Goal: Task Accomplishment & Management: Use online tool/utility

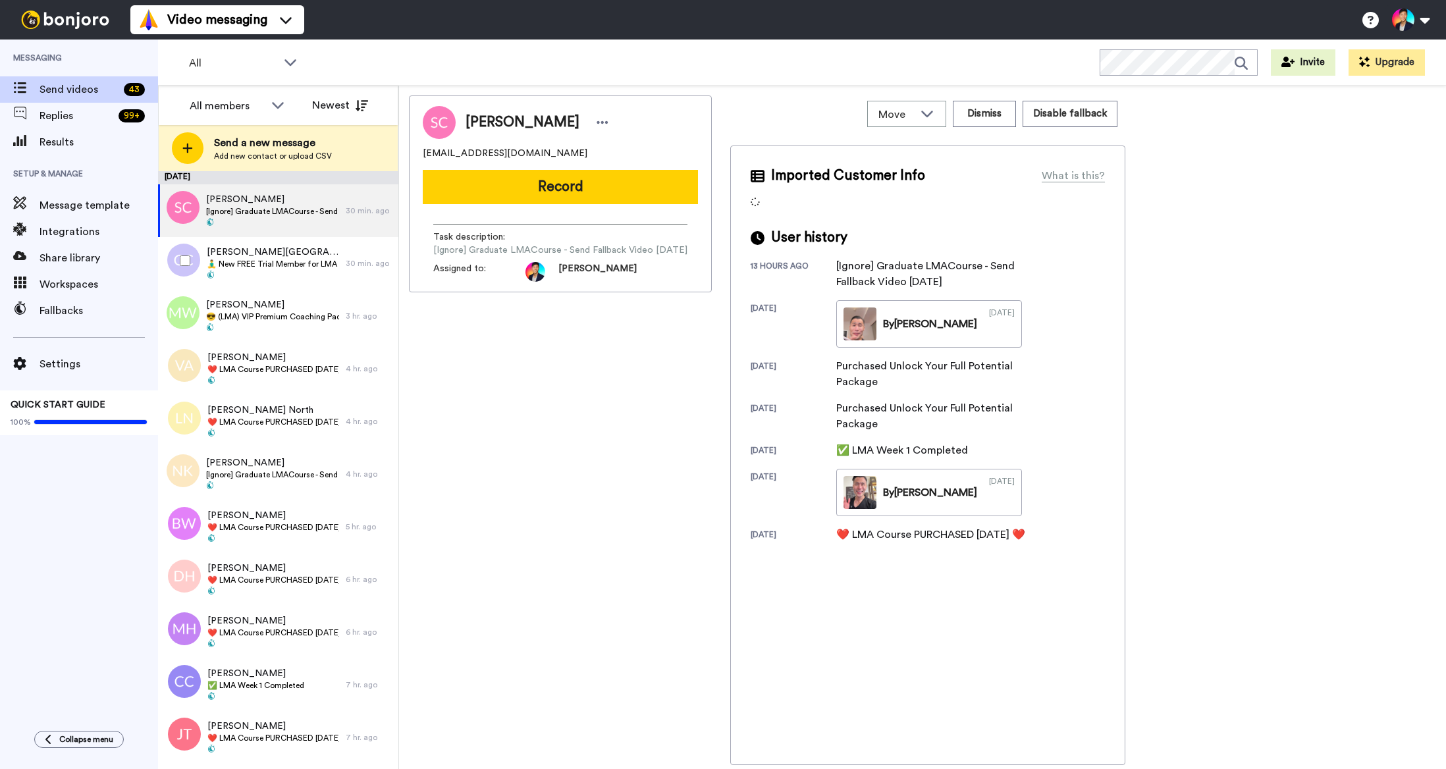
click at [194, 278] on div at bounding box center [182, 261] width 47 height 46
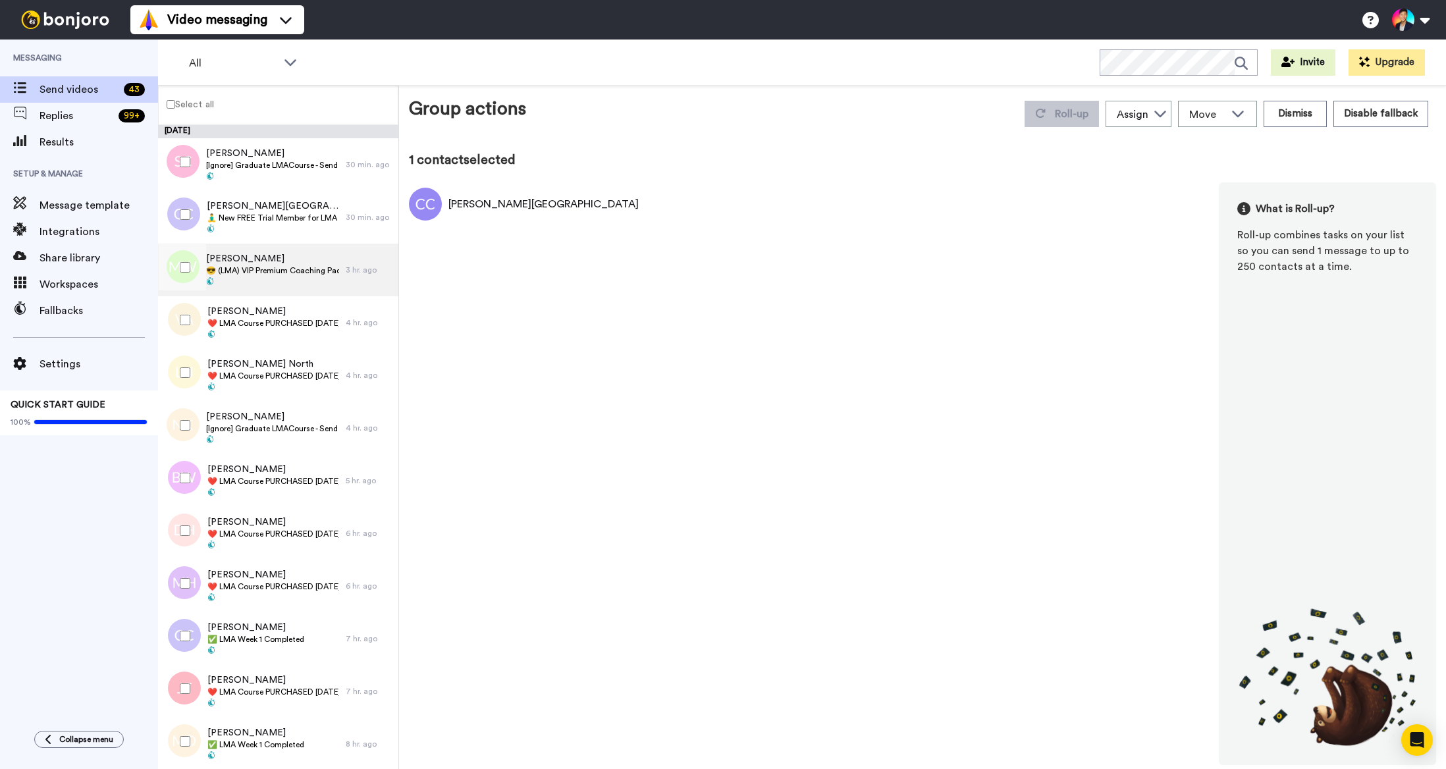
click at [238, 274] on span "😎 (LMA) VIP Premium Coaching Package Purchased 😎" at bounding box center [272, 270] width 133 height 11
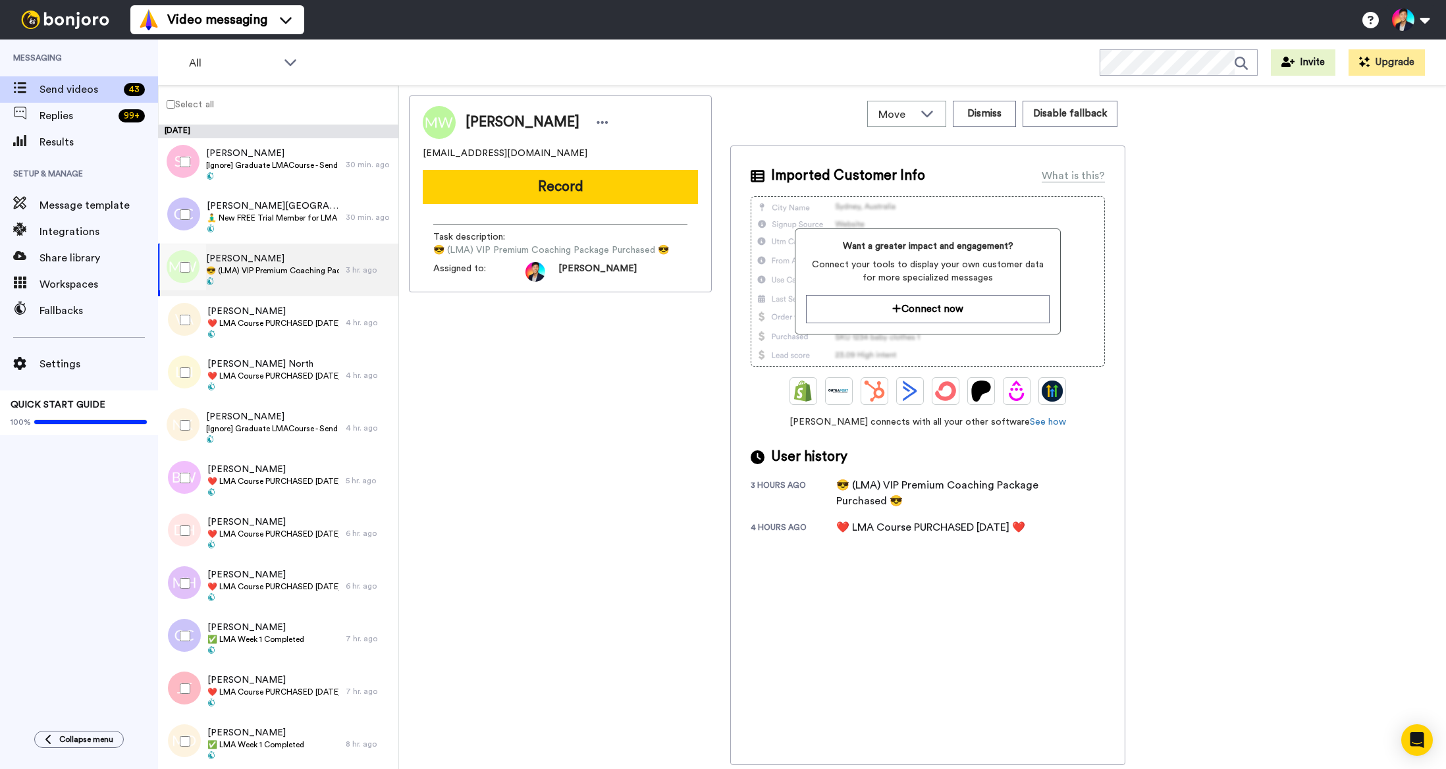
click at [182, 274] on div at bounding box center [182, 267] width 47 height 46
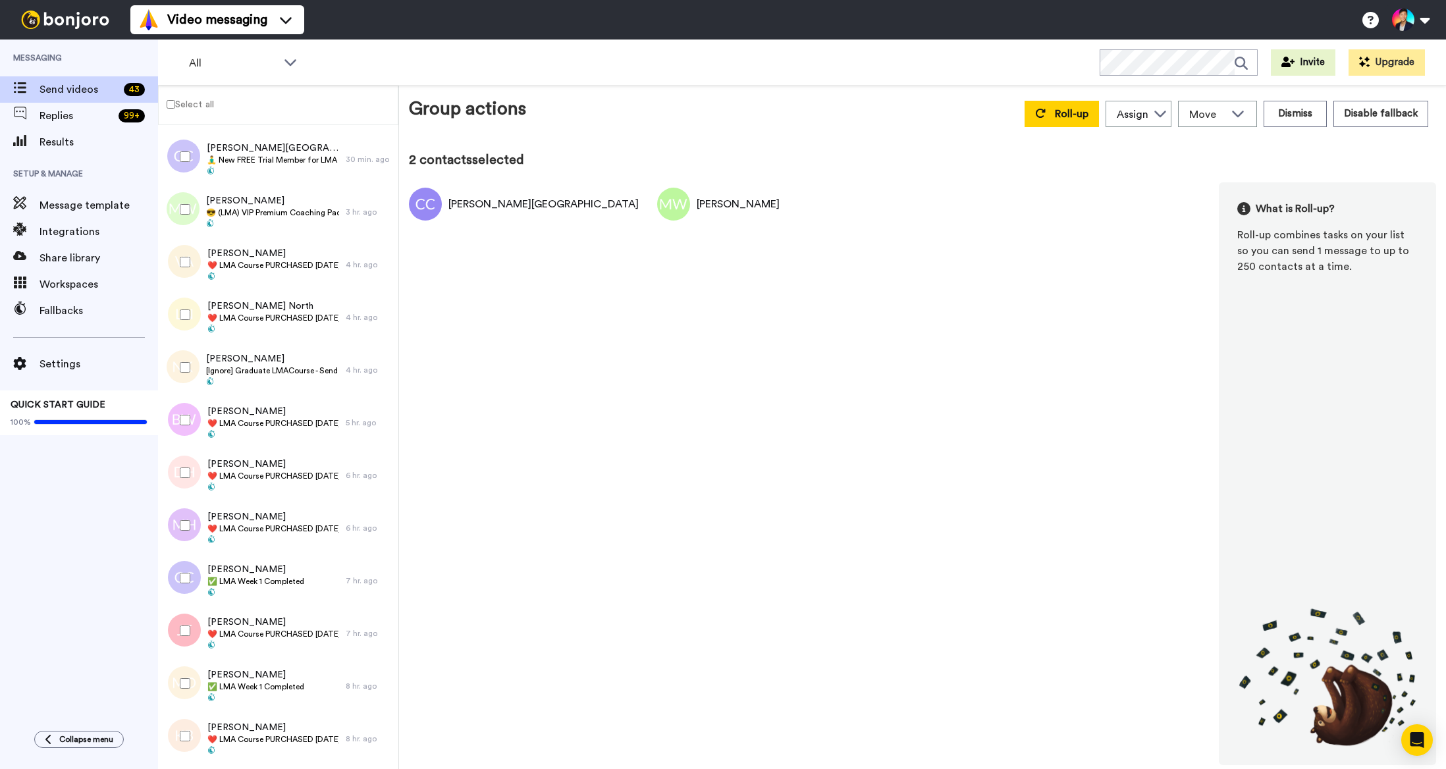
click at [182, 274] on div at bounding box center [182, 262] width 47 height 46
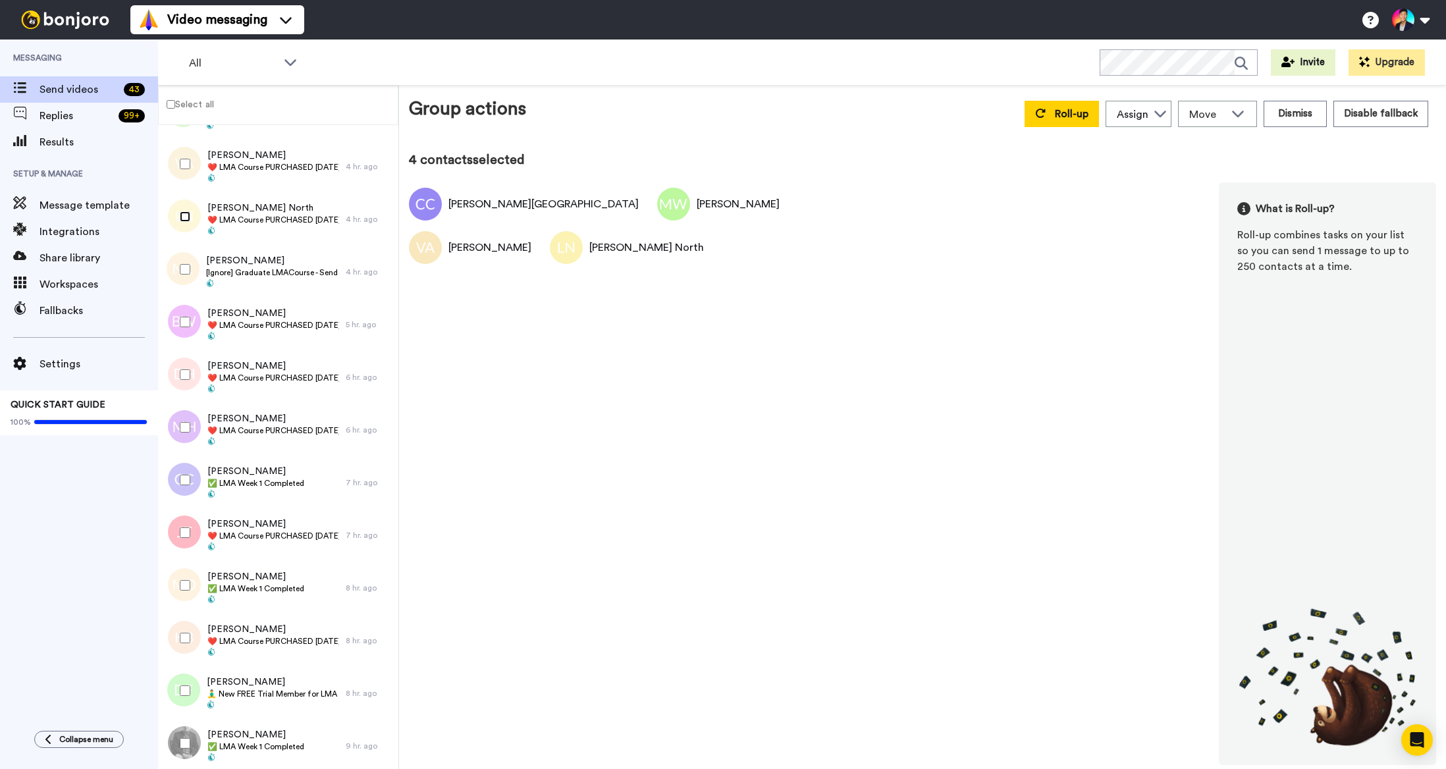
scroll to position [218, 0]
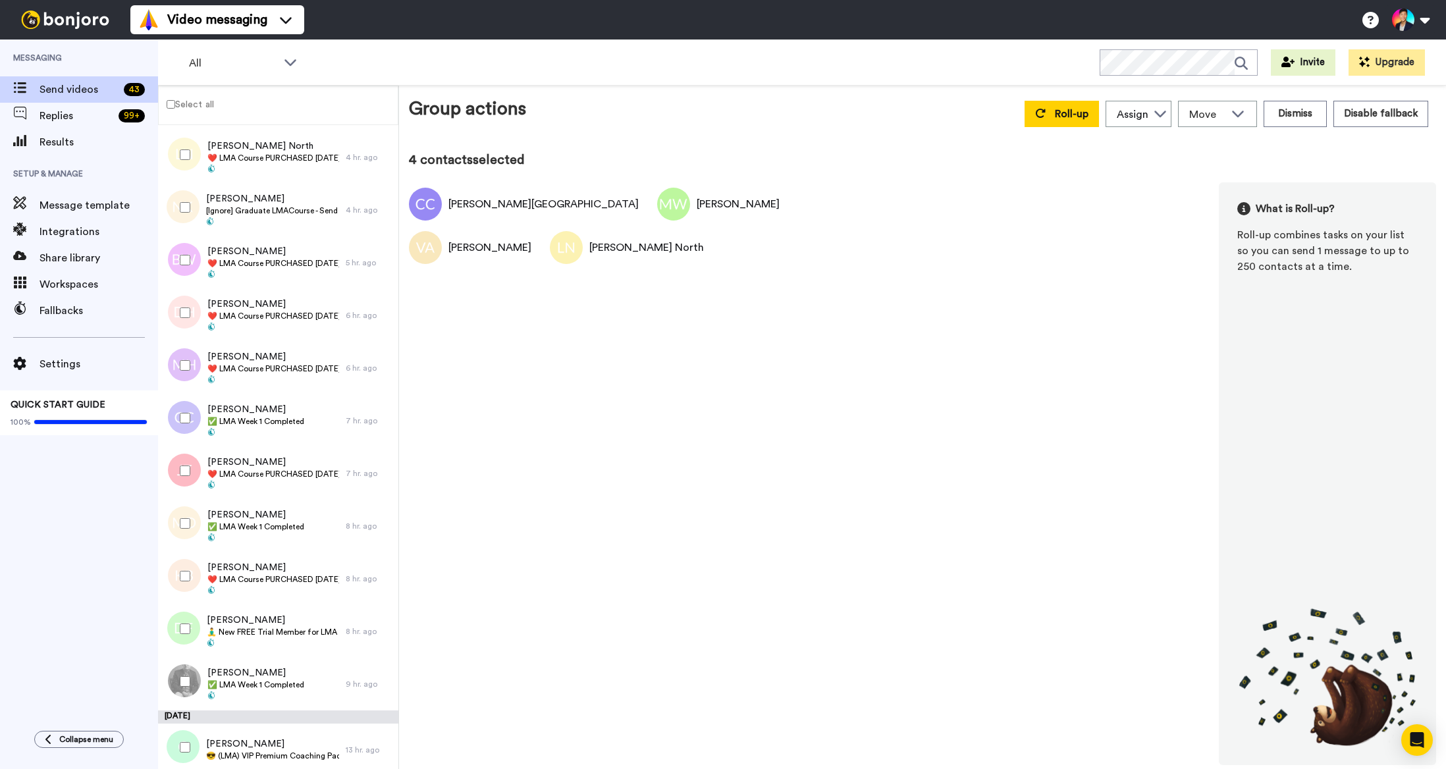
click at [182, 274] on div at bounding box center [182, 260] width 47 height 46
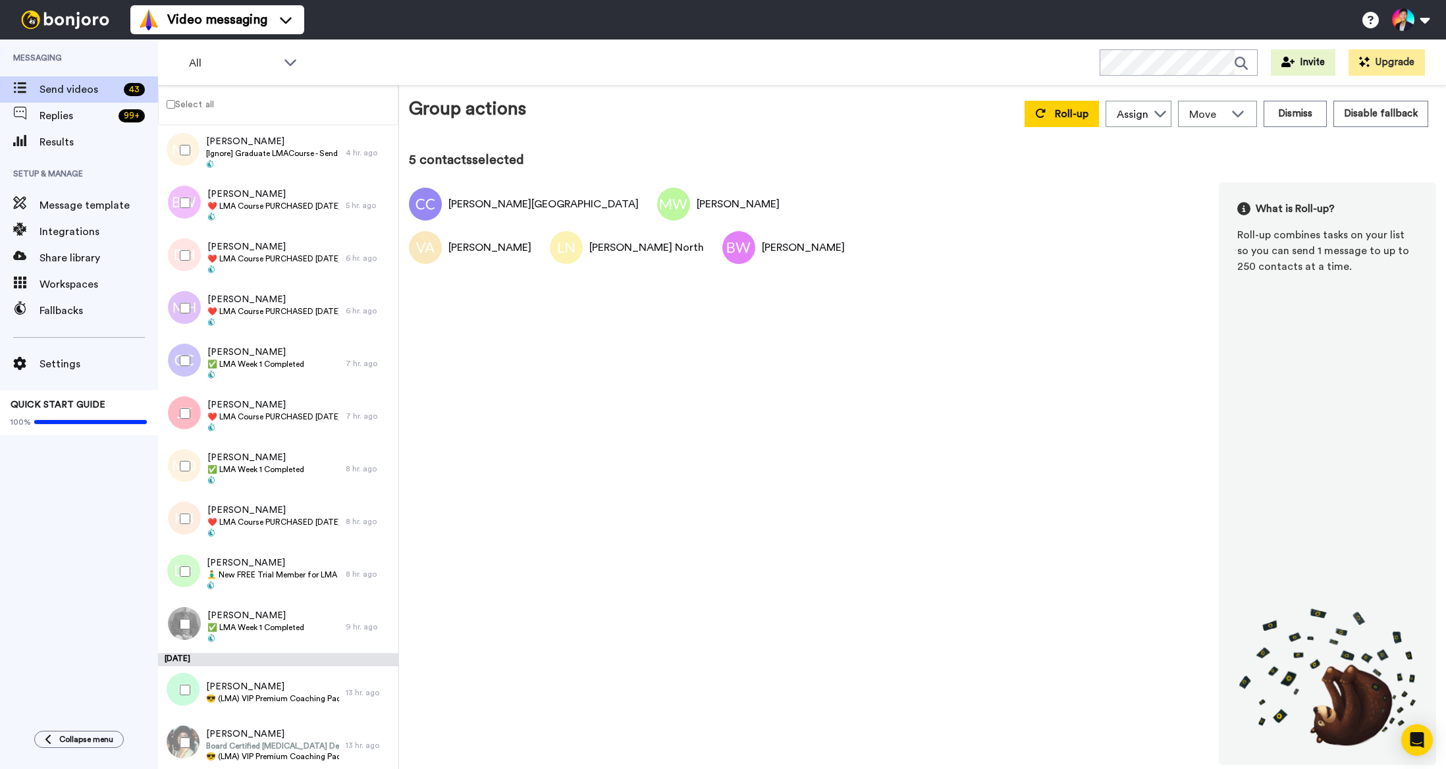
click at [182, 263] on div at bounding box center [182, 255] width 47 height 46
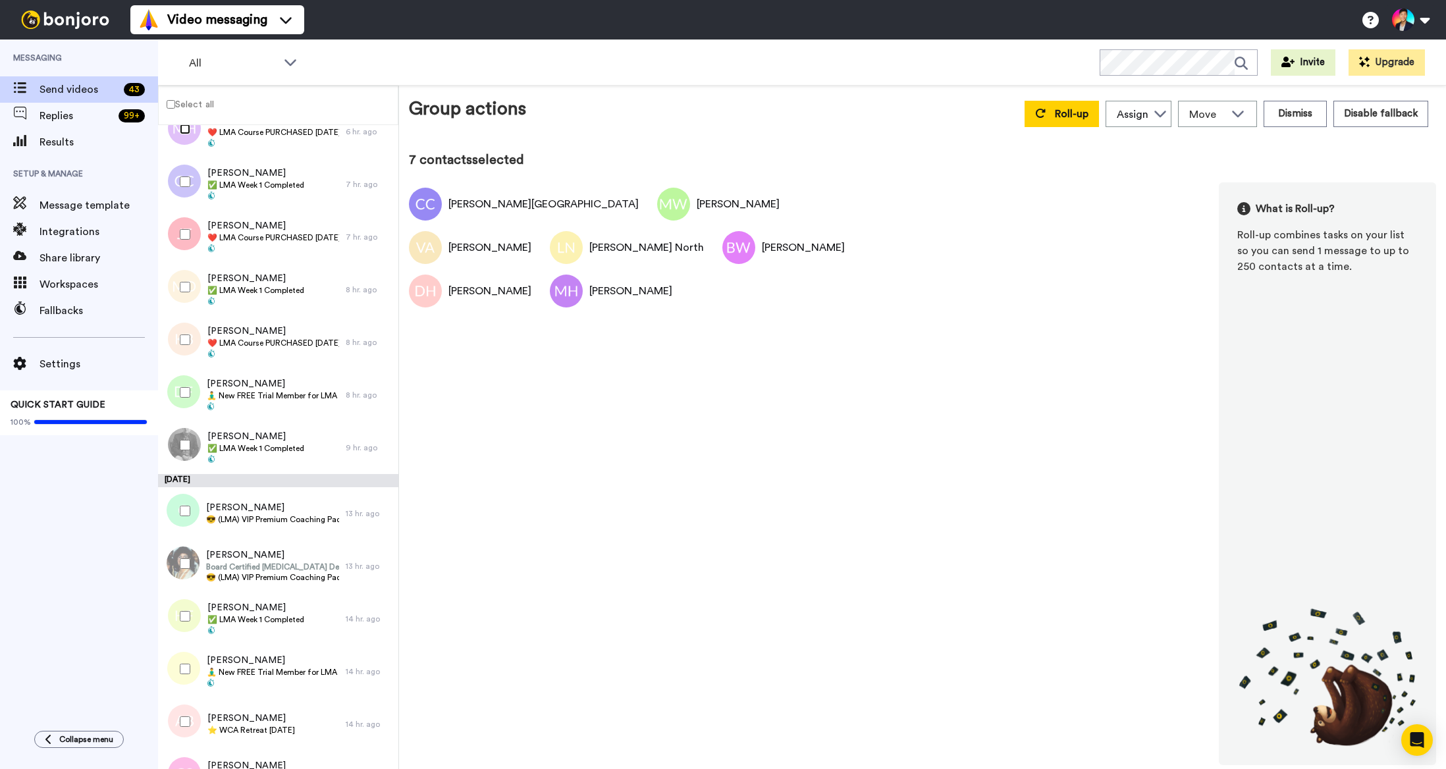
scroll to position [463, 0]
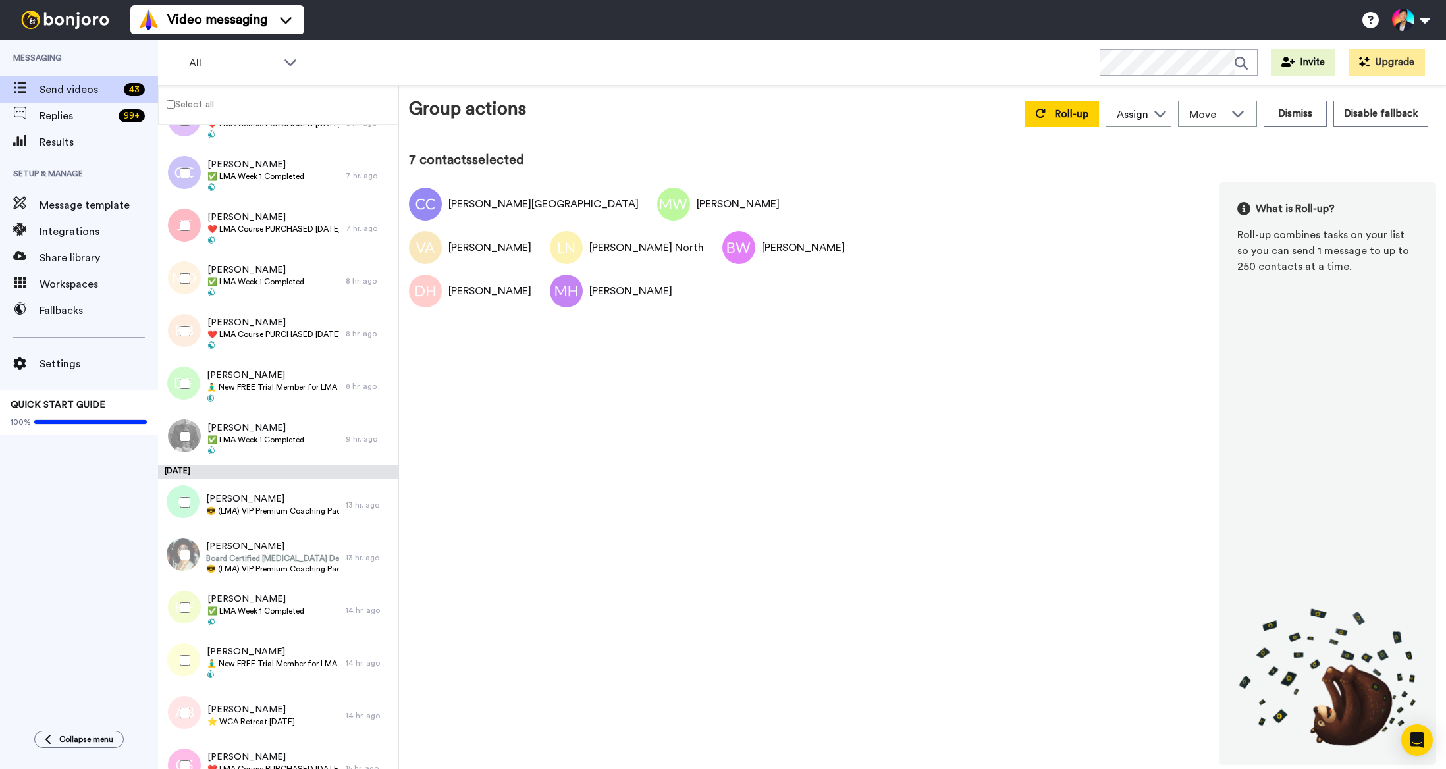
click at [184, 234] on div at bounding box center [182, 226] width 47 height 46
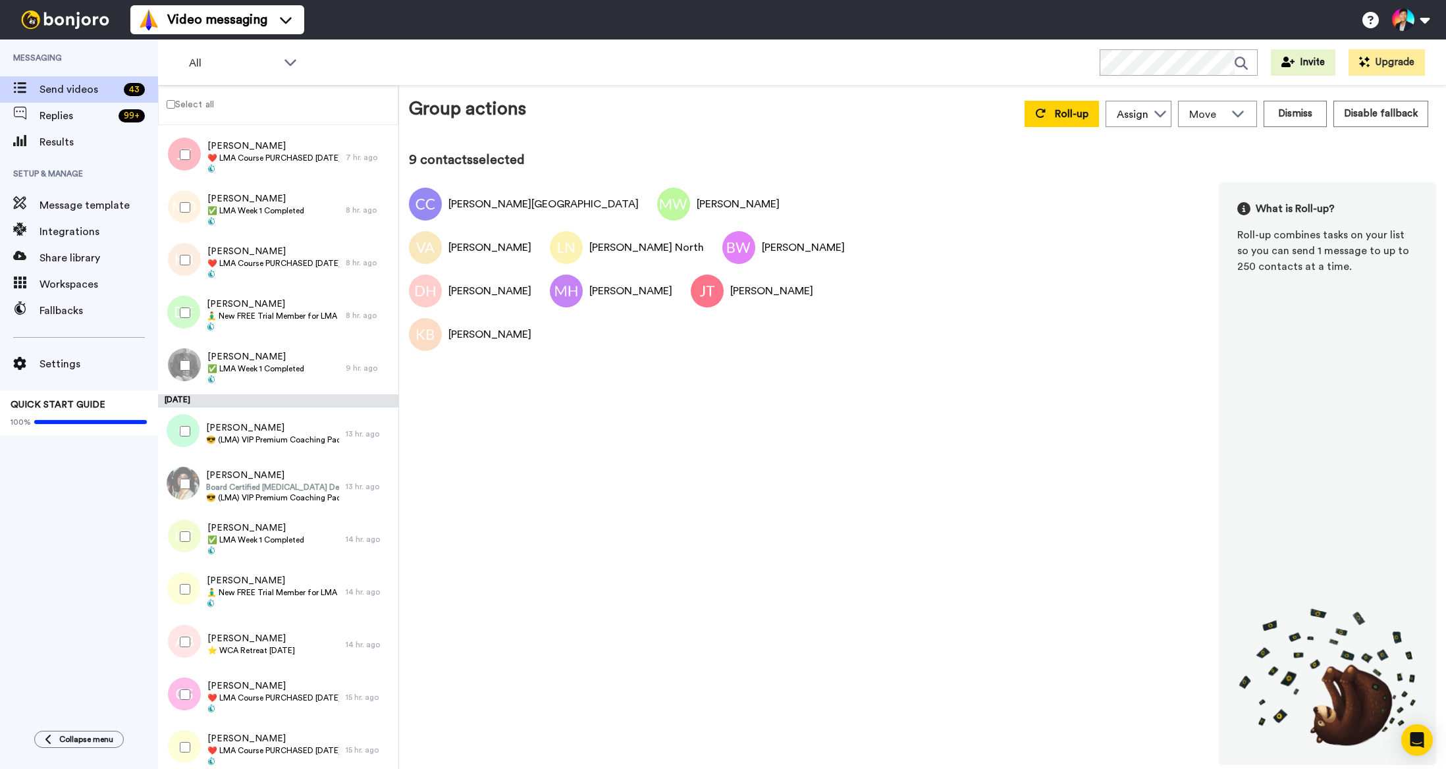
click at [180, 333] on div at bounding box center [182, 313] width 47 height 46
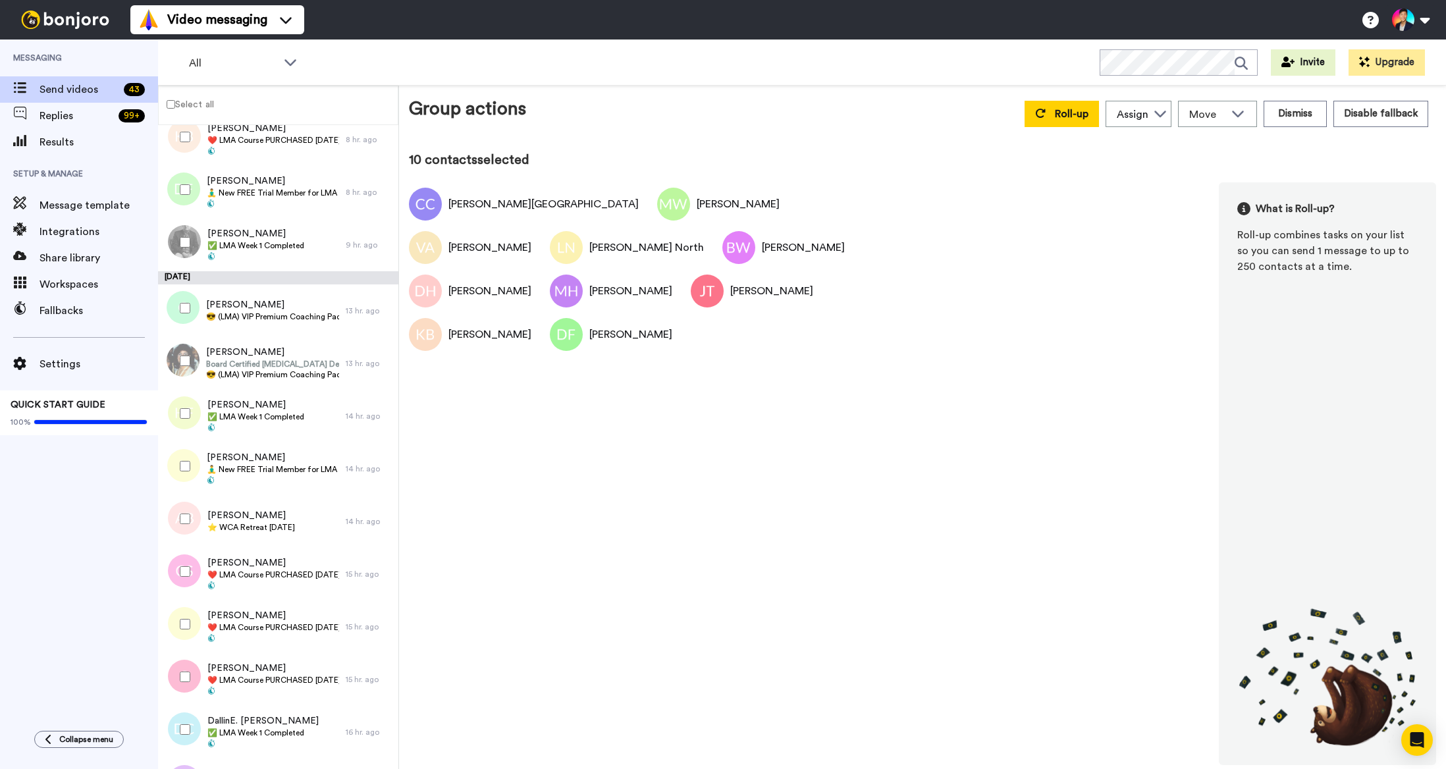
scroll to position [674, 0]
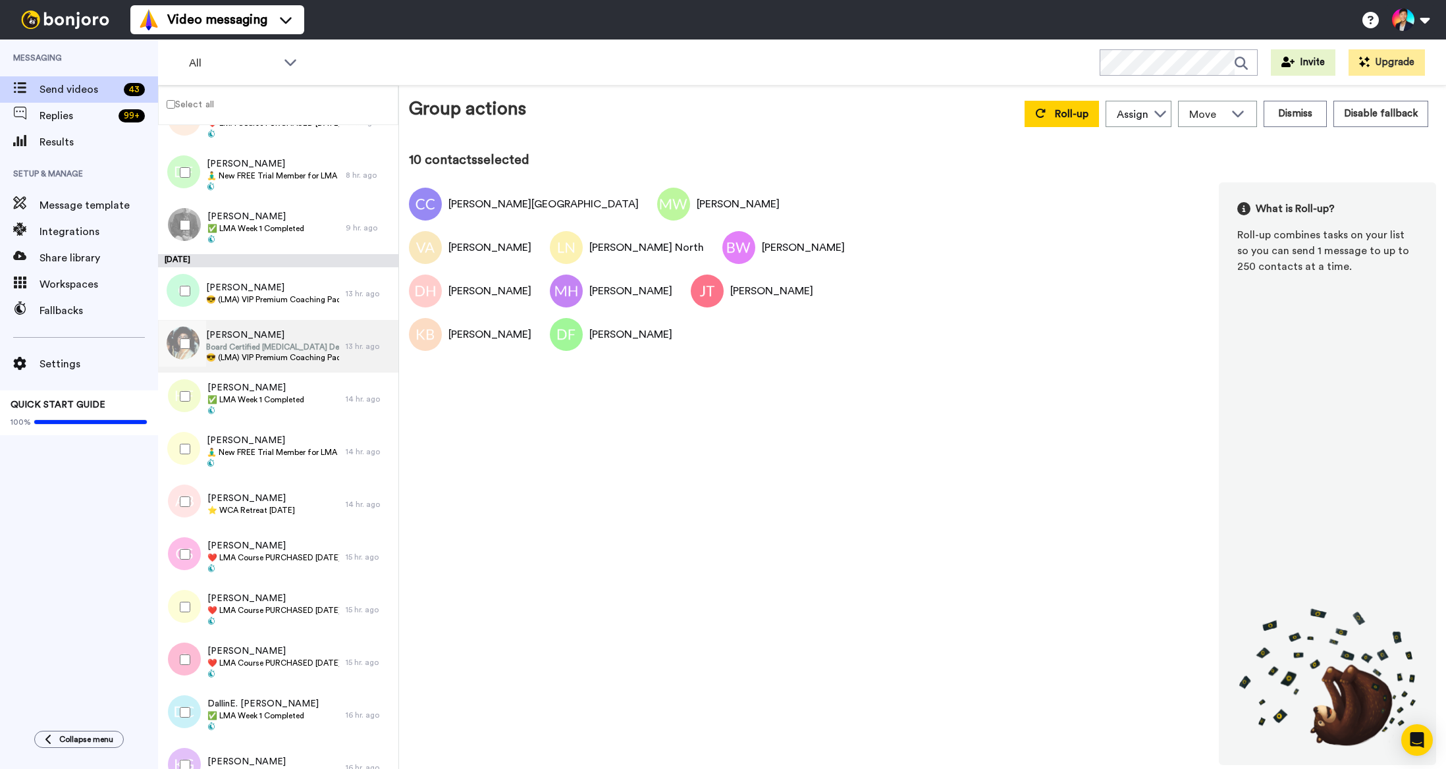
click at [271, 352] on span "😎 (LMA) VIP Premium Coaching Package Purchased 😎" at bounding box center [272, 357] width 133 height 11
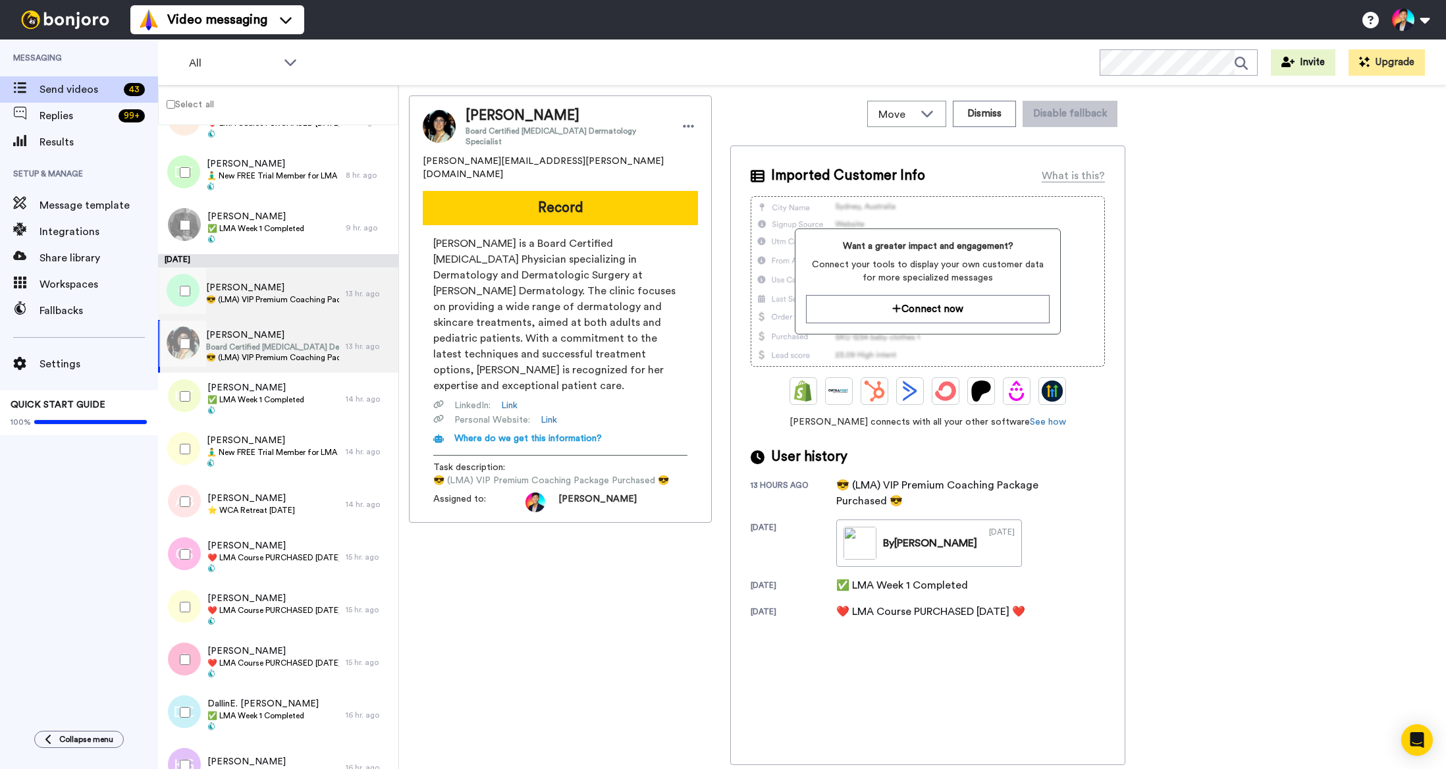
click at [264, 307] on div "[PERSON_NAME] 😎 (LMA) VIP Premium Coaching Package Purchased 😎" at bounding box center [252, 293] width 188 height 53
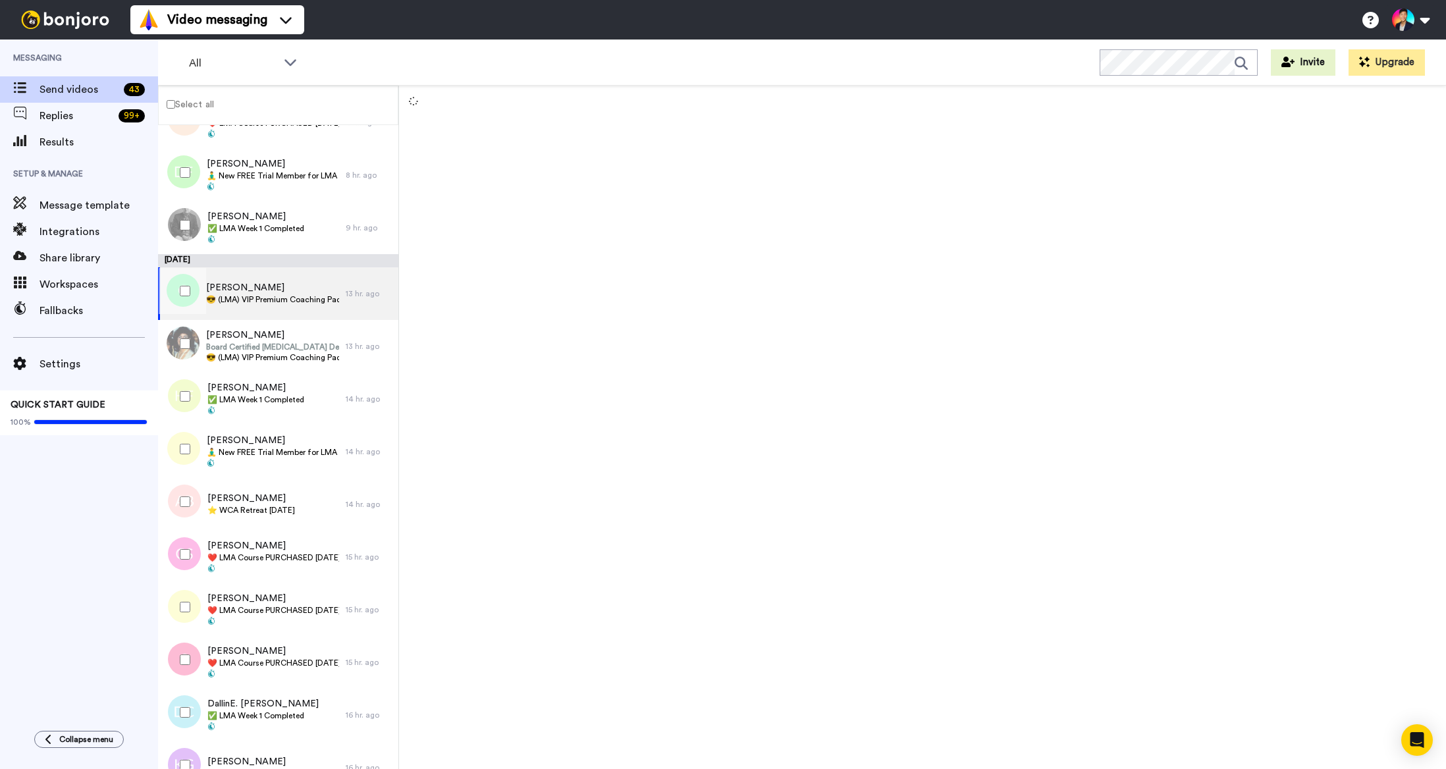
click at [264, 307] on div "[PERSON_NAME] 😎 (LMA) VIP Premium Coaching Package Purchased 😎" at bounding box center [252, 293] width 188 height 53
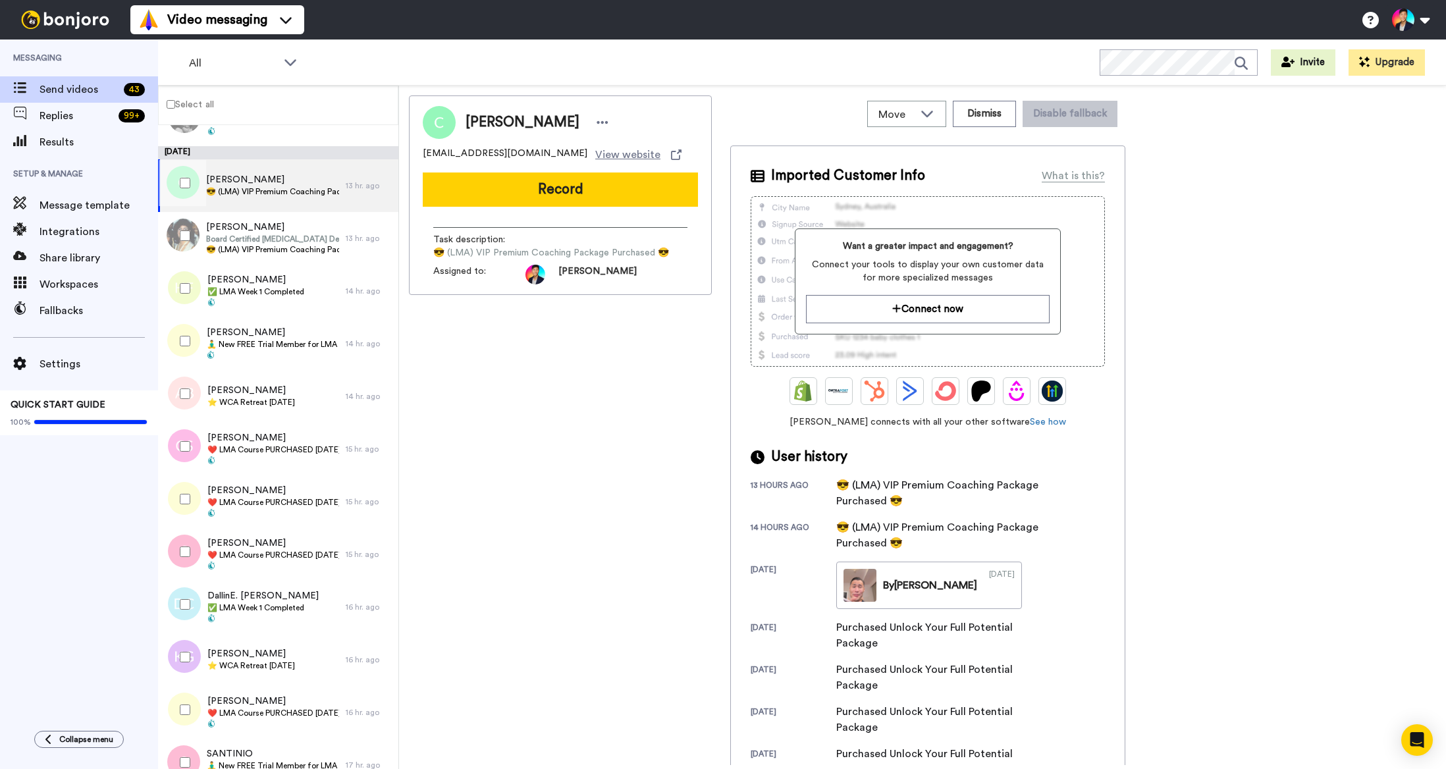
scroll to position [792, 0]
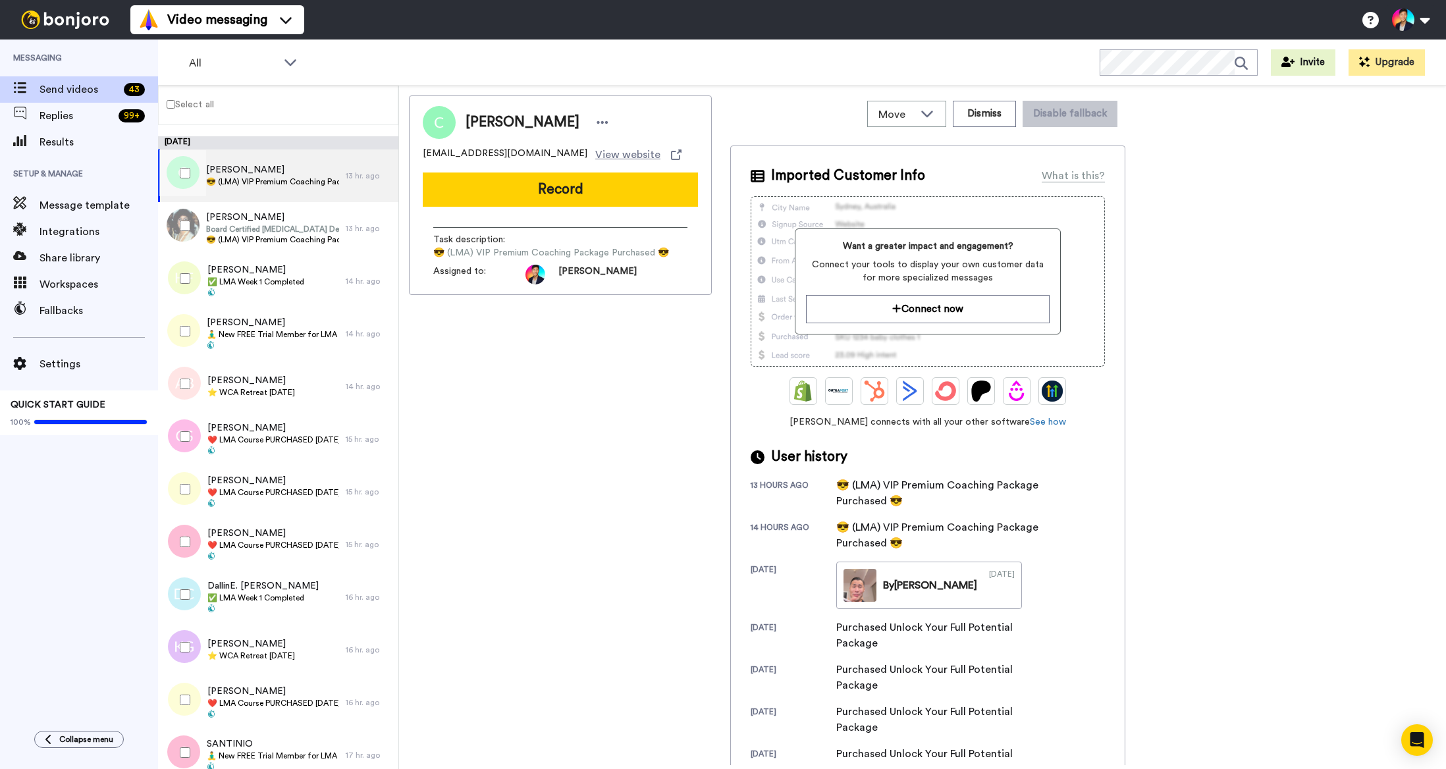
click at [187, 324] on div at bounding box center [182, 331] width 47 height 46
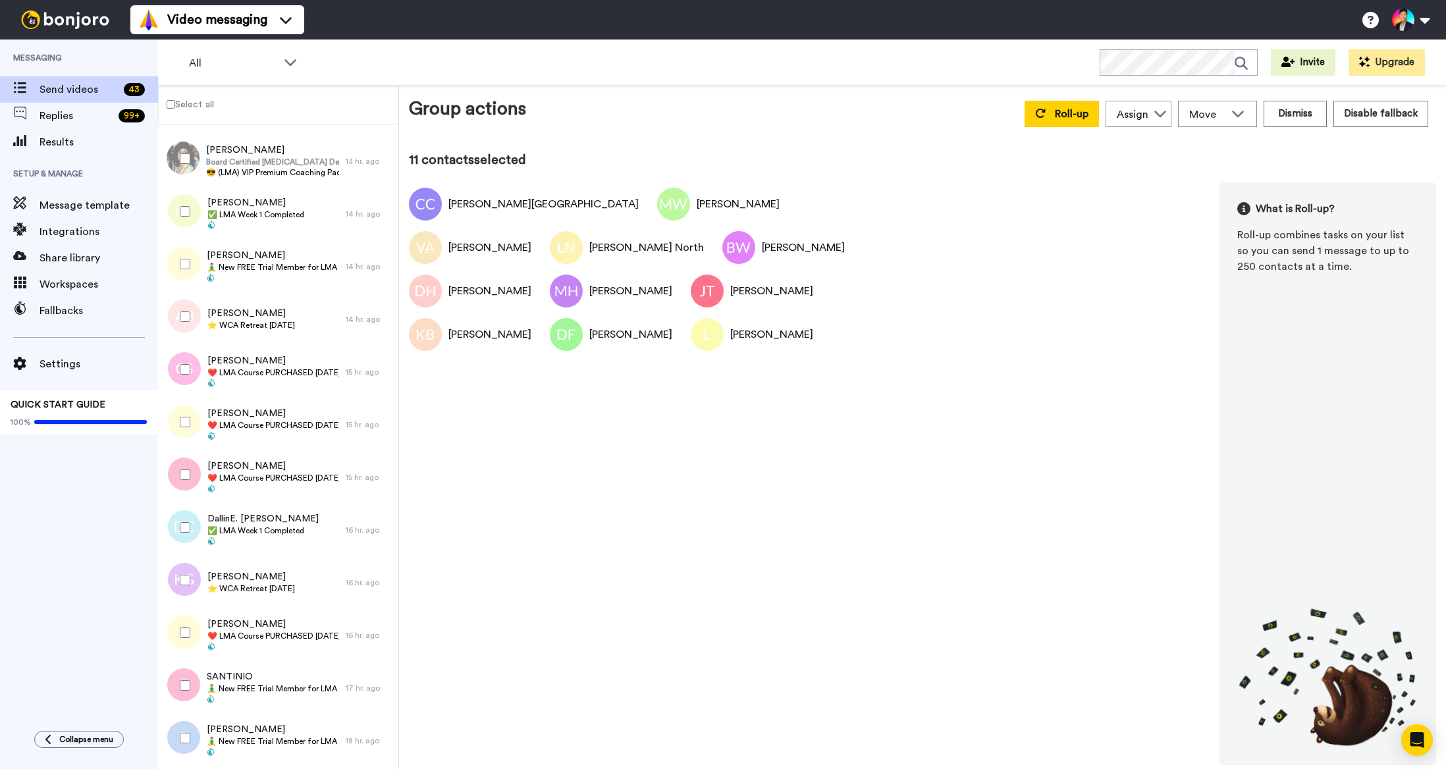
scroll to position [907, 0]
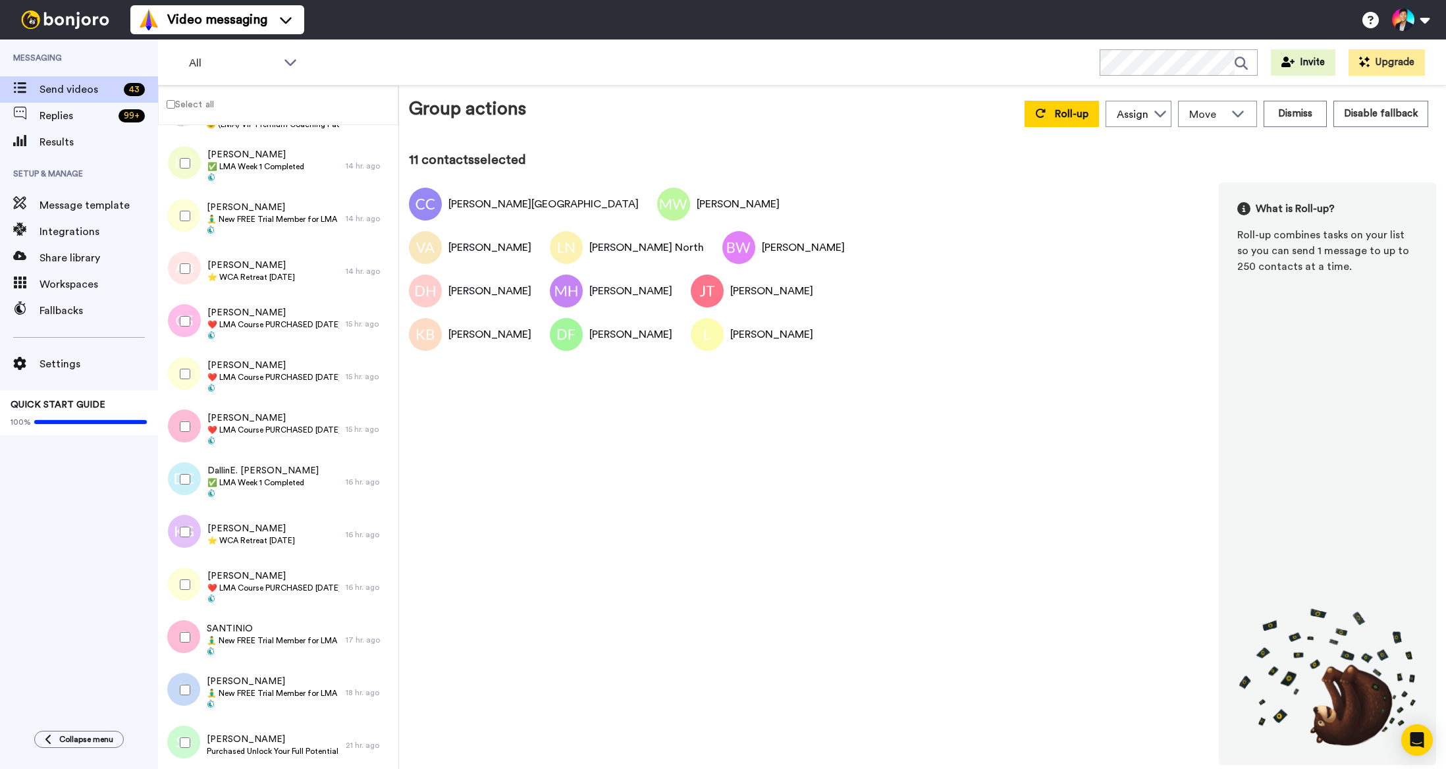
click at [194, 329] on div at bounding box center [182, 321] width 47 height 46
click at [185, 390] on div at bounding box center [182, 374] width 47 height 46
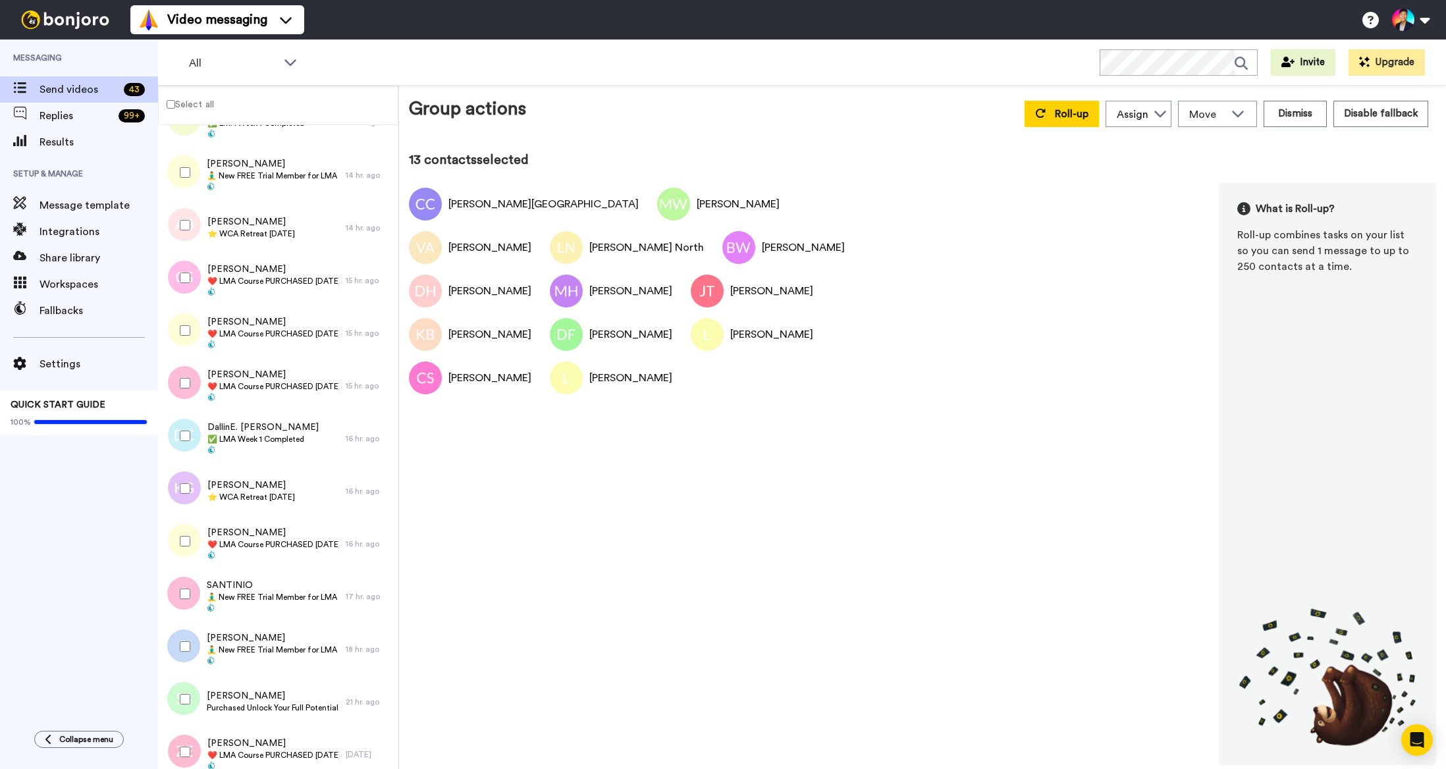
click at [185, 390] on div at bounding box center [182, 383] width 47 height 46
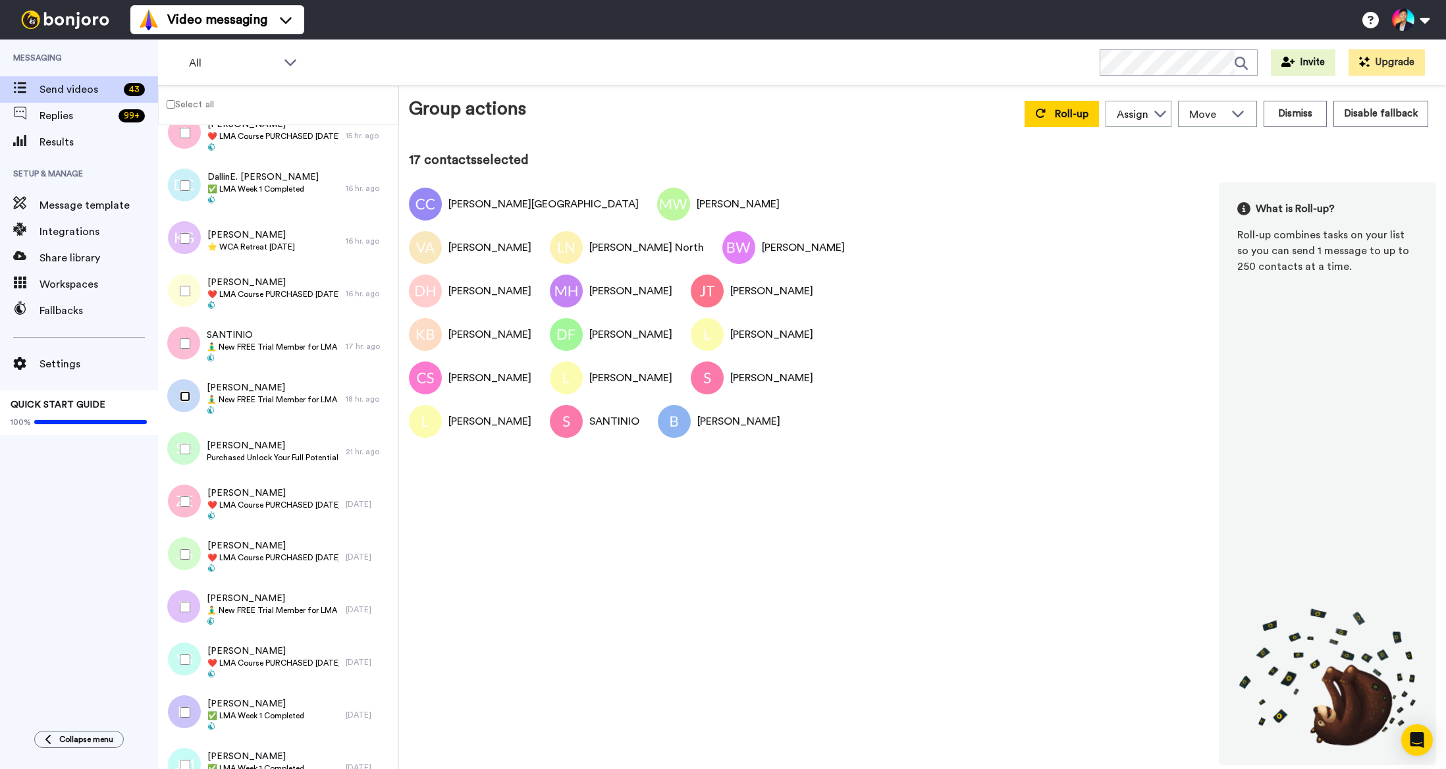
scroll to position [1234, 0]
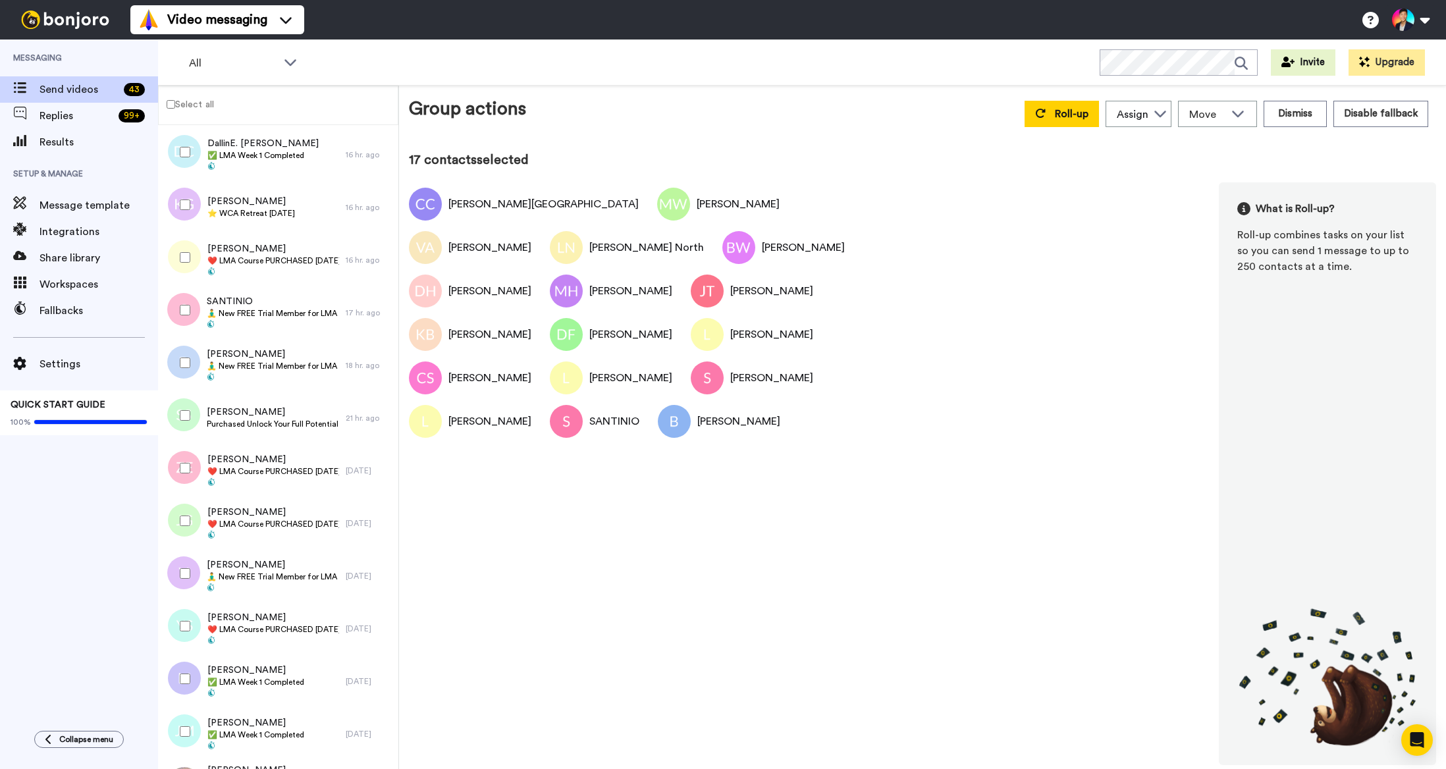
click at [184, 484] on div at bounding box center [182, 468] width 47 height 46
click at [181, 535] on div at bounding box center [182, 521] width 47 height 46
click at [179, 593] on div at bounding box center [182, 573] width 47 height 46
click at [184, 637] on div at bounding box center [182, 626] width 47 height 46
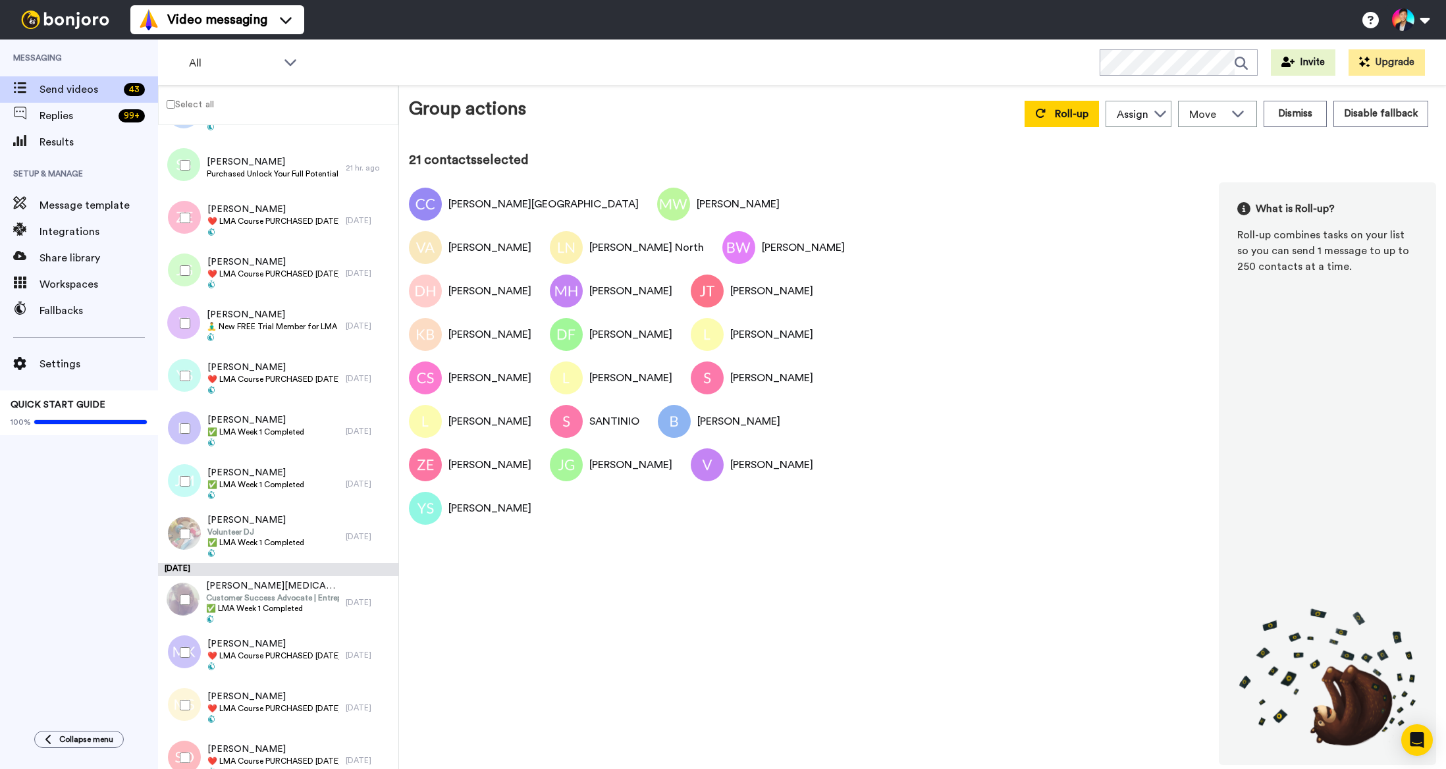
scroll to position [1660, 0]
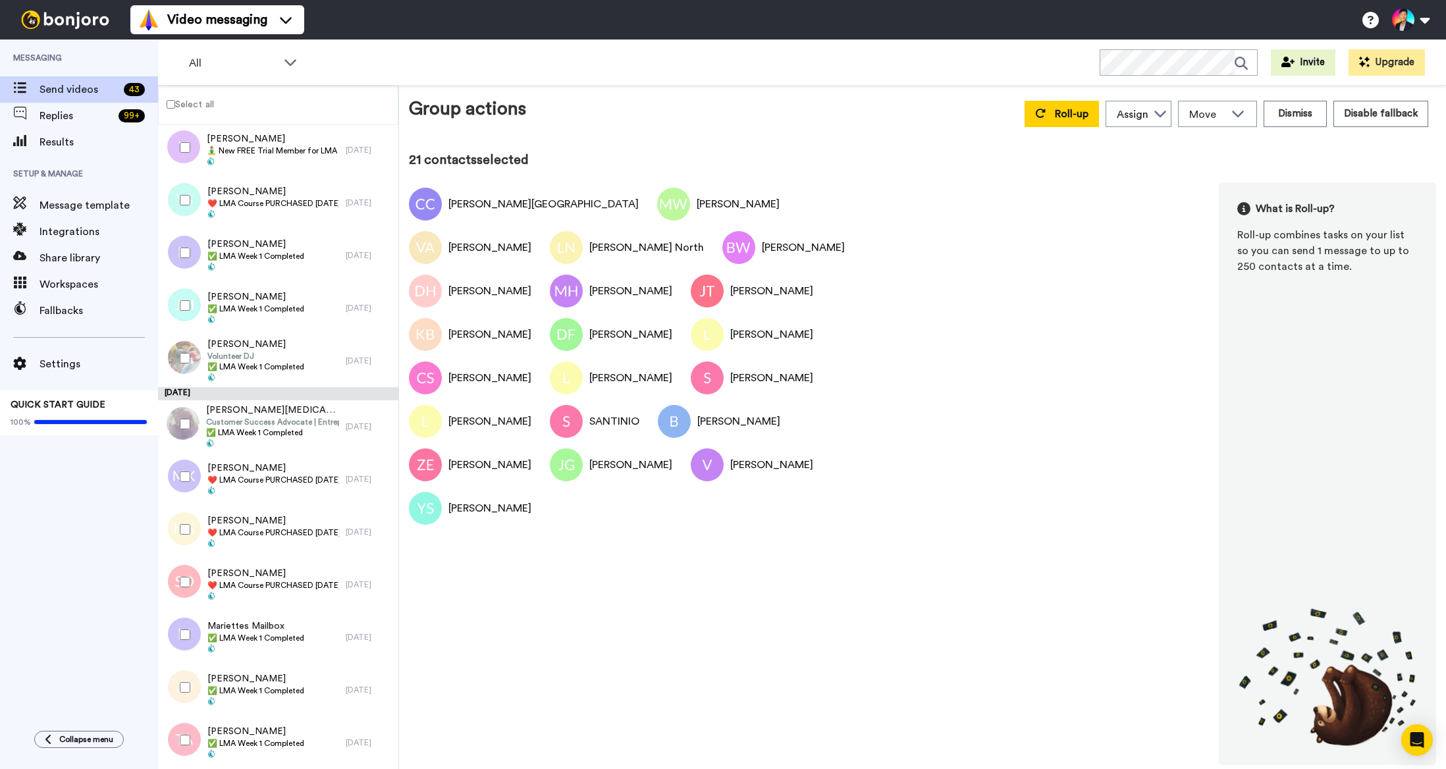
click at [187, 511] on div at bounding box center [182, 529] width 47 height 46
click at [1059, 128] on div "Roll-up Assign Tim Han Move WORKSPACES View all Default Task List Thanking LMA …" at bounding box center [1225, 113] width 419 height 37
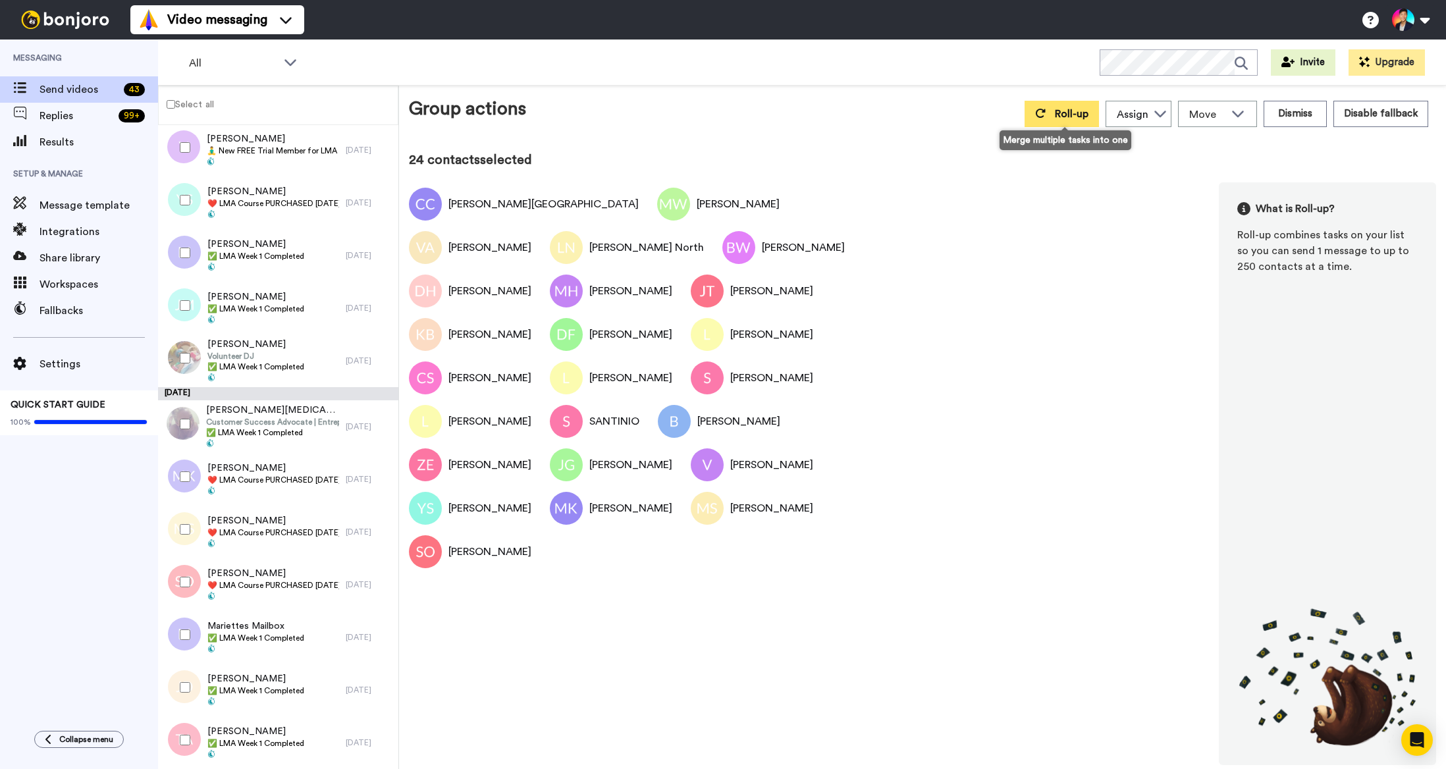
click at [1056, 122] on button "Roll-up" at bounding box center [1061, 114] width 74 height 26
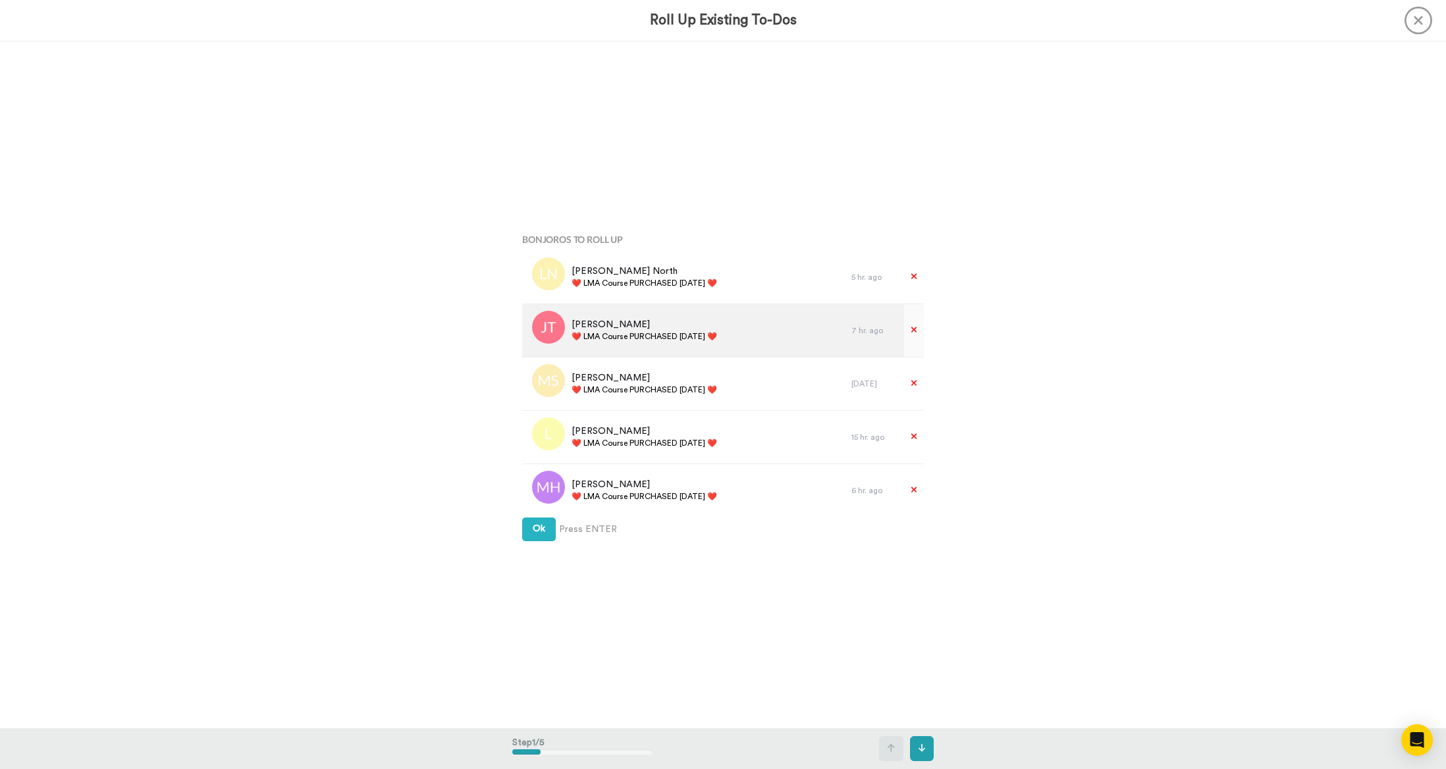
click at [662, 349] on div "Jennifer Torezan ❤️️ LMA Course PURCHASED Today ❤️️" at bounding box center [686, 330] width 329 height 53
copy div "❤️️ LMA Course PURCHASED [DATE] ❤️️"
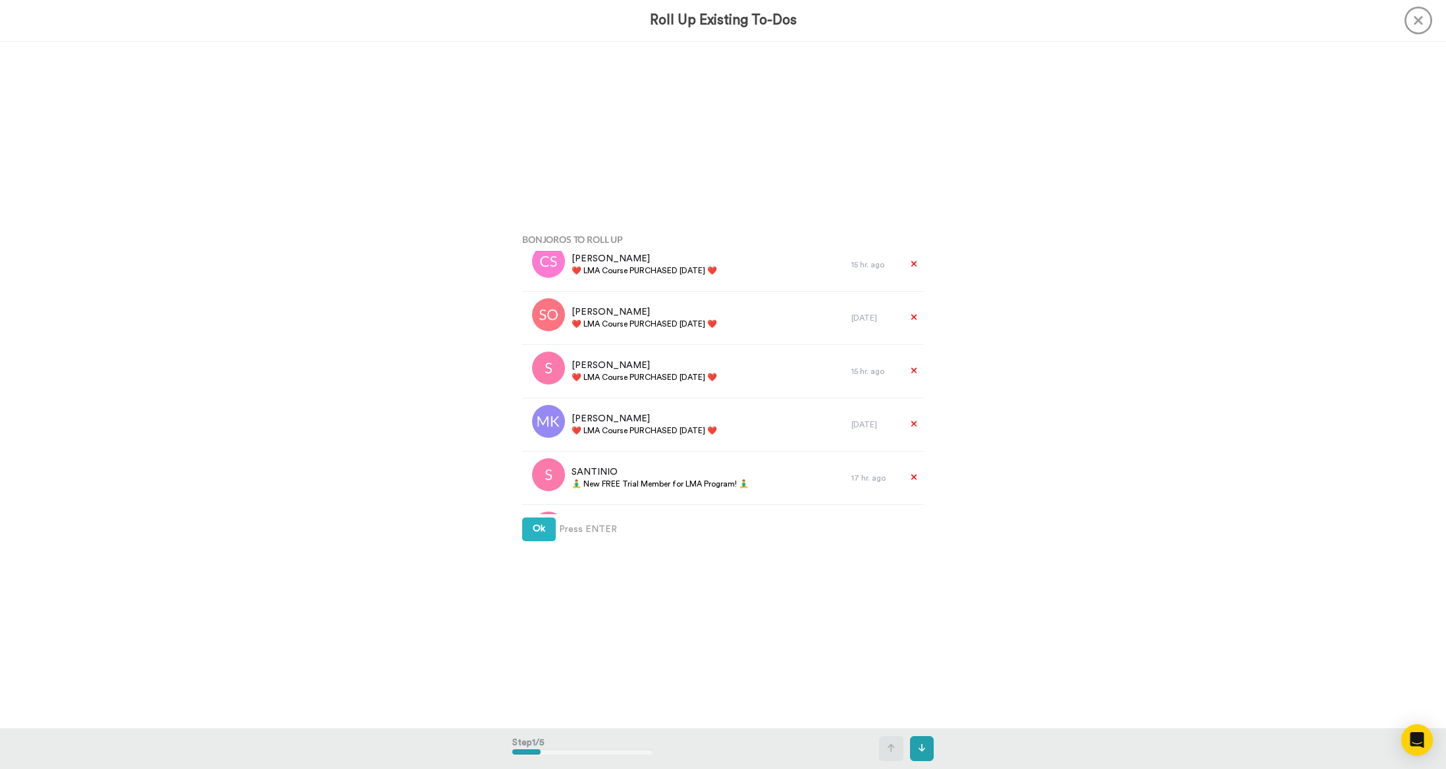
scroll to position [1016, 0]
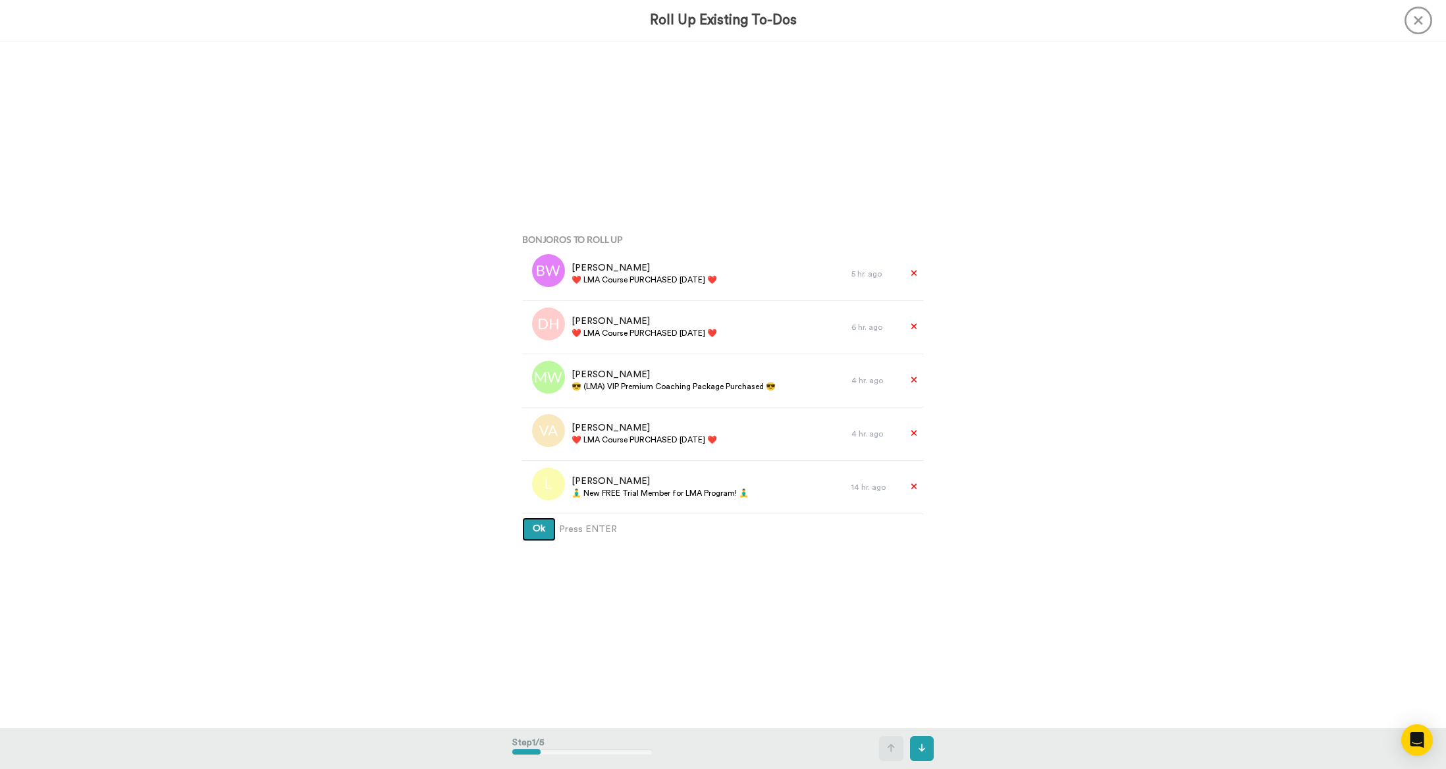
click at [534, 537] on button "Ok" at bounding box center [539, 529] width 34 height 24
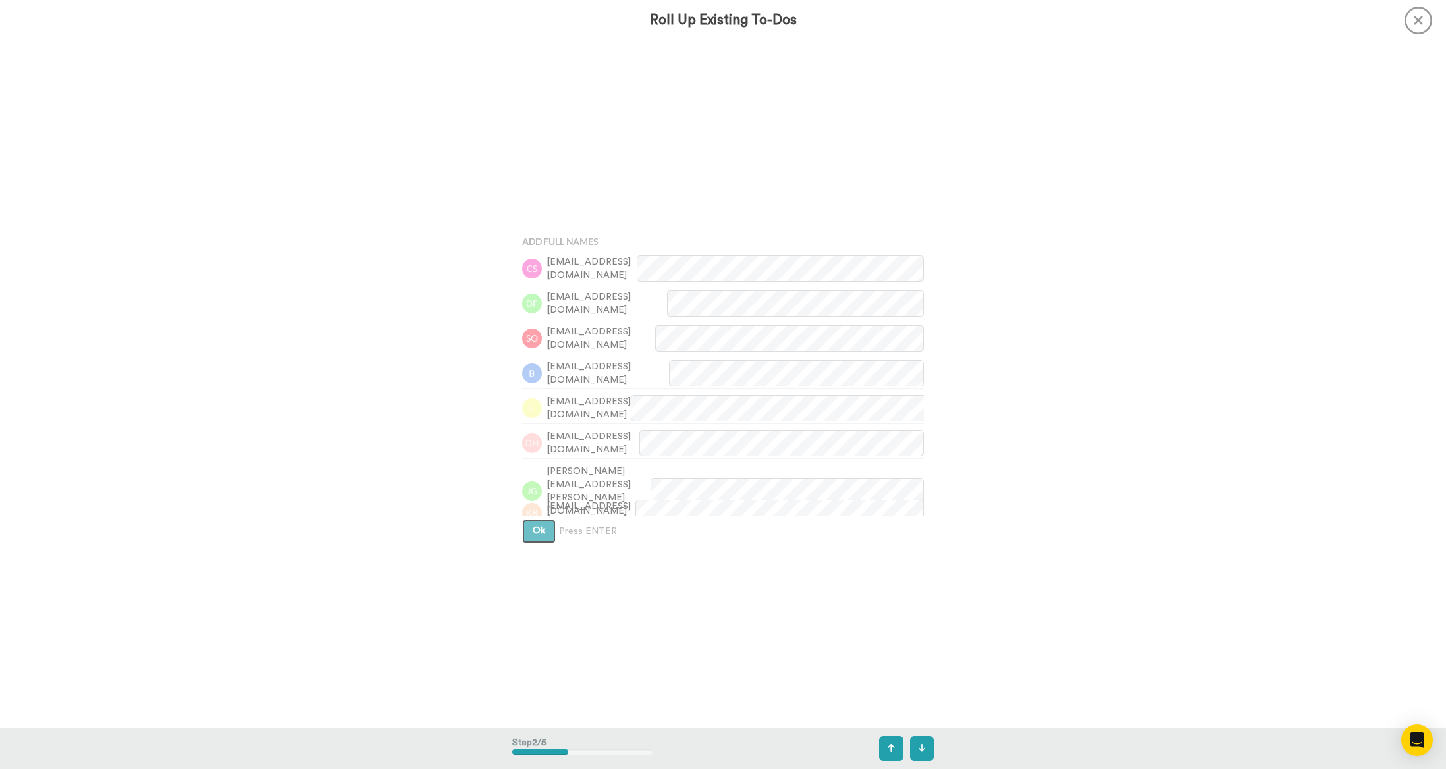
click at [535, 530] on span "Ok" at bounding box center [539, 530] width 13 height 9
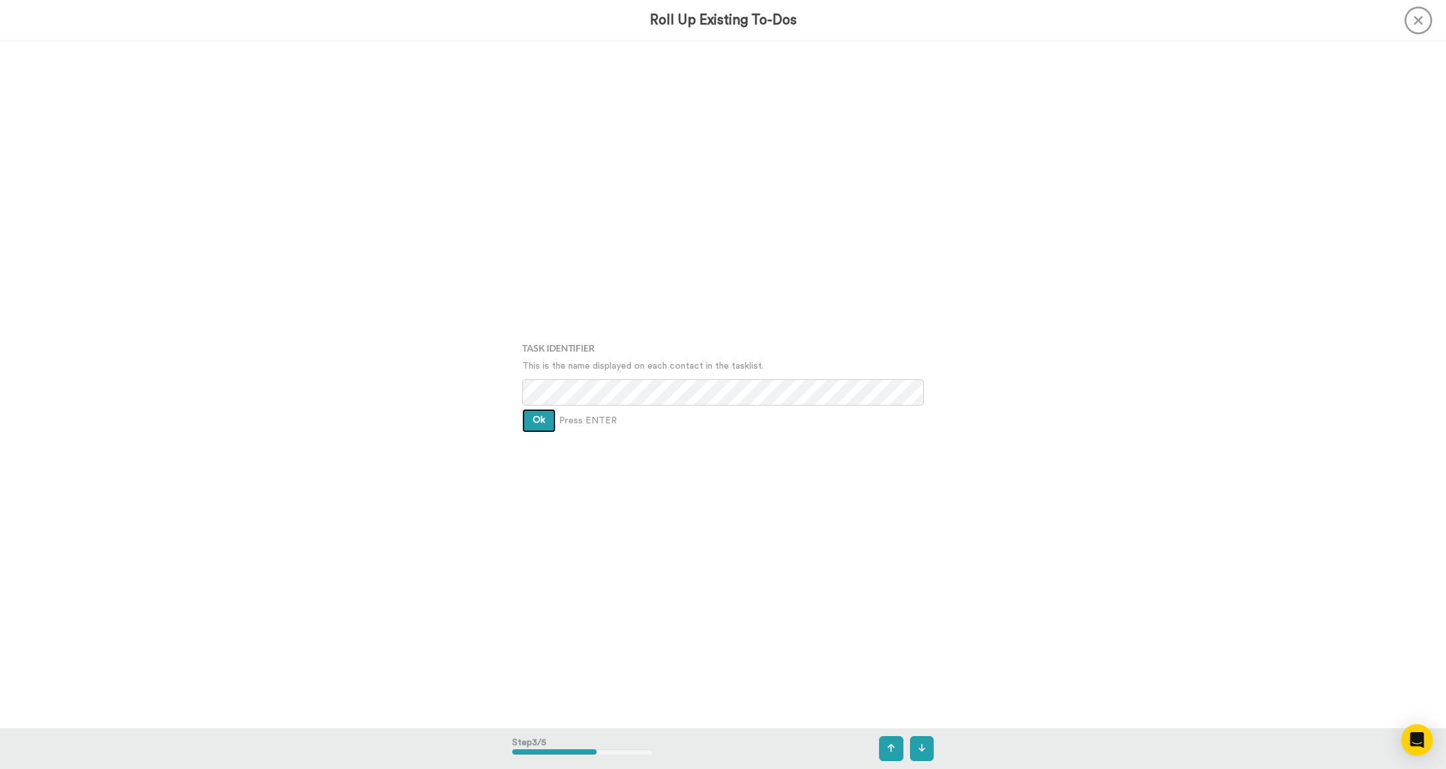
click at [539, 425] on span "Ok" at bounding box center [539, 419] width 13 height 9
click at [539, 425] on div "Assign It To Select is focused ,type to refine list, press Down to open the men…" at bounding box center [722, 385] width 421 height 384
click at [538, 415] on span "Ok" at bounding box center [539, 409] width 13 height 9
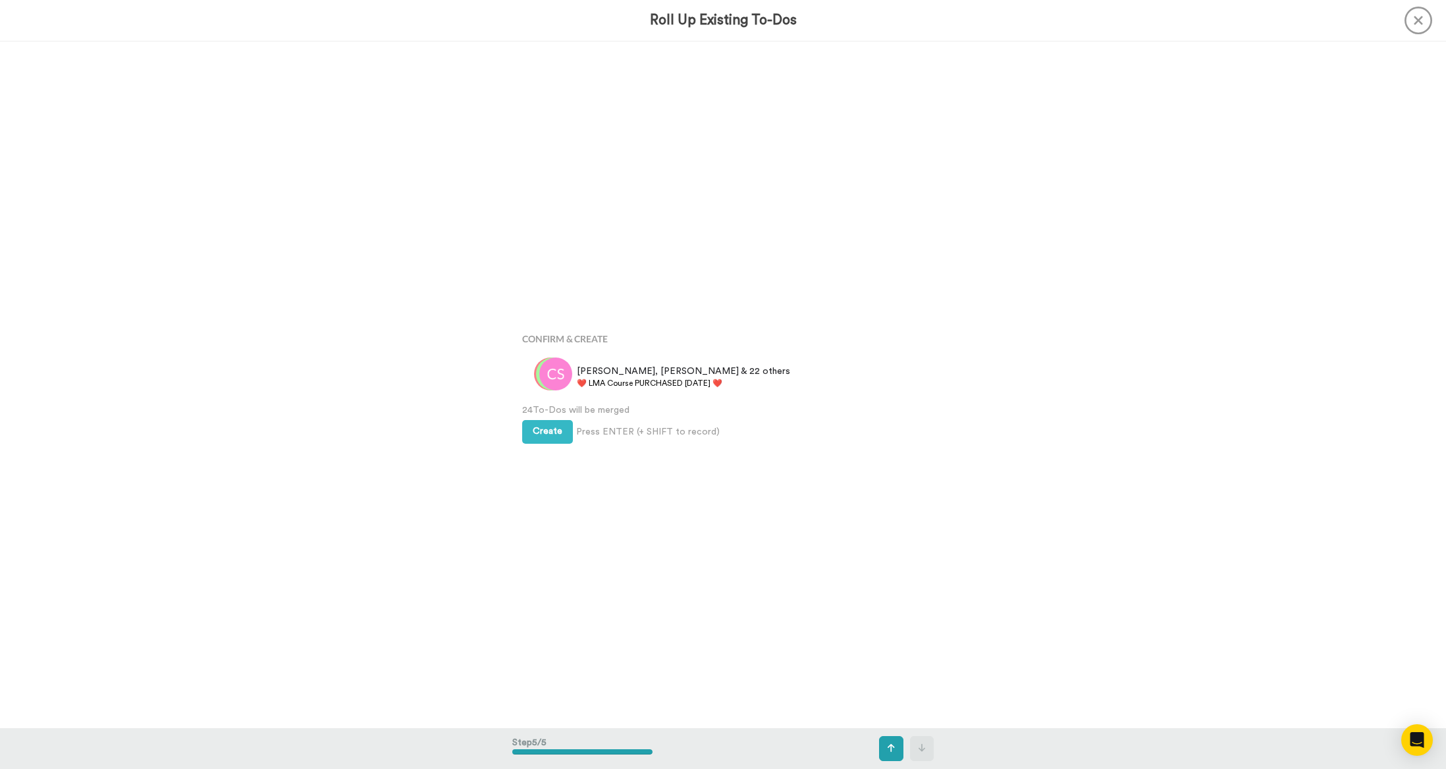
click at [538, 419] on div "Create Press ENTER (+ SHIFT to record) Create & Add Another" at bounding box center [723, 430] width 402 height 27
click at [533, 427] on span "Create" at bounding box center [548, 430] width 30 height 9
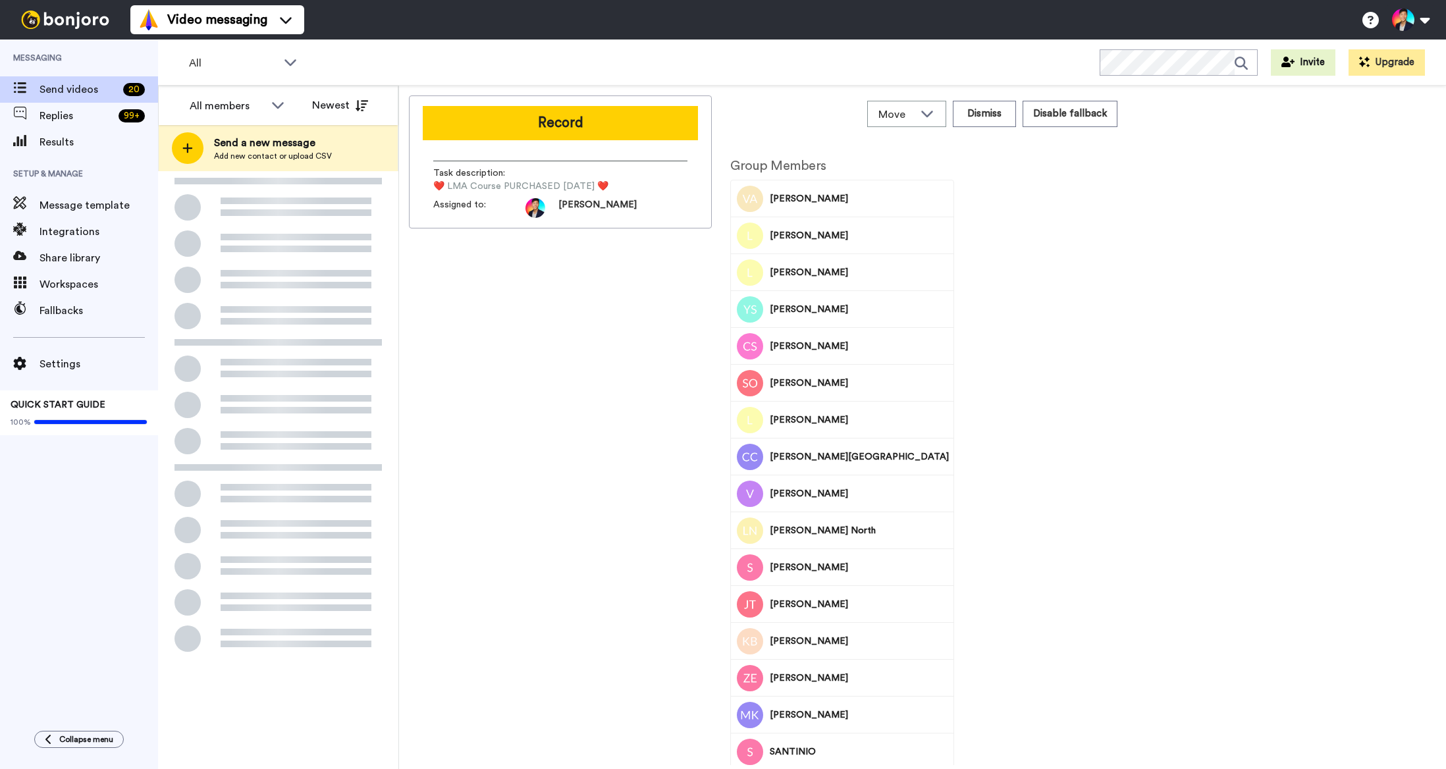
click at [303, 171] on div "August 19 Vince & 23 others ❤️️ LMA Course PURCHASED Today ❤️️ 4 sec. ago Shell…" at bounding box center [278, 171] width 240 height 0
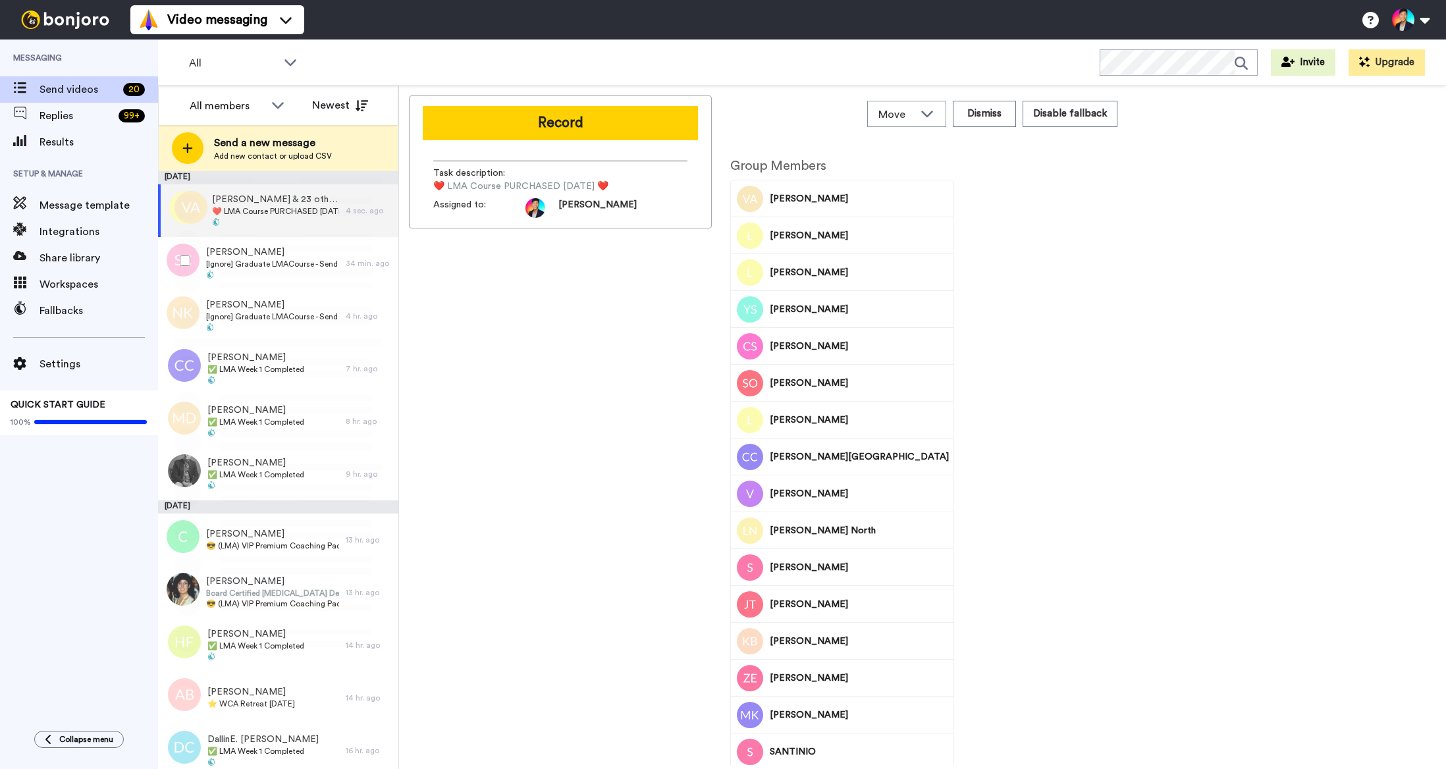
click at [303, 266] on span "[Ignore] Graduate LMACourse - Send Fallback Video [DATE]" at bounding box center [272, 264] width 133 height 11
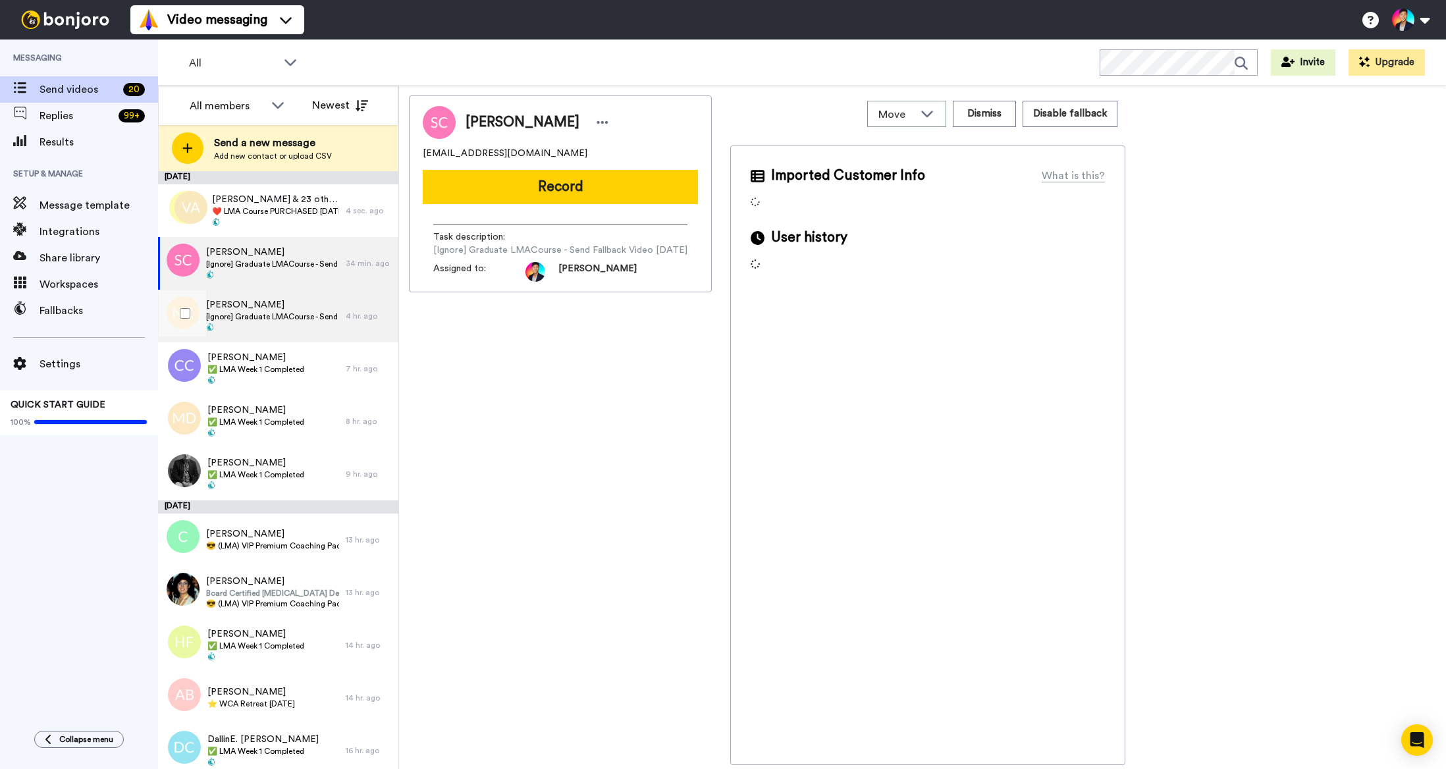
click at [250, 319] on span "[Ignore] Graduate LMACourse - Send Fallback Video [DATE]" at bounding box center [272, 316] width 133 height 11
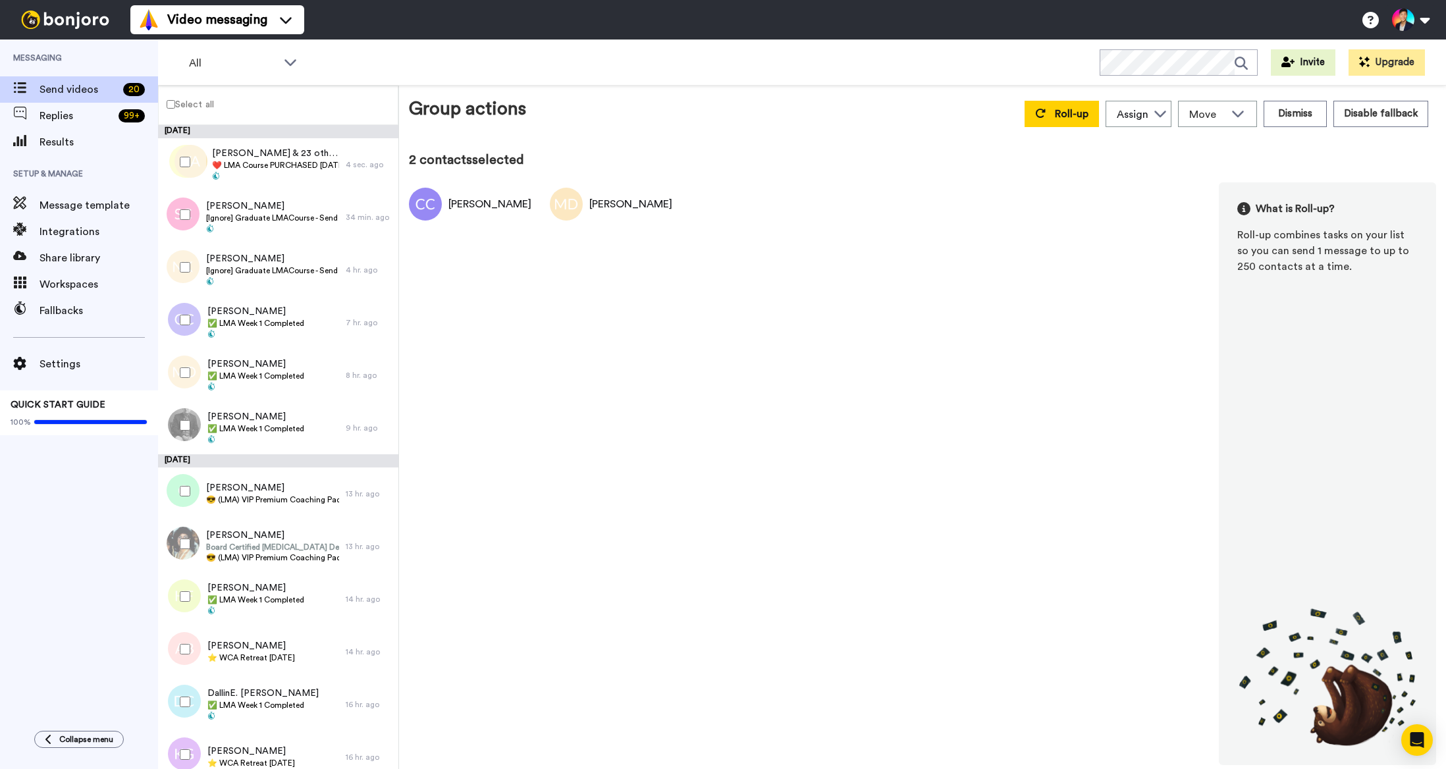
click at [178, 431] on div at bounding box center [182, 425] width 47 height 46
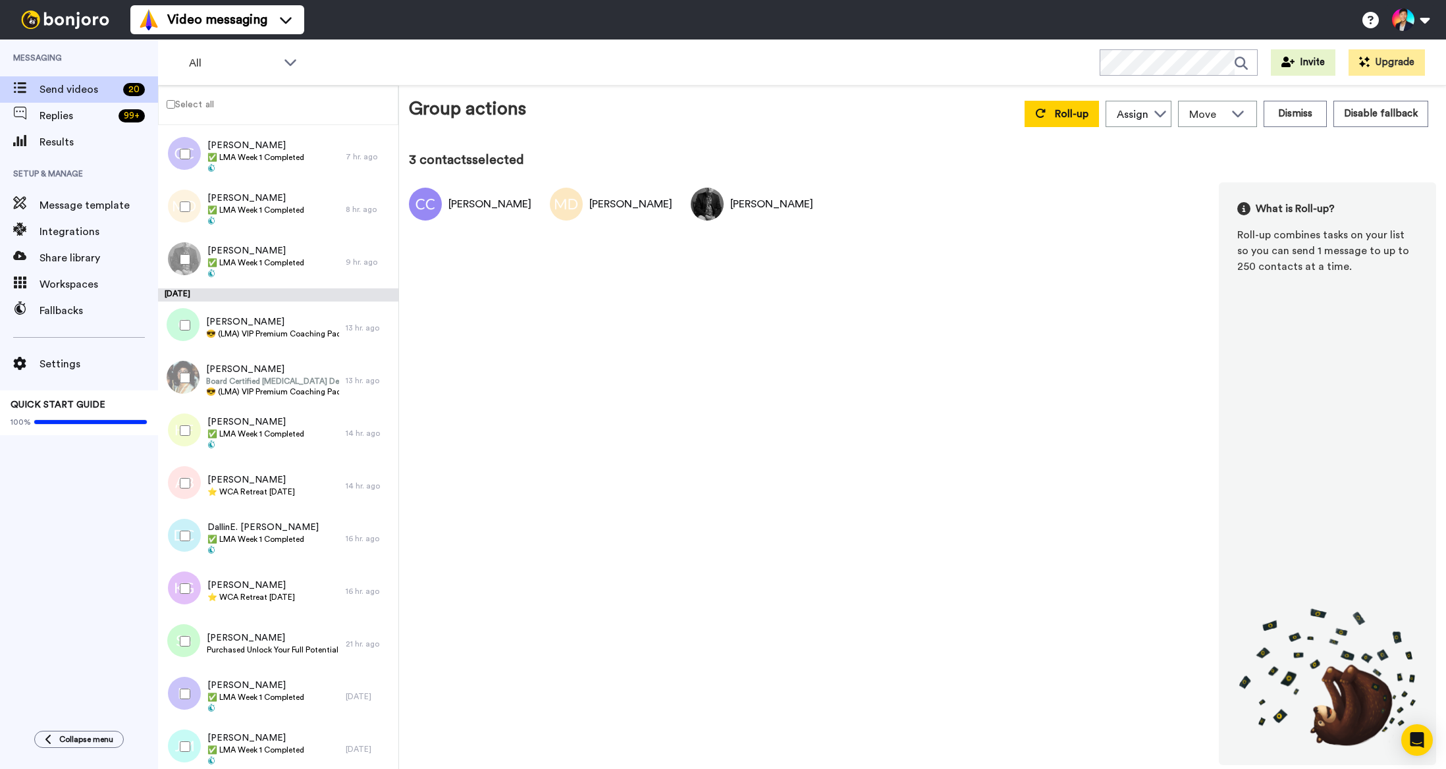
scroll to position [194, 0]
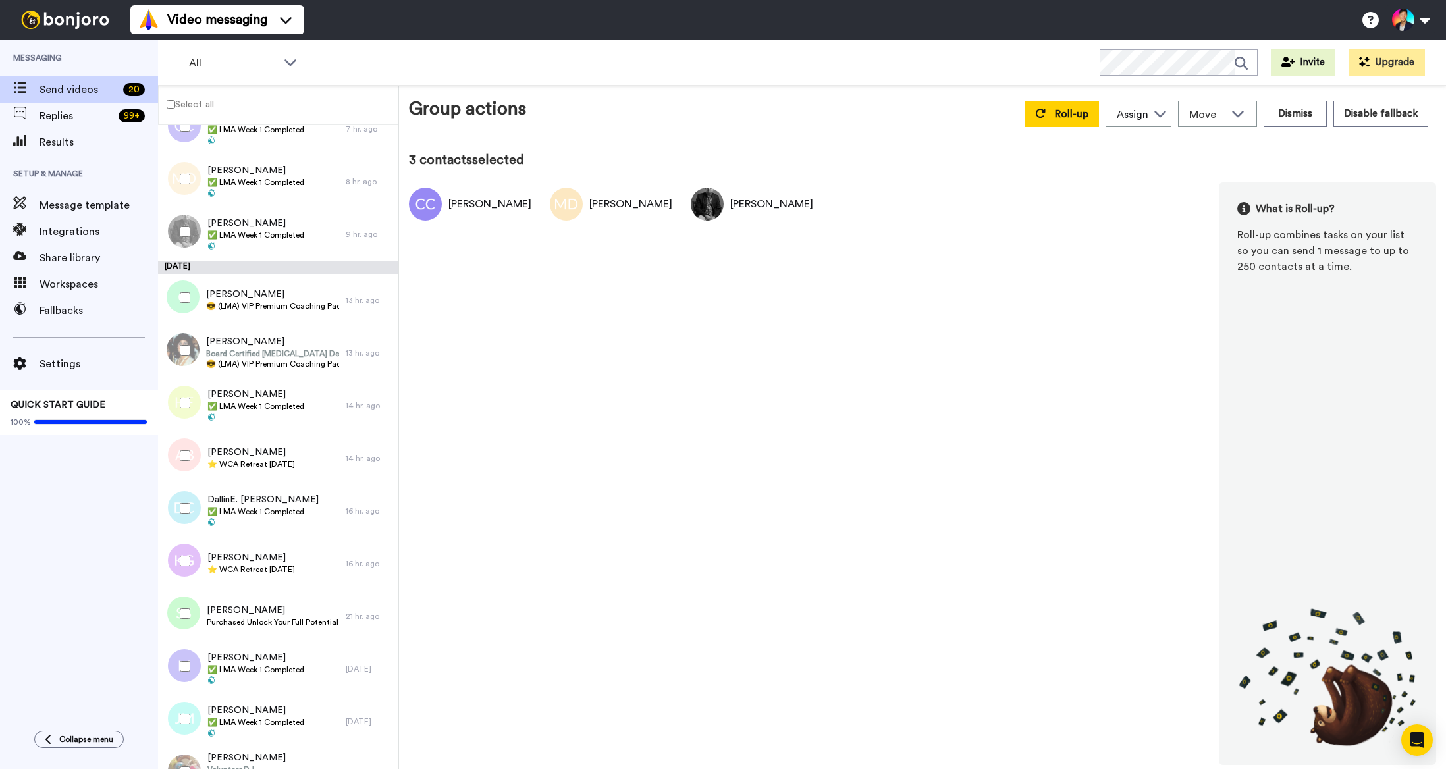
click at [178, 435] on div at bounding box center [182, 455] width 47 height 46
click at [180, 412] on div at bounding box center [182, 403] width 47 height 46
click at [180, 461] on div at bounding box center [182, 455] width 47 height 46
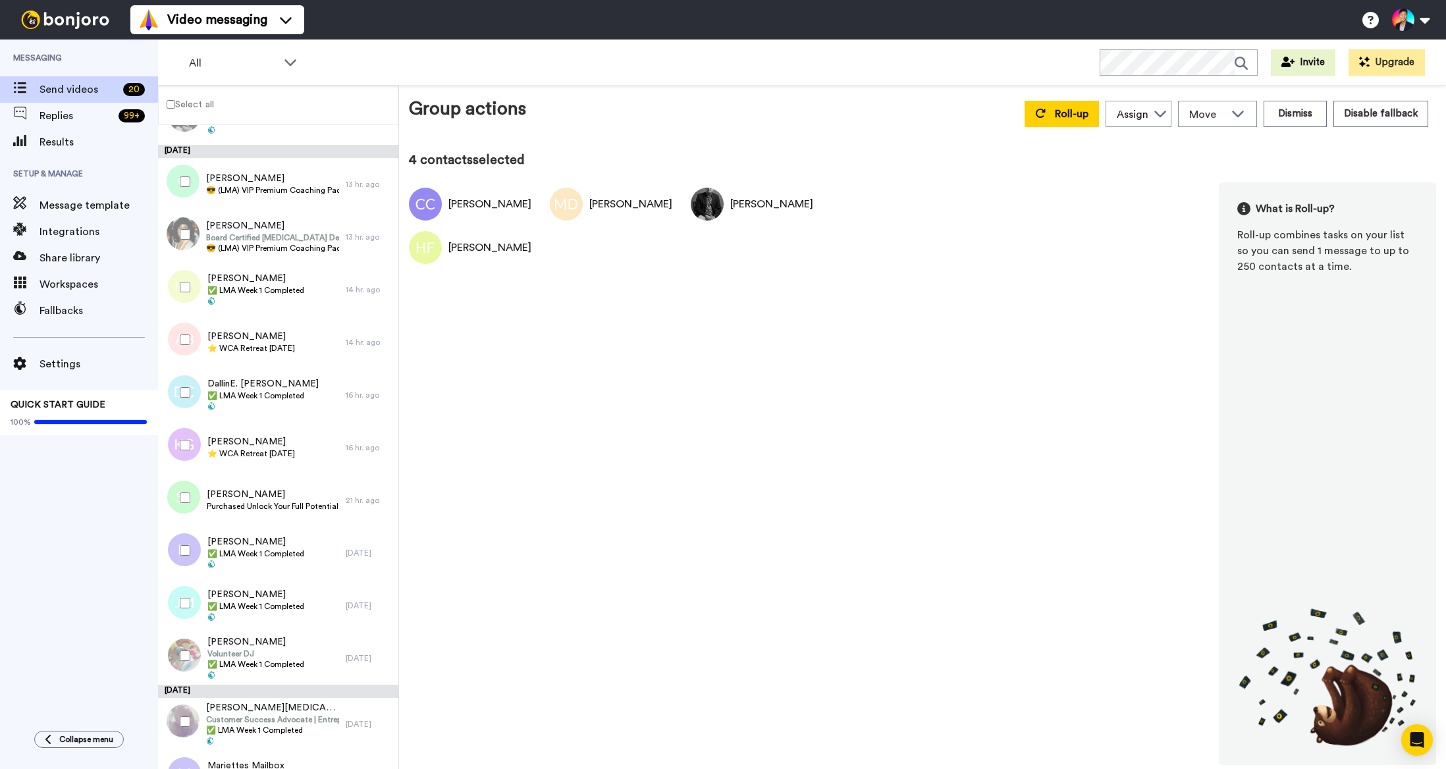
scroll to position [352, 0]
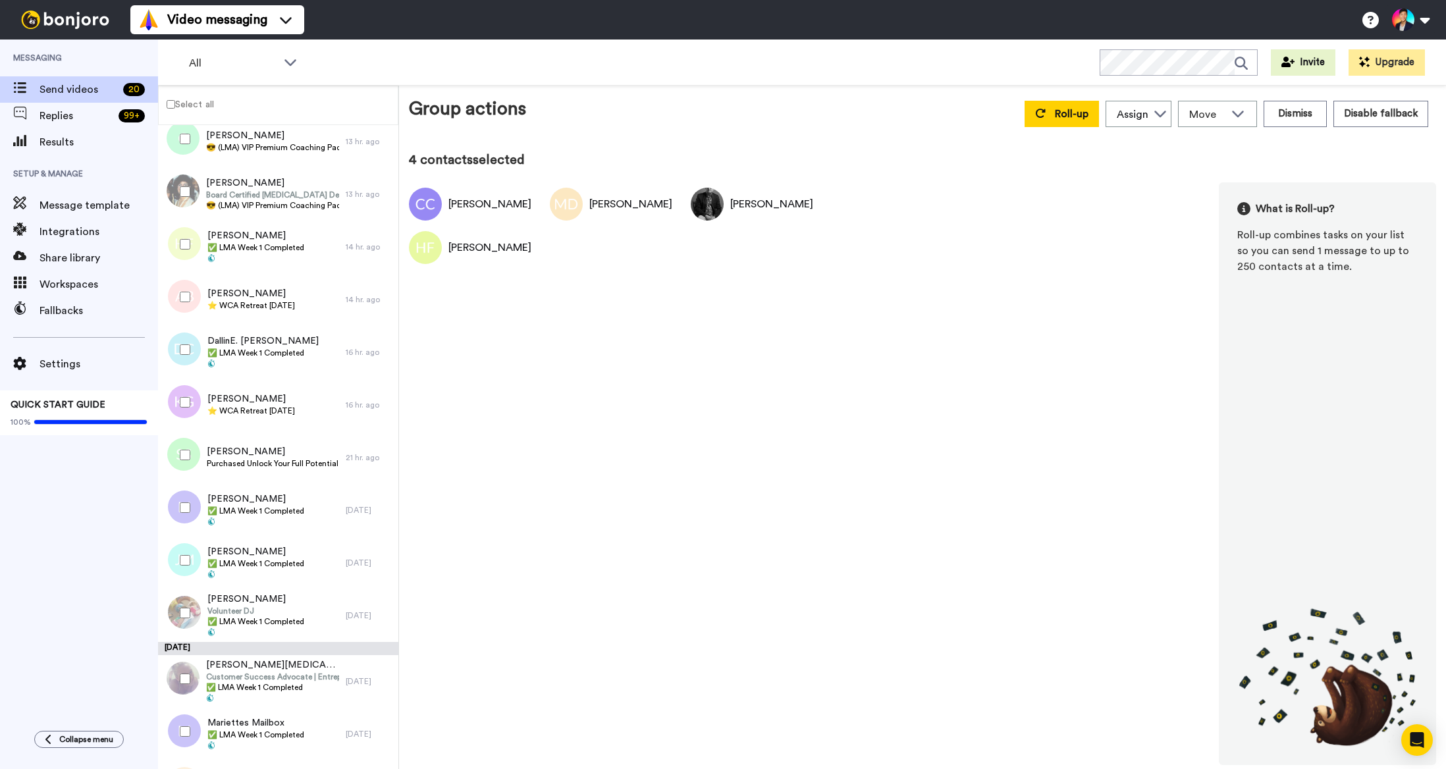
click at [179, 365] on div at bounding box center [182, 350] width 47 height 46
click at [171, 490] on div at bounding box center [182, 507] width 47 height 46
click at [171, 567] on div at bounding box center [182, 560] width 47 height 46
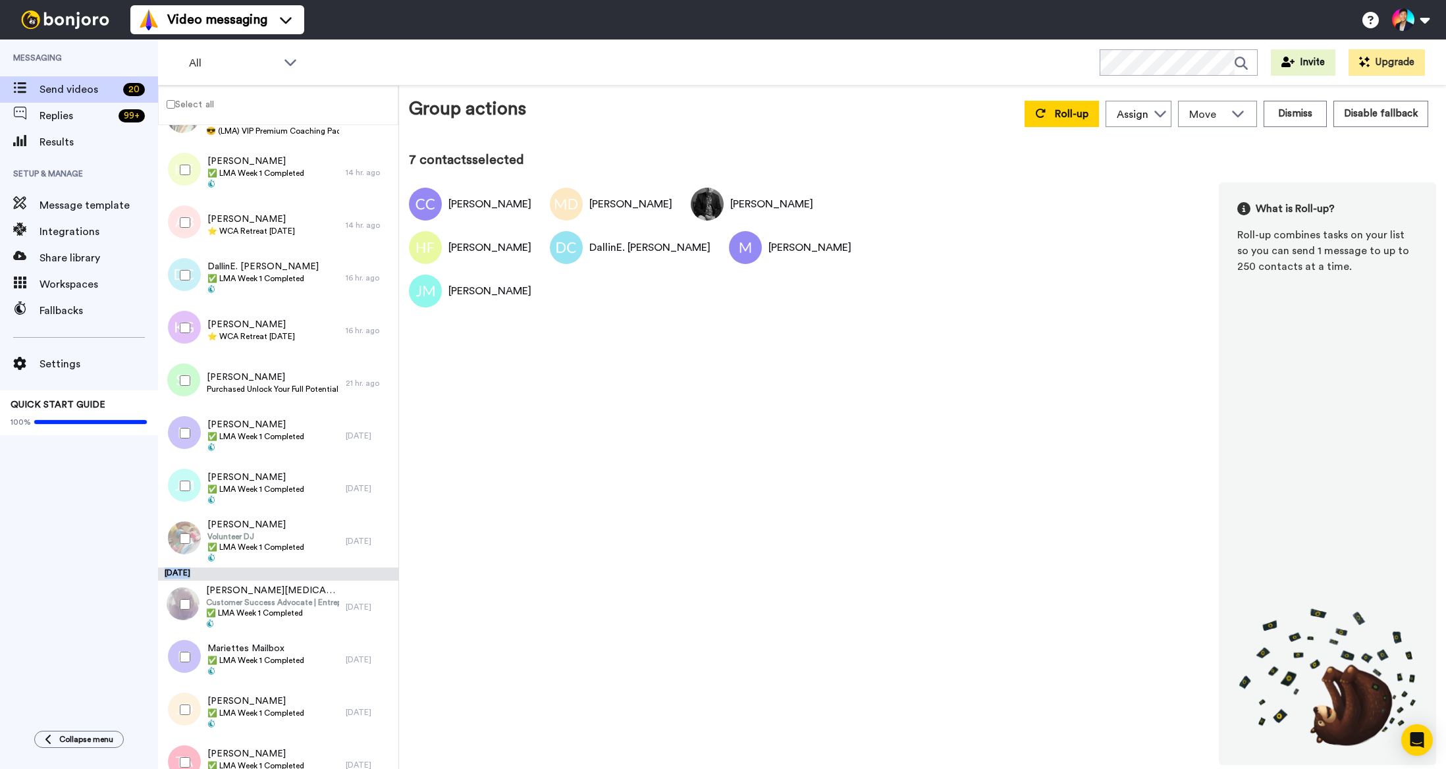
click at [171, 567] on div "August 17" at bounding box center [278, 573] width 240 height 13
click at [194, 542] on div at bounding box center [182, 538] width 47 height 46
click at [179, 621] on div at bounding box center [182, 604] width 47 height 46
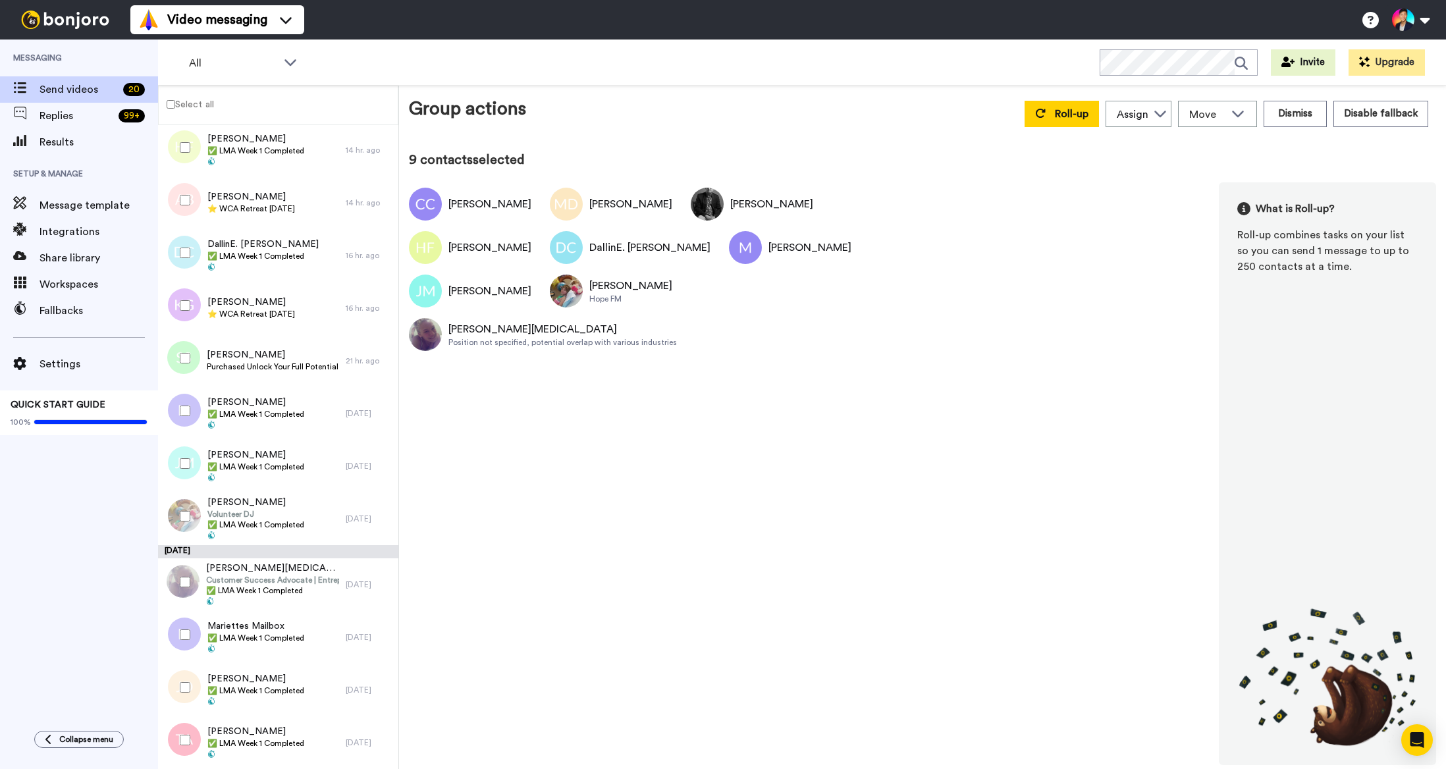
click at [180, 652] on div at bounding box center [182, 635] width 47 height 46
click at [180, 679] on div at bounding box center [182, 687] width 47 height 46
click at [180, 759] on div at bounding box center [182, 740] width 47 height 46
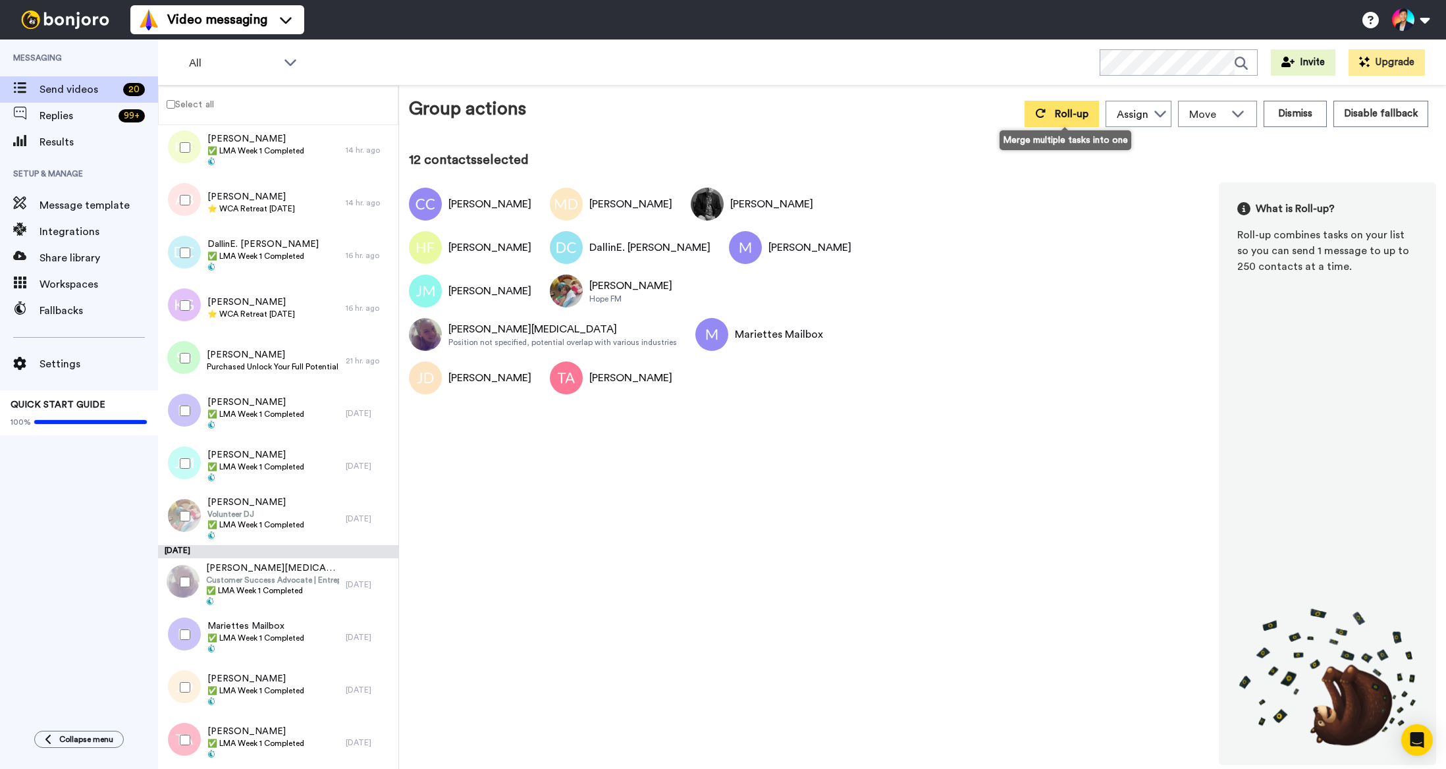
click at [1046, 107] on button "Roll-up" at bounding box center [1061, 114] width 74 height 26
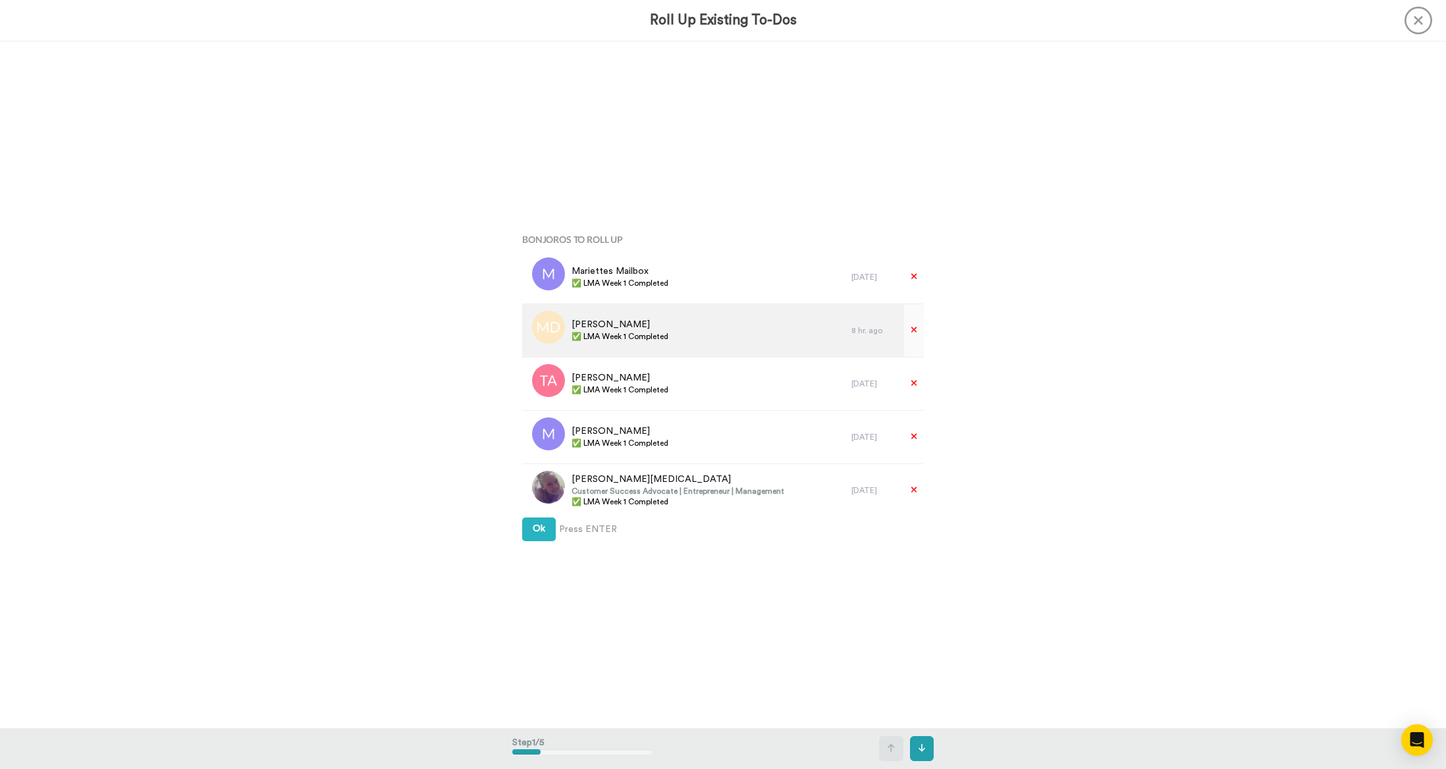
click at [630, 349] on div "Martine Dethan ✅ LMA Week 1 Completed" at bounding box center [686, 330] width 329 height 53
copy div "✅ LMA Week 1 Completed"
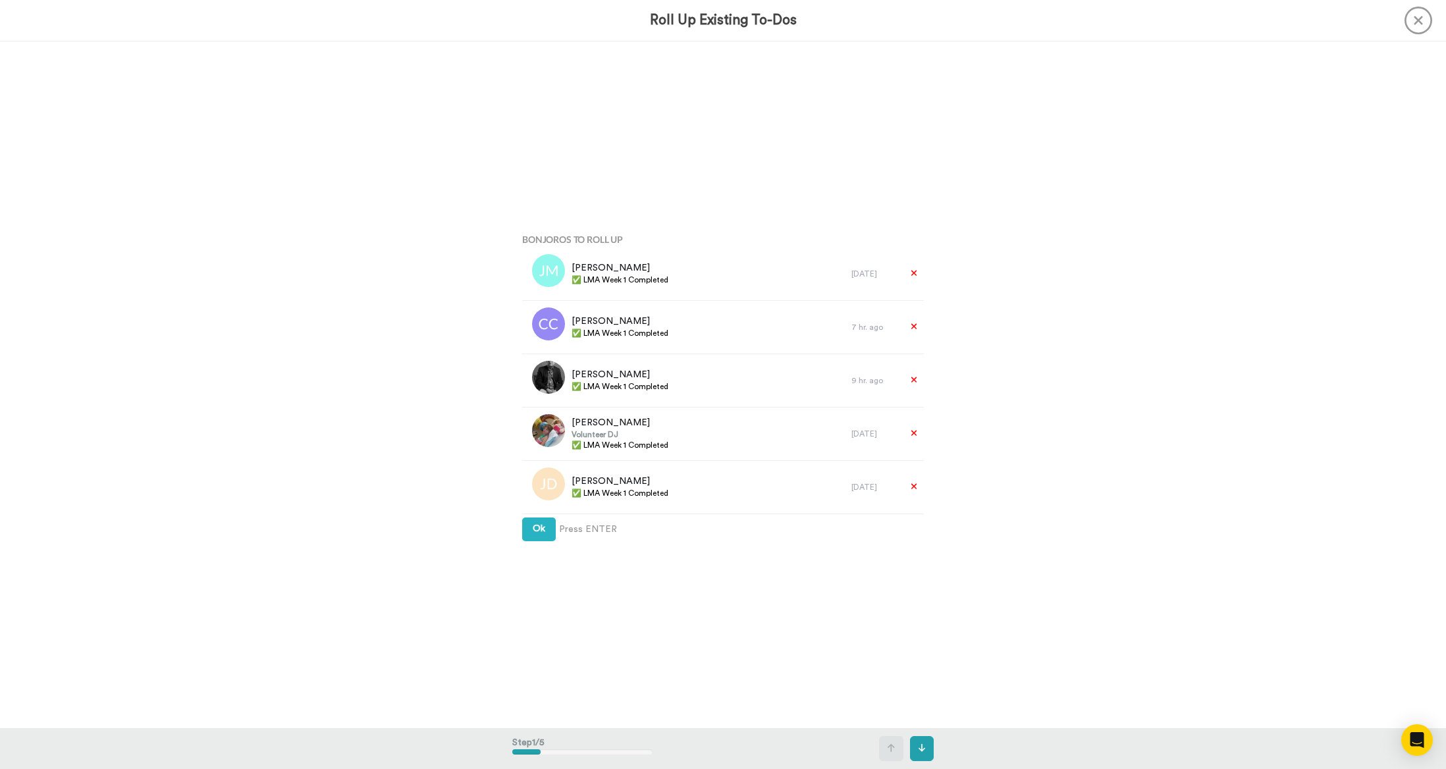
click at [528, 570] on div "Bonjoros To Roll Up Mariettes Mailbox ✅ LMA Week 1 Completed 1 day ago Martine …" at bounding box center [722, 384] width 421 height 384
click at [541, 515] on div "Bonjoros To Roll Up Mariettes Mailbox ✅ LMA Week 1 Completed 1 day ago Martine …" at bounding box center [722, 384] width 421 height 384
click at [529, 546] on div "Bonjoros To Roll Up Mariettes Mailbox ✅ LMA Week 1 Completed 1 day ago Martine …" at bounding box center [722, 384] width 421 height 384
click at [532, 539] on button "Ok" at bounding box center [539, 529] width 34 height 24
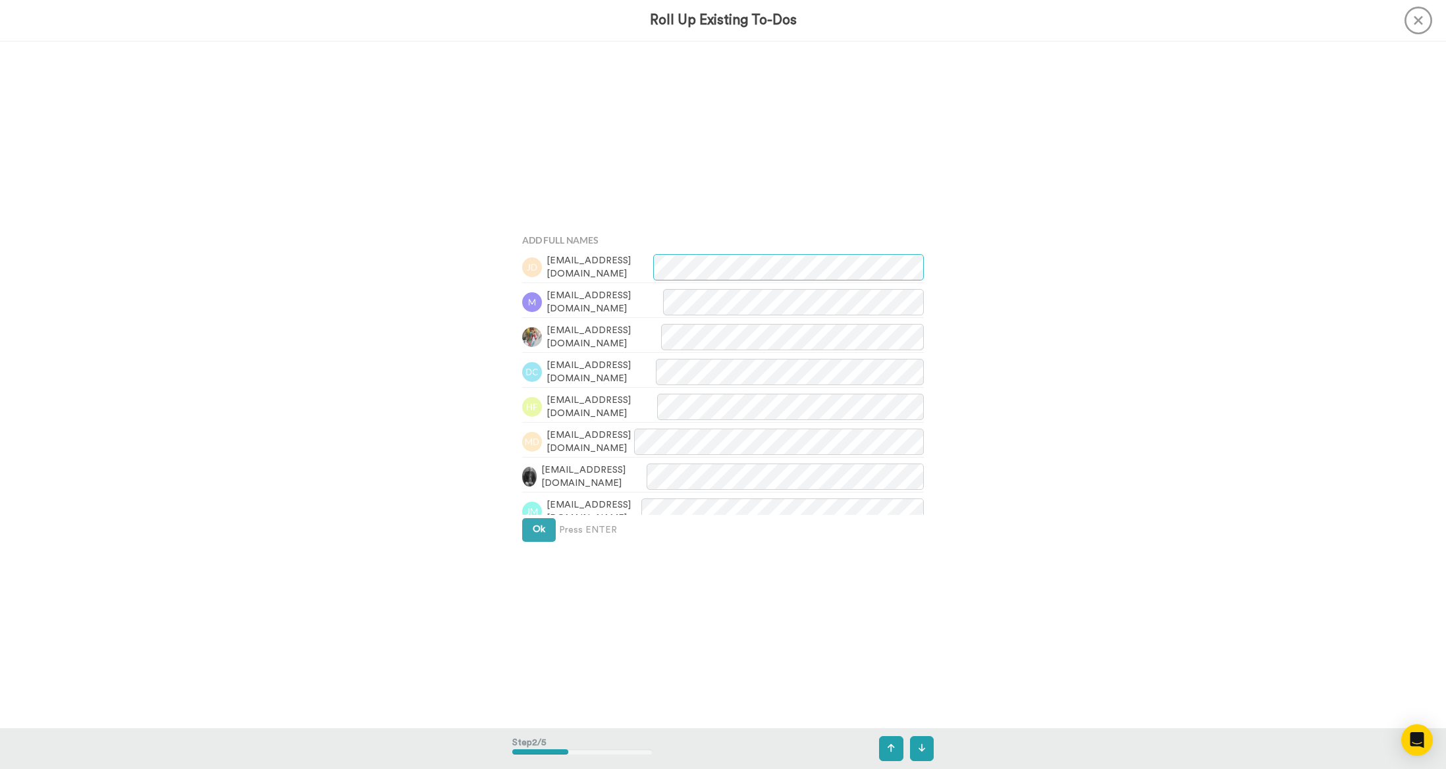
scroll to position [687, 0]
click at [534, 533] on span "Ok" at bounding box center [539, 528] width 13 height 9
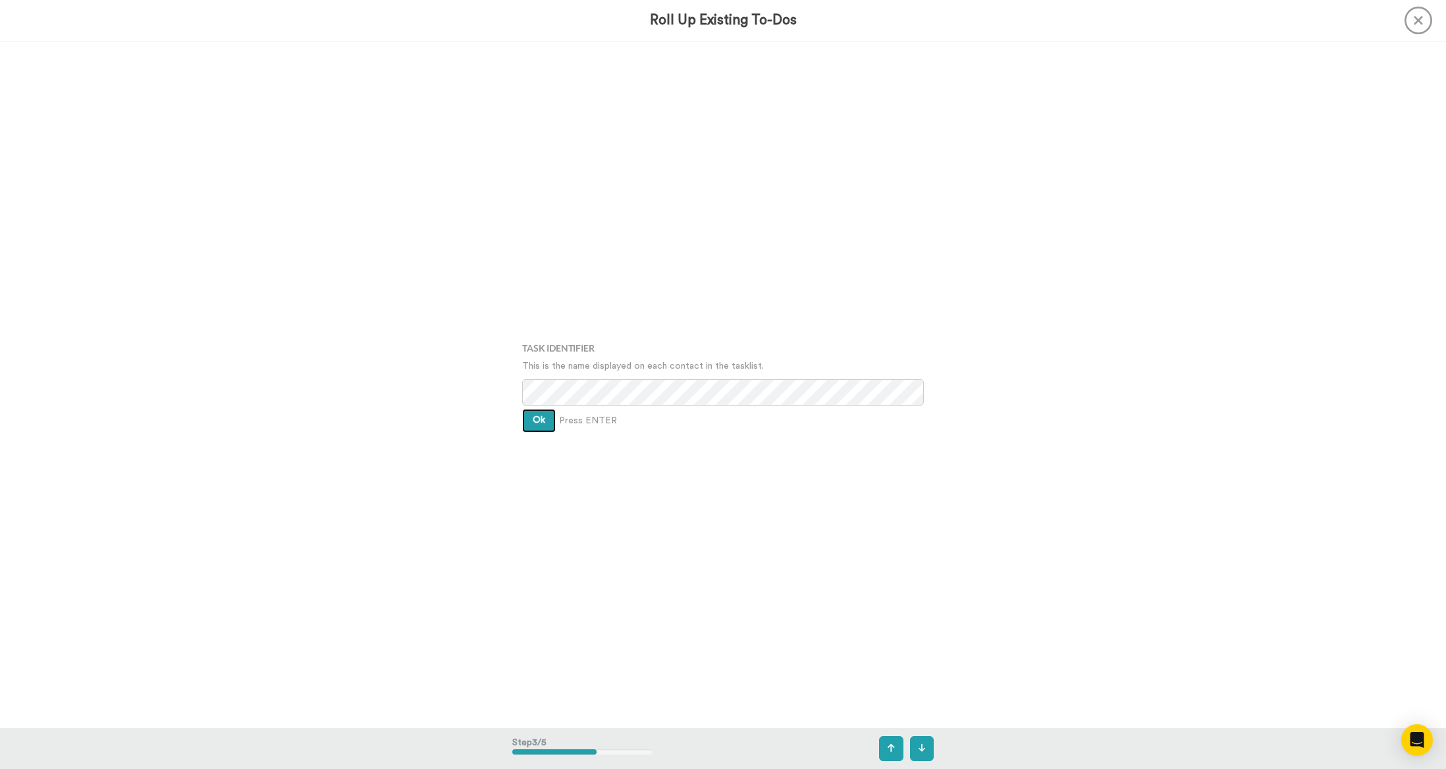
click at [535, 417] on span "Ok" at bounding box center [539, 419] width 13 height 9
click at [535, 417] on button "Ok" at bounding box center [539, 411] width 34 height 24
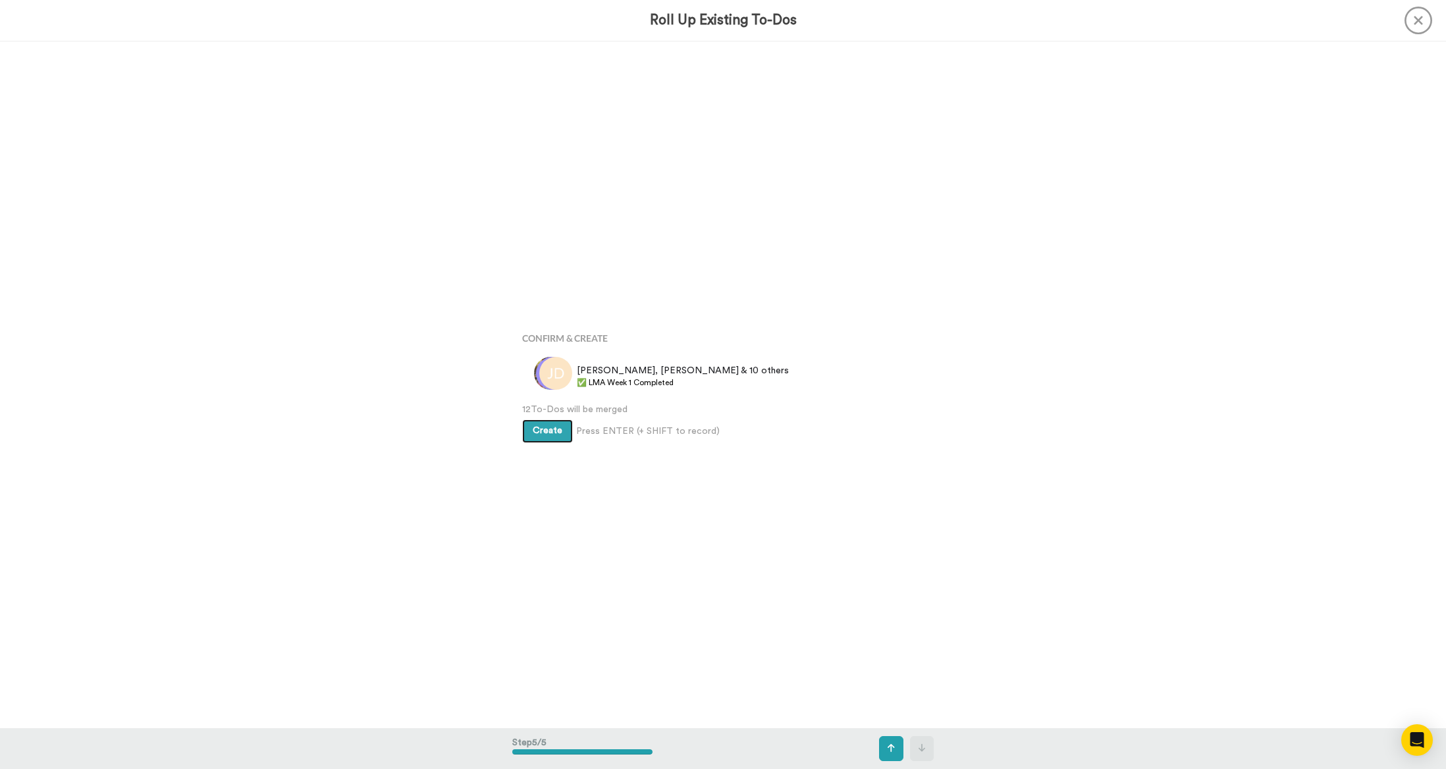
click at [543, 438] on button "Create" at bounding box center [547, 431] width 51 height 24
click at [1425, 745] on div "Open Intercom Messenger" at bounding box center [1416, 740] width 35 height 35
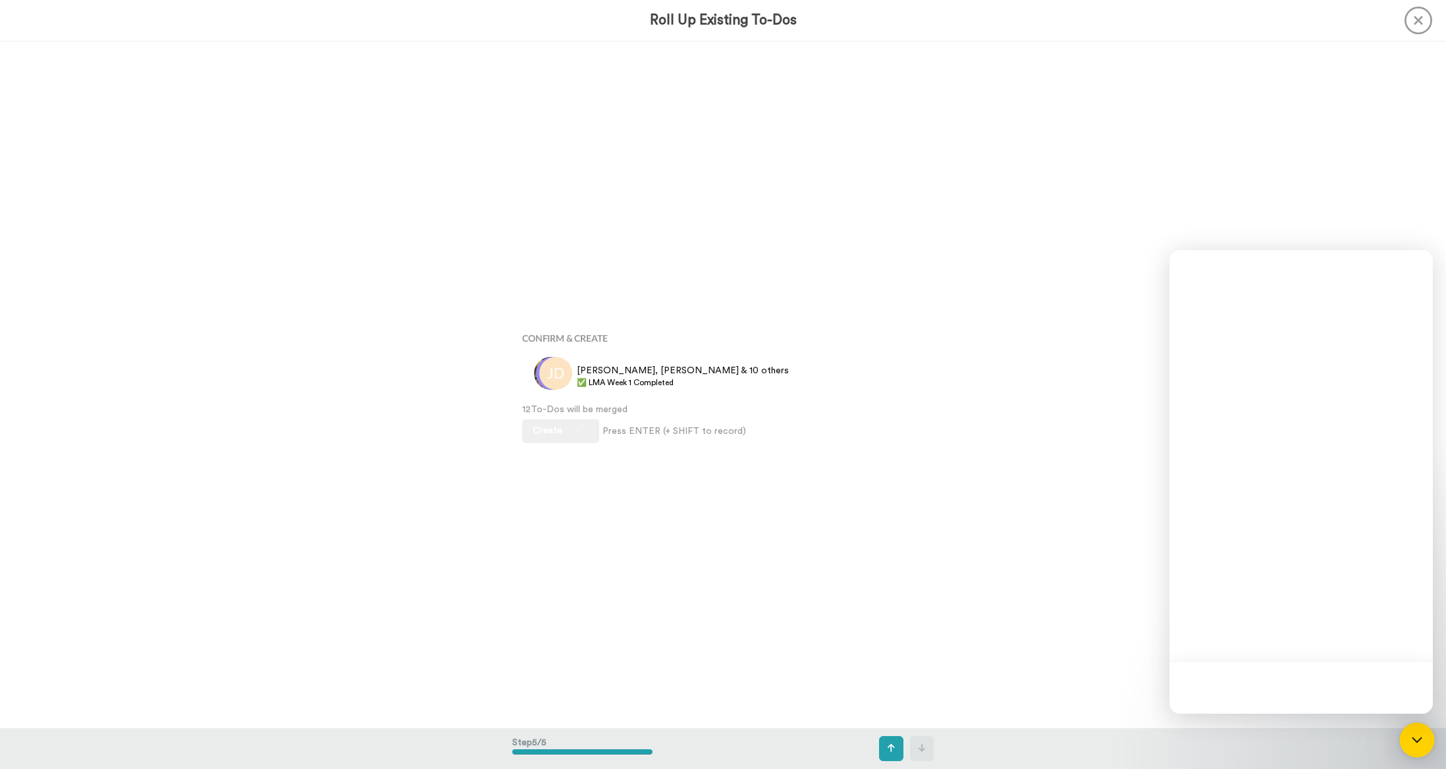
scroll to position [0, 0]
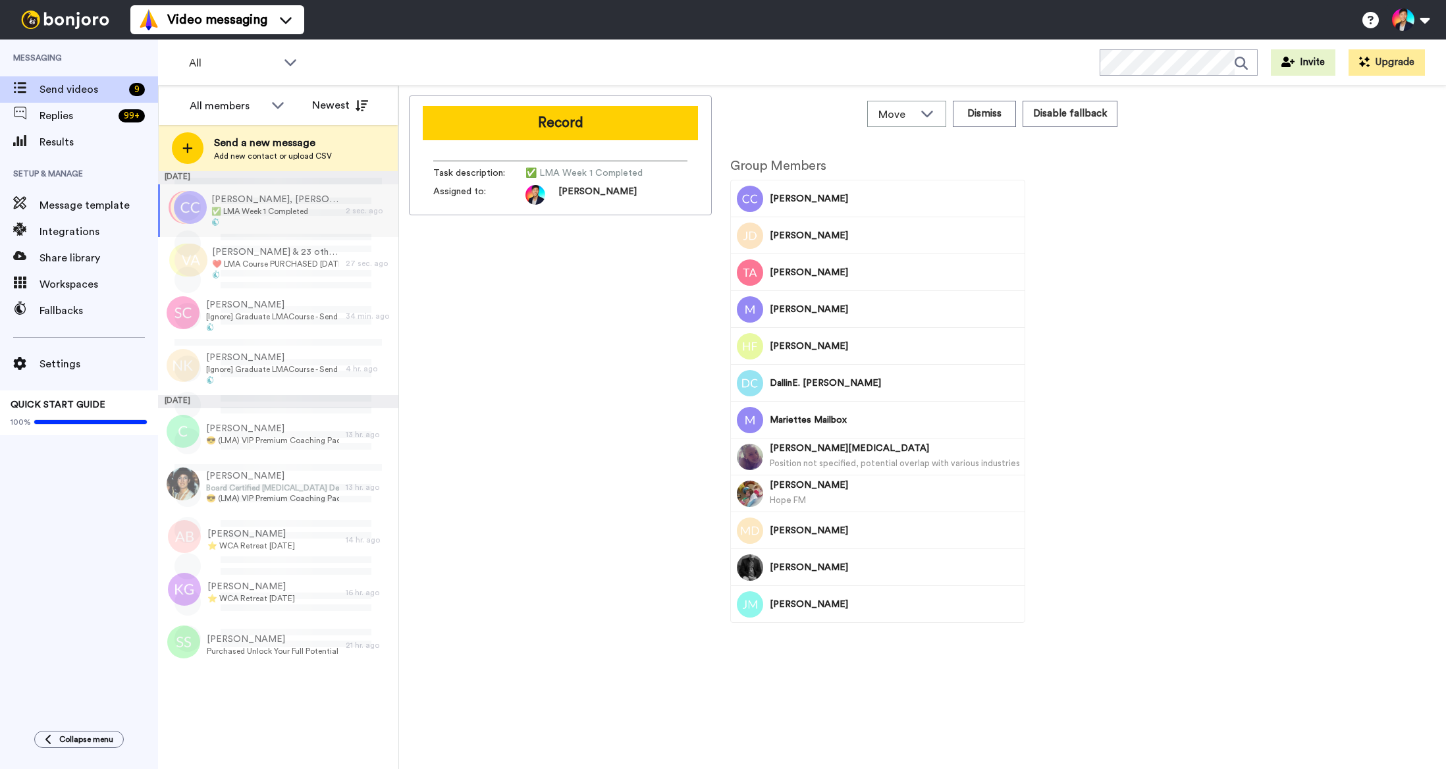
click at [1414, 729] on div "Record Task description : ✅ LMA Week 1 Completed Assigned to: Tim Move WORKSPAC…" at bounding box center [922, 429] width 1027 height 669
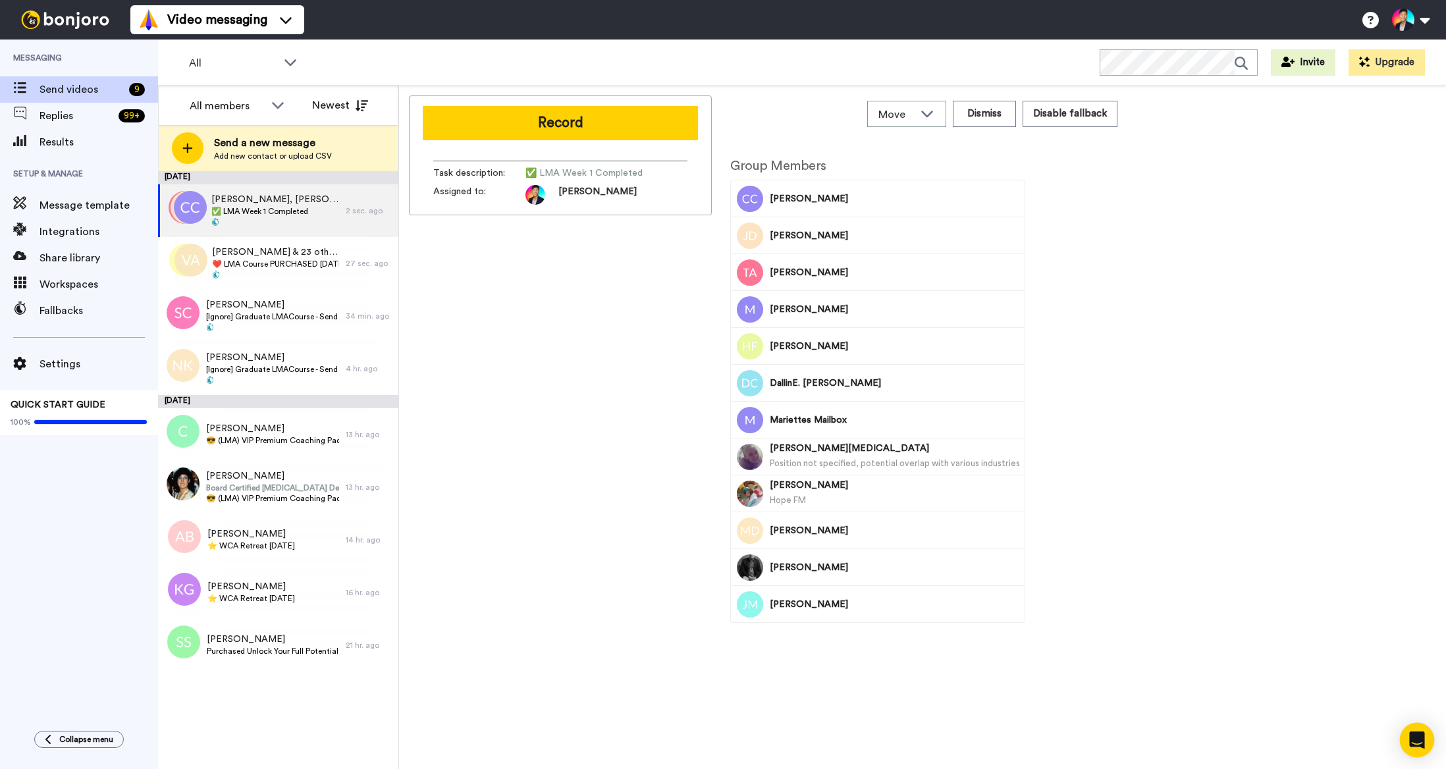
click at [1414, 741] on icon "Open Intercom Messenger" at bounding box center [1416, 739] width 15 height 17
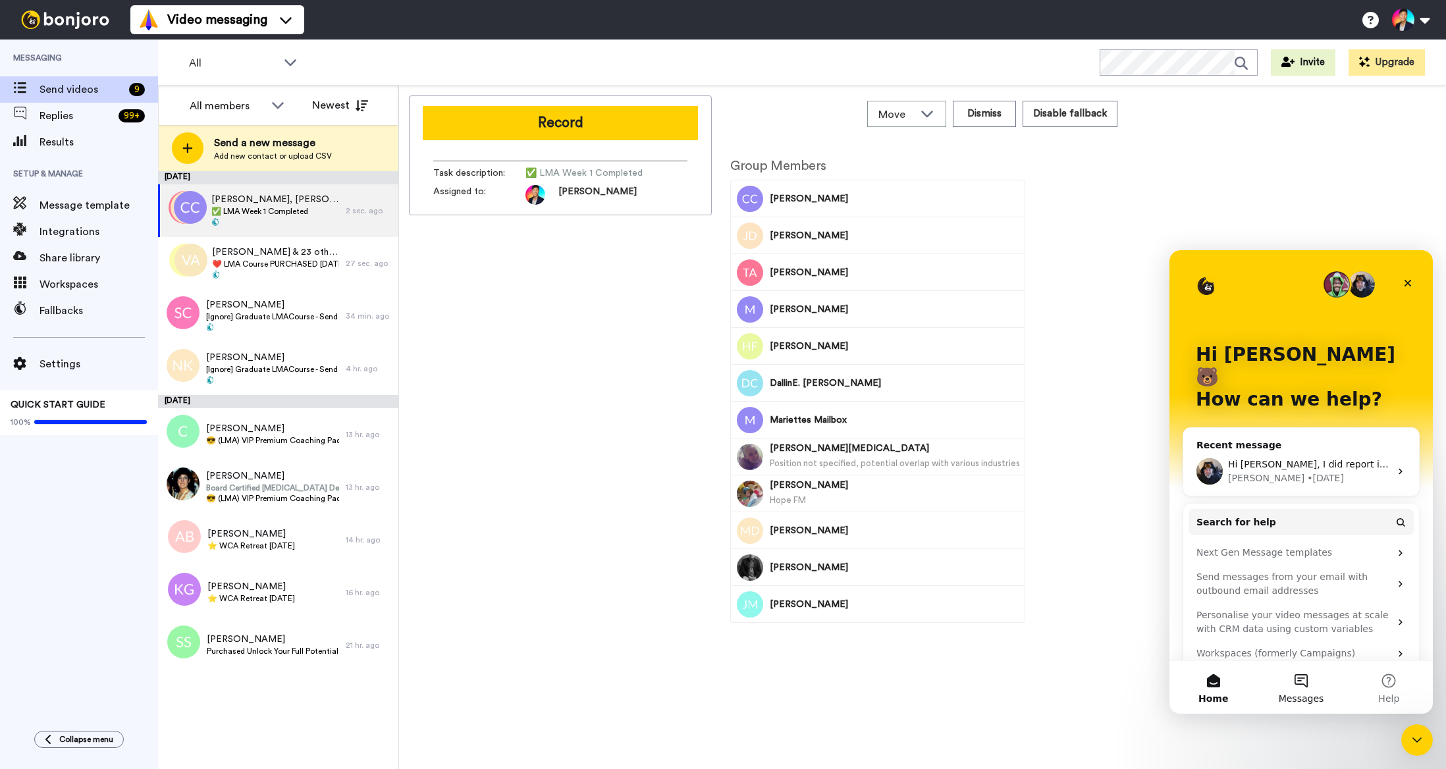
click at [1304, 698] on span "Messages" at bounding box center [1300, 698] width 45 height 9
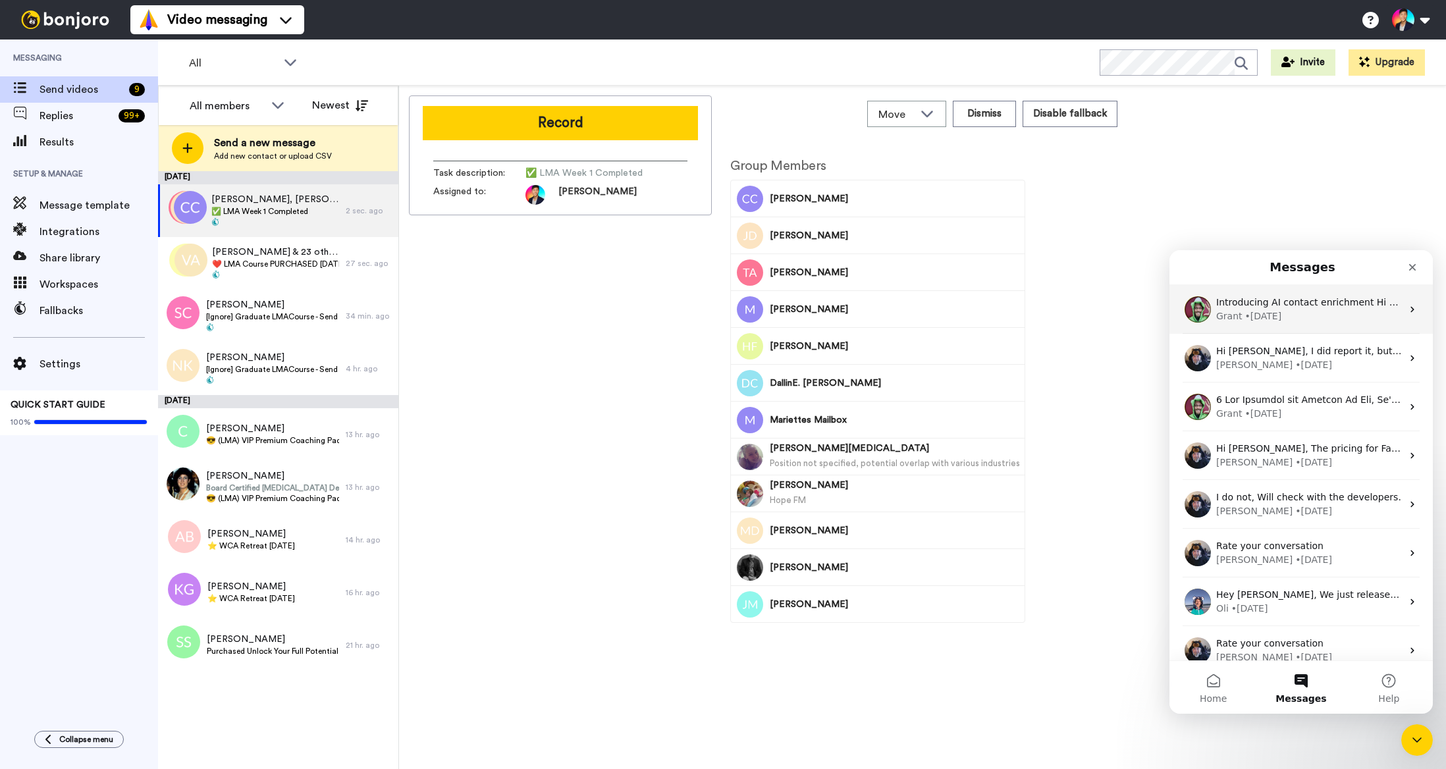
click at [1345, 311] on div "Grant • 1w ago" at bounding box center [1309, 316] width 186 height 14
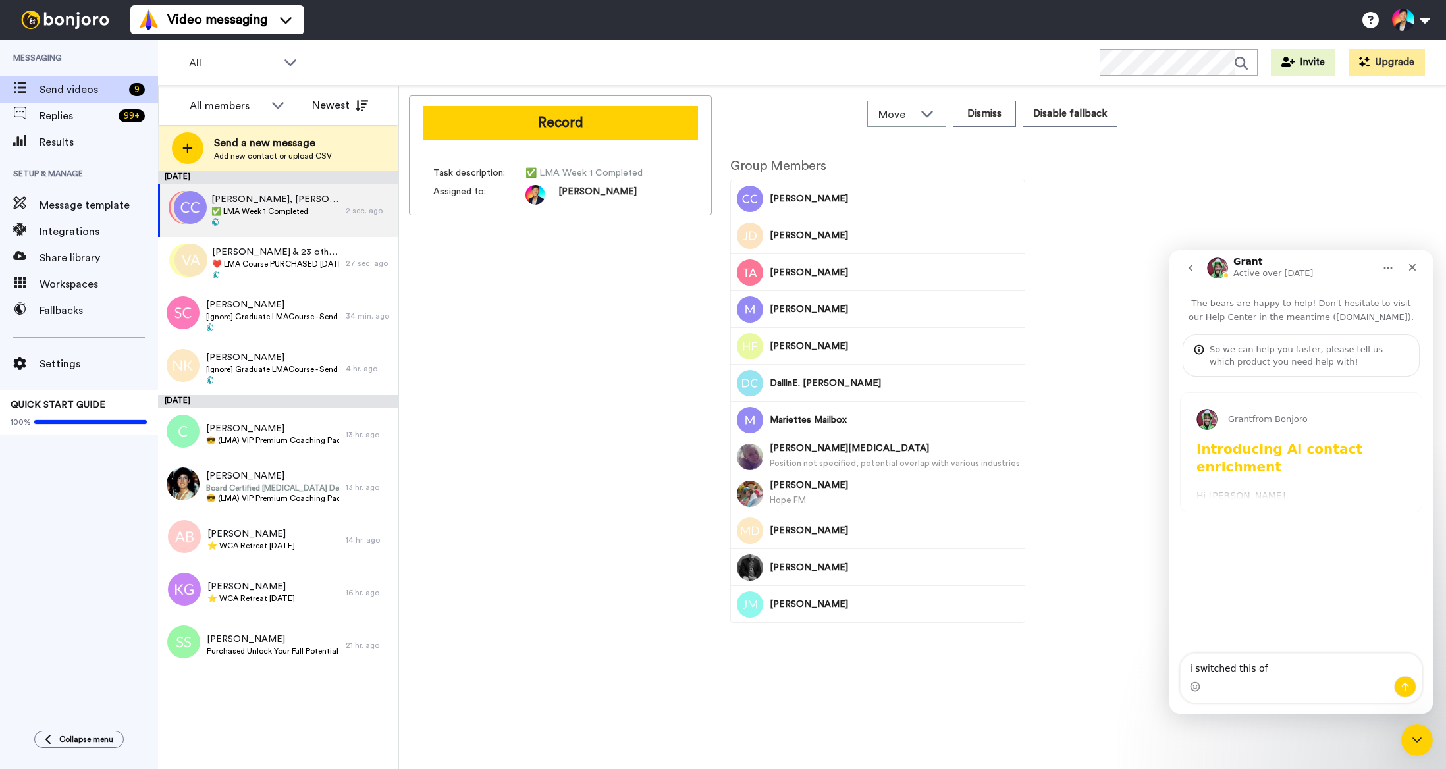
type textarea "i switched this off"
type textarea "however it keeps on matching my contacts with AI"
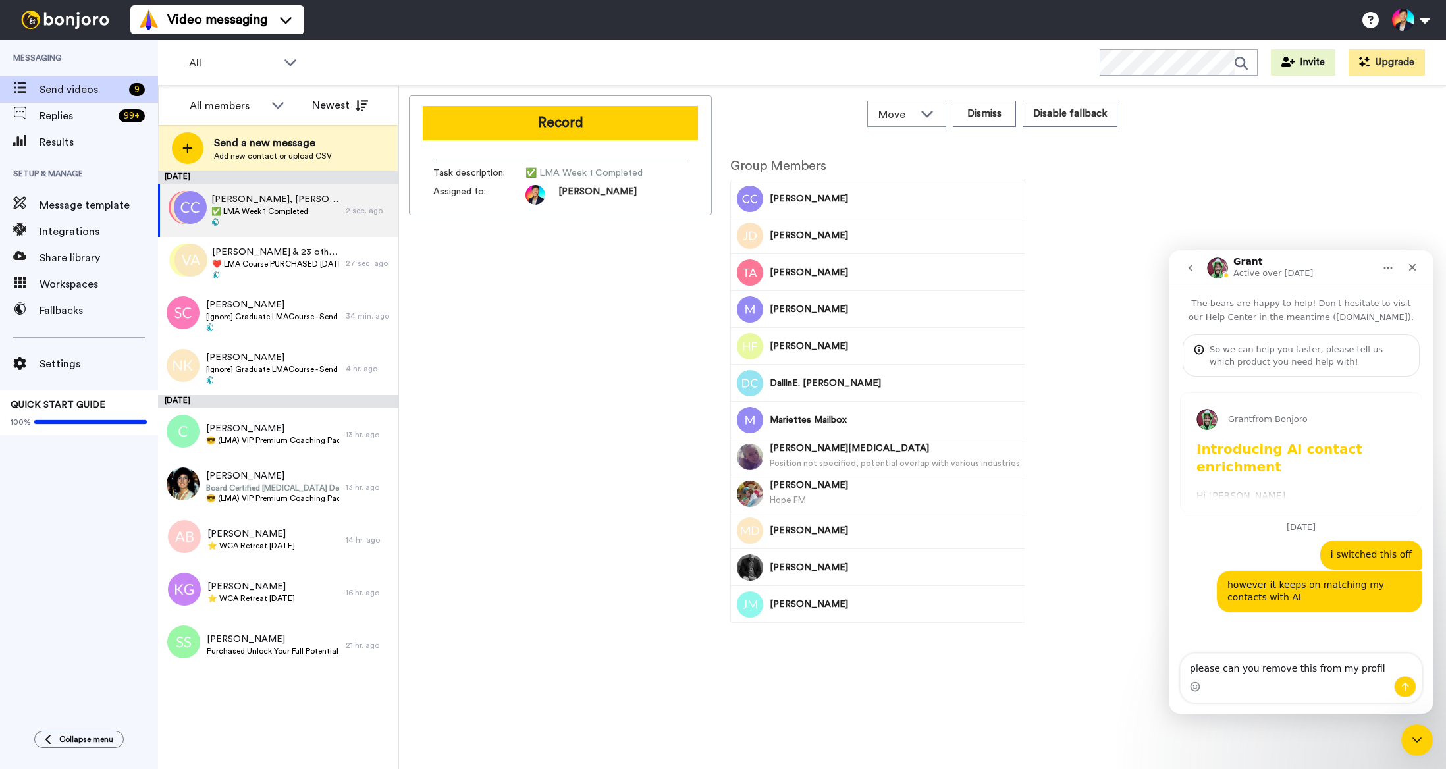
type textarea "please can you remove this from my profile"
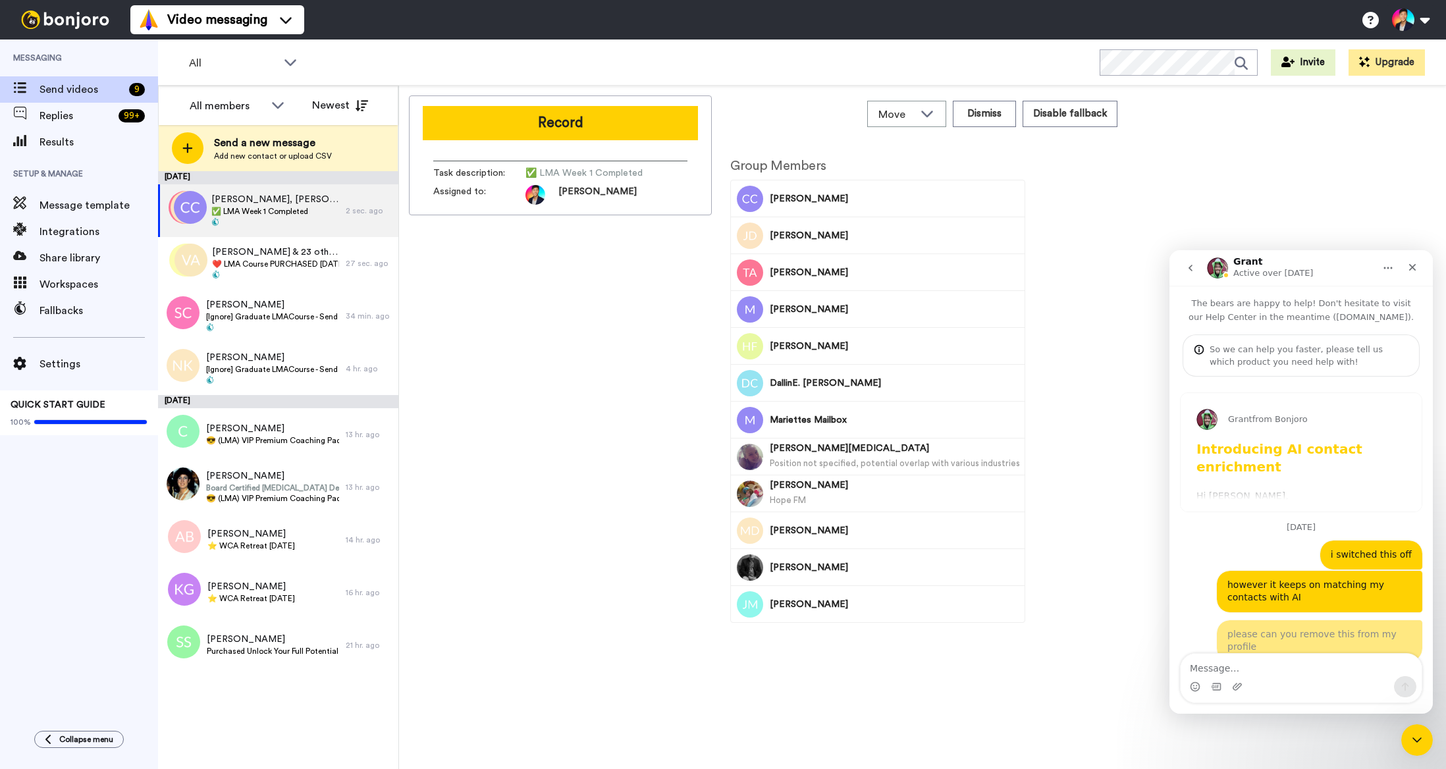
scroll to position [3, 0]
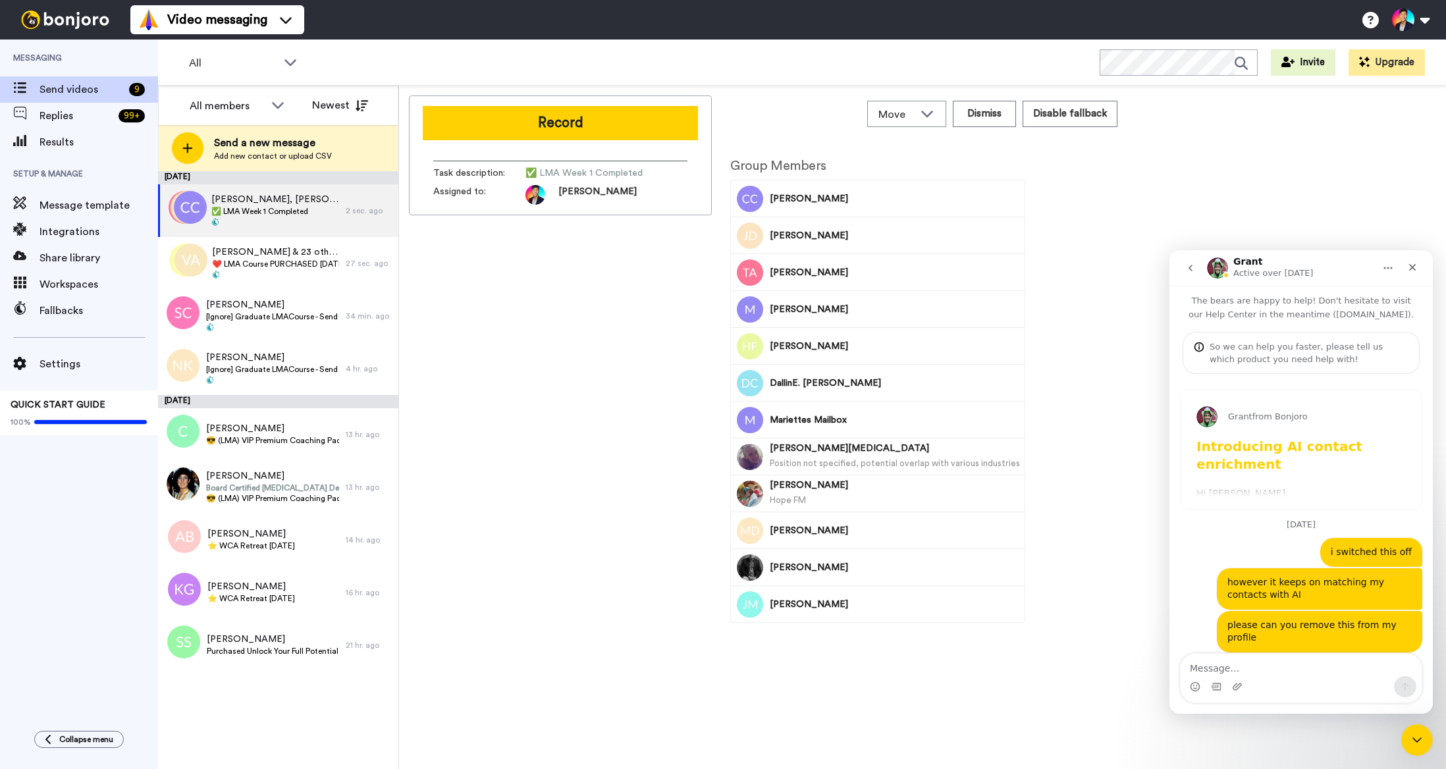
click at [854, 613] on div "[PERSON_NAME]" at bounding box center [895, 604] width 250 height 36
click at [327, 454] on div "Catherine BALIIKYA 😎 (LMA) VIP Premium Coaching Package Purchased 😎" at bounding box center [252, 434] width 188 height 53
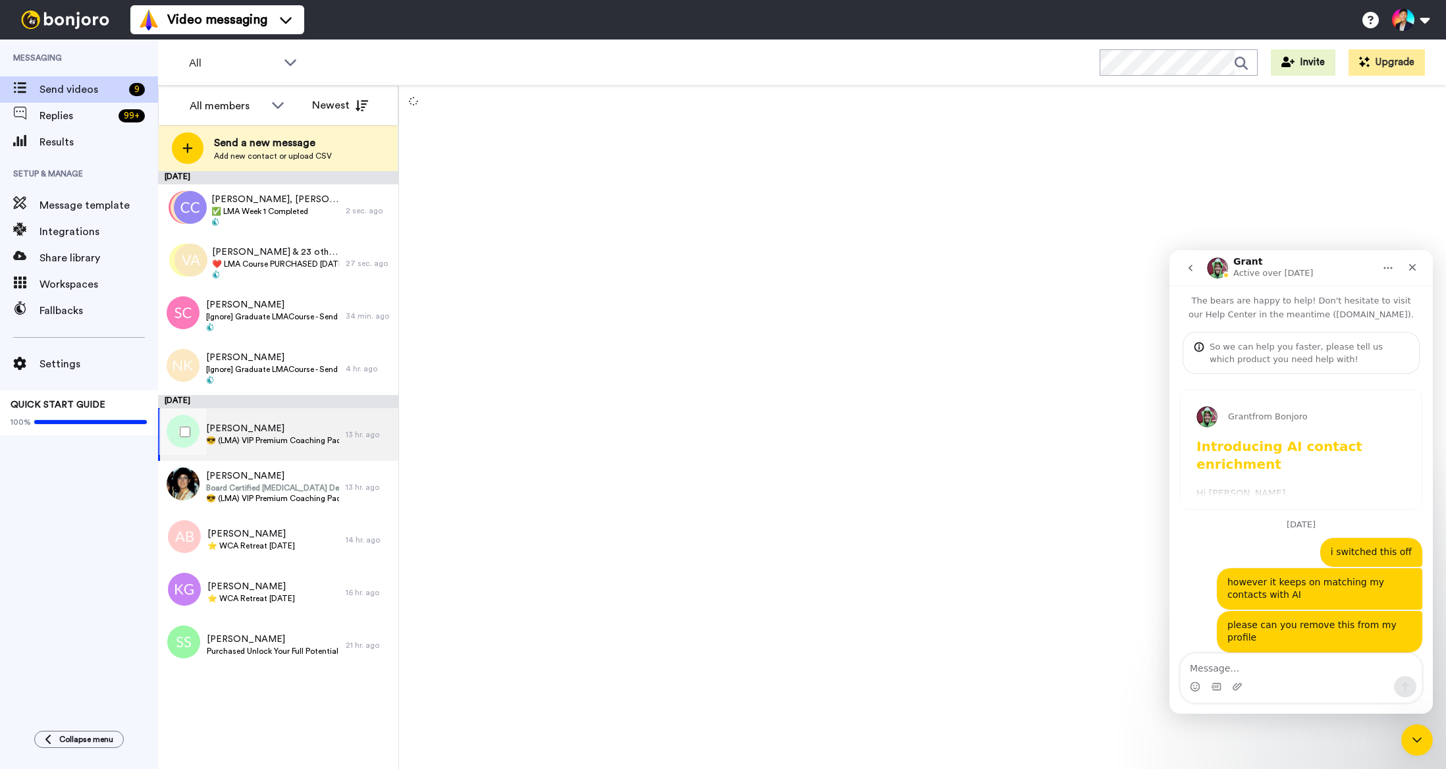
click at [327, 454] on div "Catherine BALIIKYA 😎 (LMA) VIP Premium Coaching Package Purchased 😎" at bounding box center [252, 434] width 188 height 53
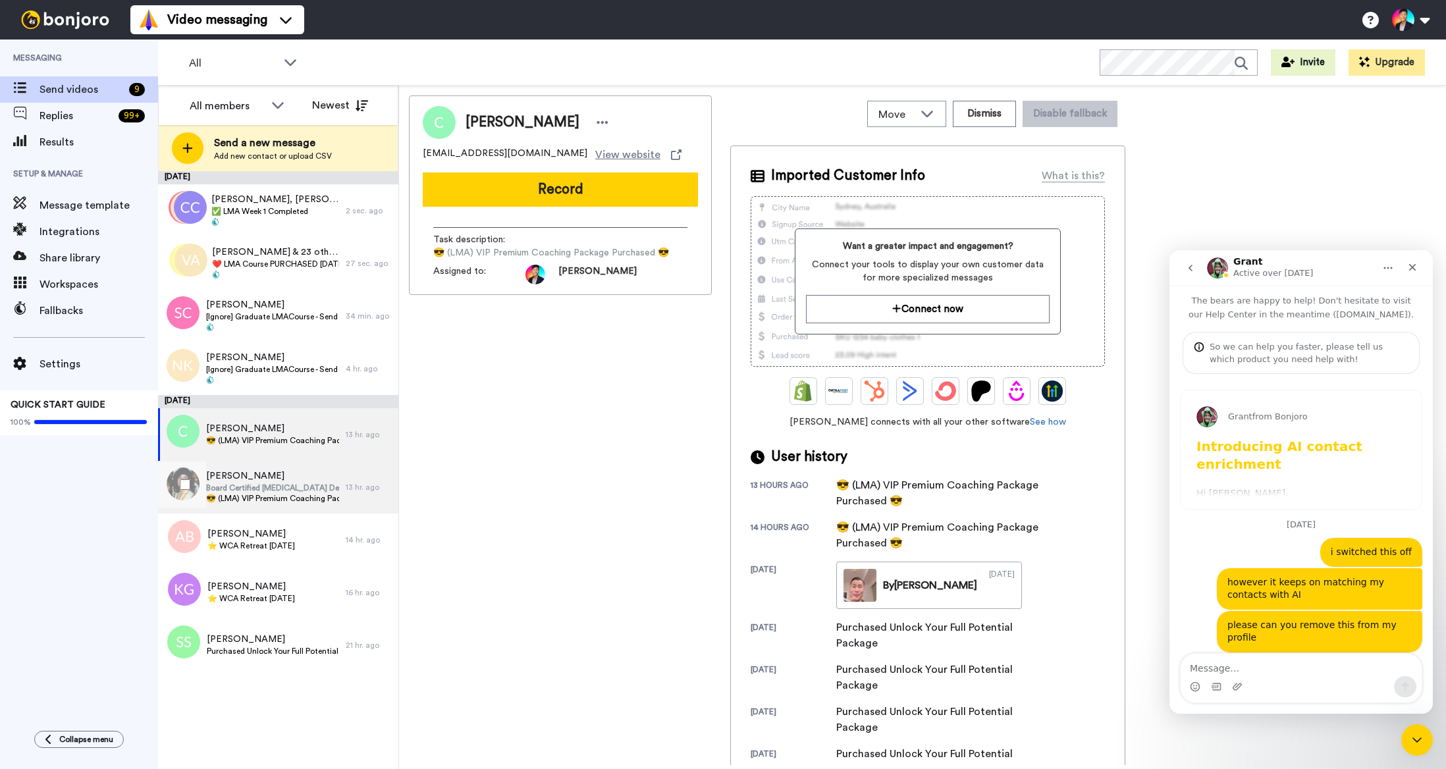
click at [316, 500] on span "😎 (LMA) VIP Premium Coaching Package Purchased 😎" at bounding box center [272, 498] width 133 height 11
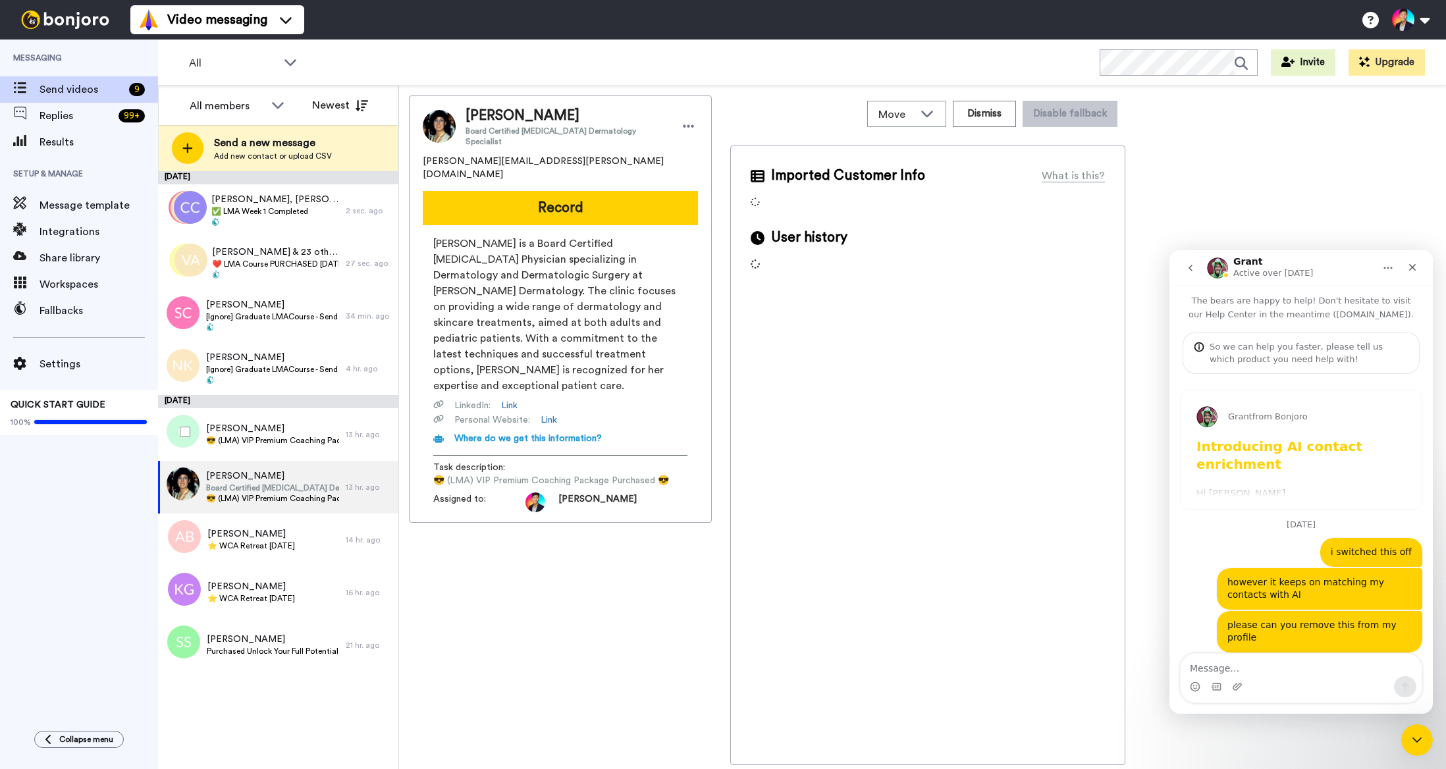
click at [186, 437] on div at bounding box center [182, 432] width 47 height 46
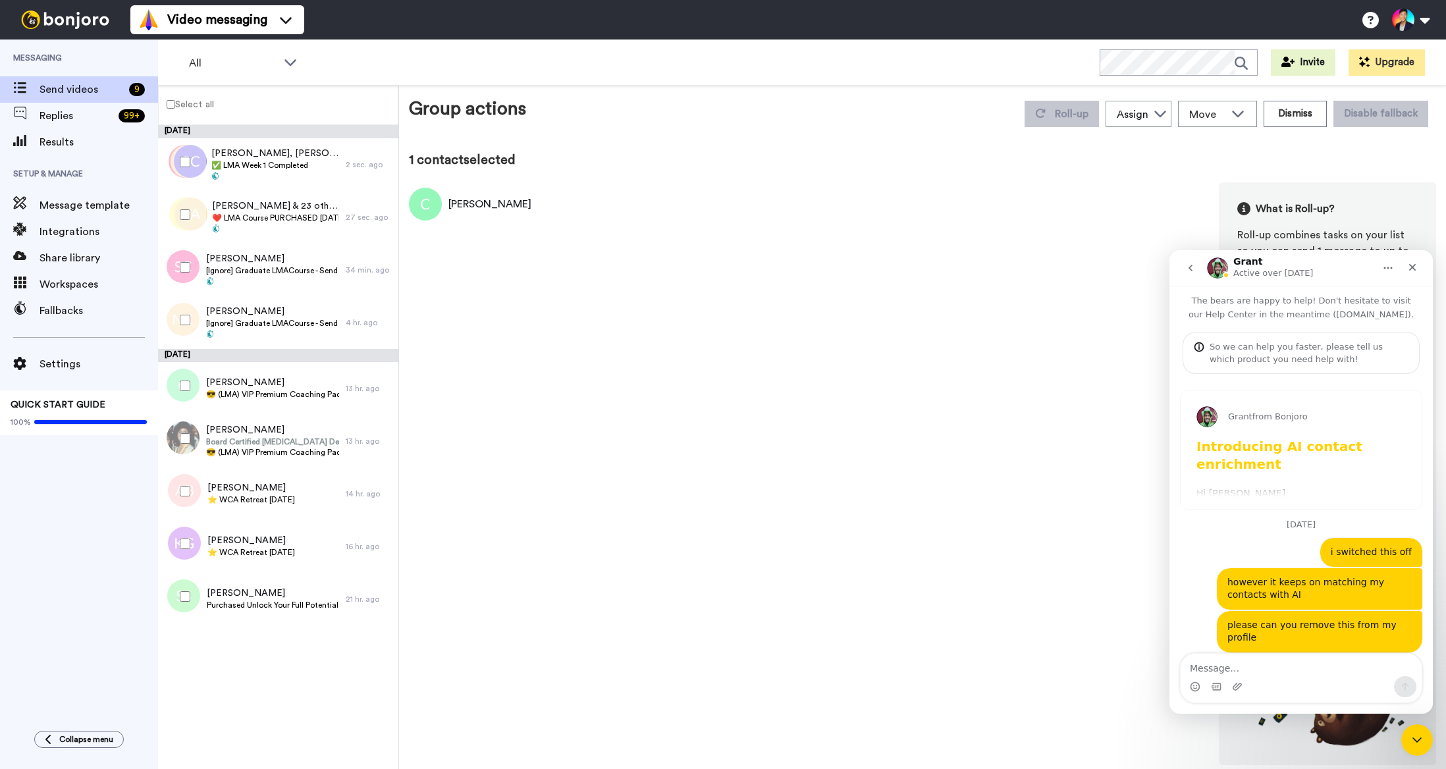
click at [185, 446] on div at bounding box center [182, 438] width 47 height 46
click at [1299, 116] on button "Dismiss" at bounding box center [1294, 114] width 63 height 26
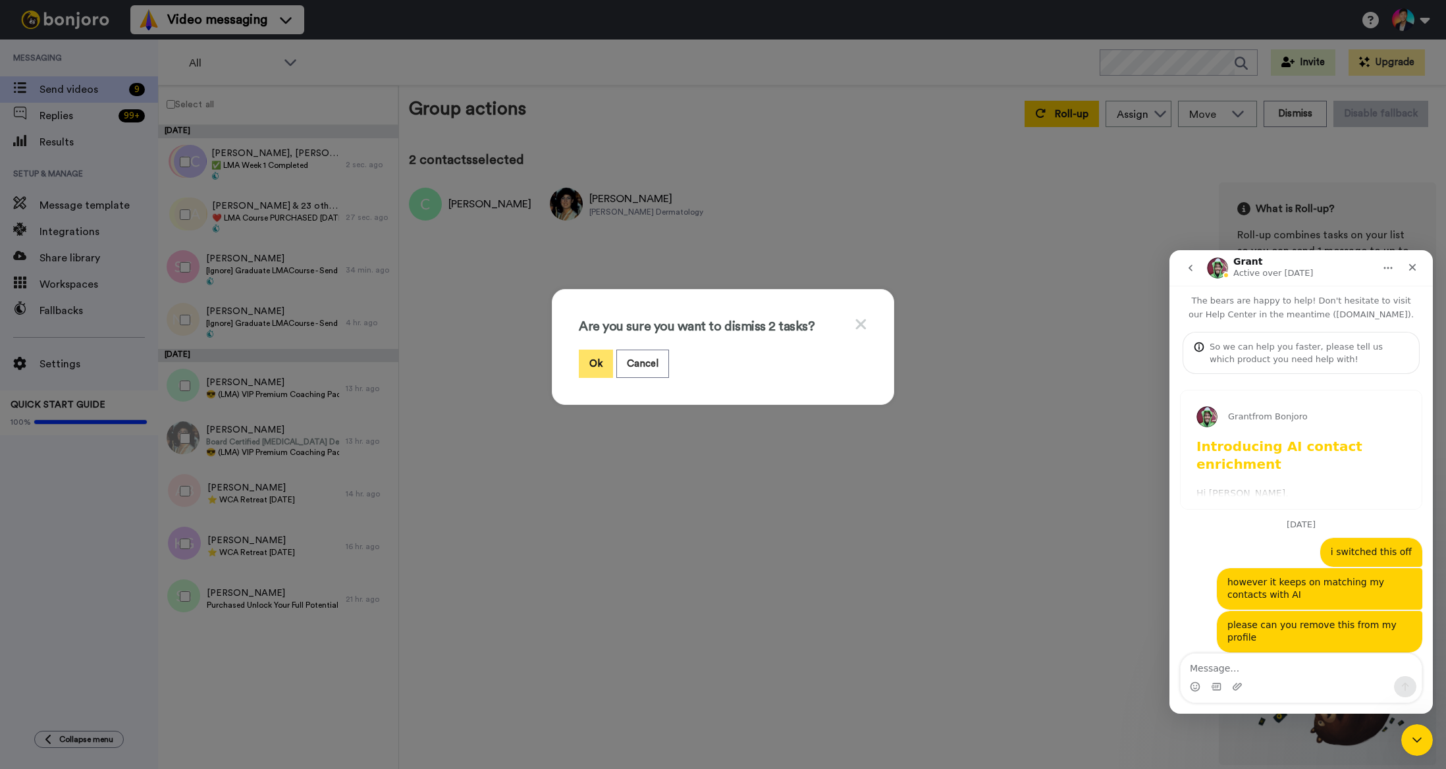
click at [593, 356] on button "Ok" at bounding box center [596, 364] width 34 height 28
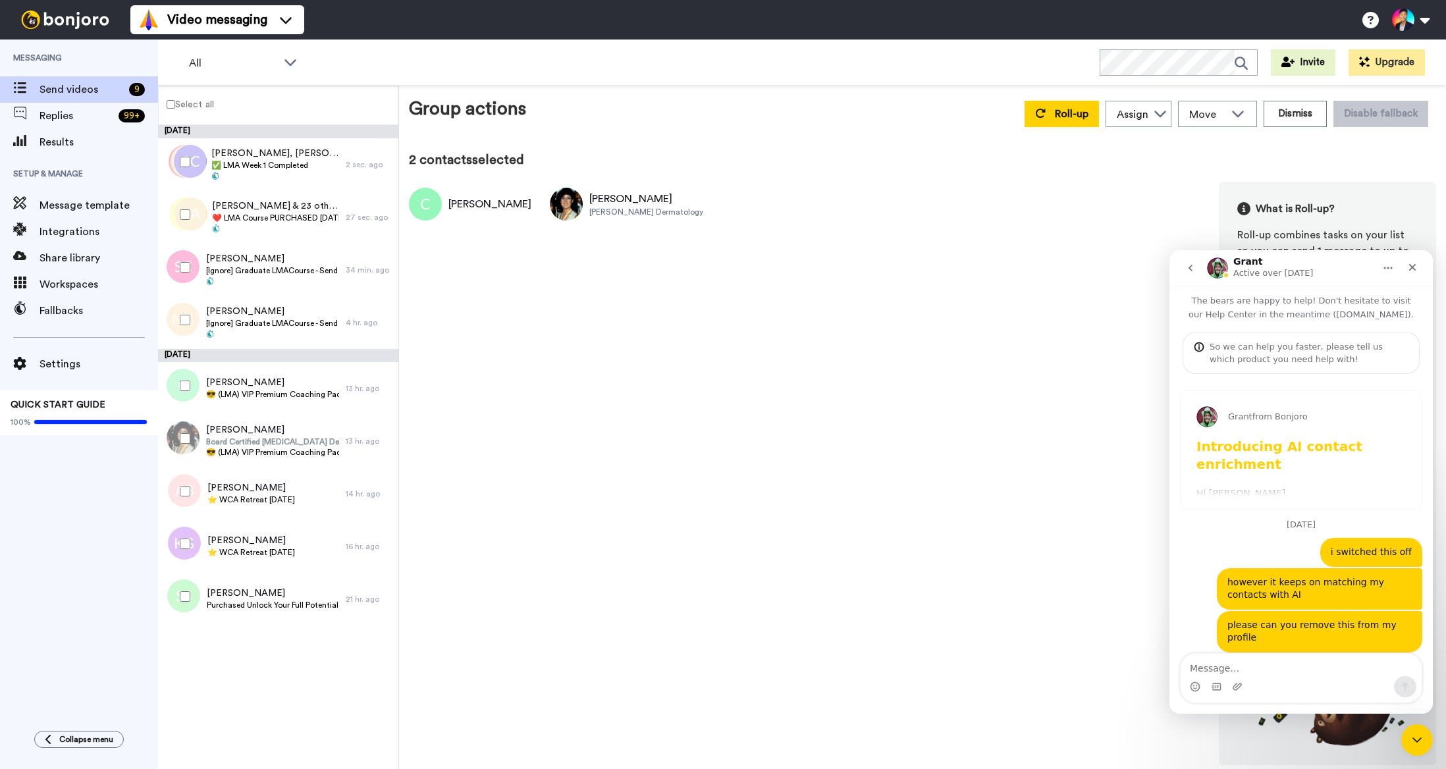
click at [535, 425] on div "Catherine BALIIKYA Marianne Carroll Carroll Dermatology What is Roll-up? Roll-u…" at bounding box center [922, 473] width 1027 height 583
click at [324, 600] on span "Purchased Unlock Your Full Potential Package" at bounding box center [273, 605] width 132 height 11
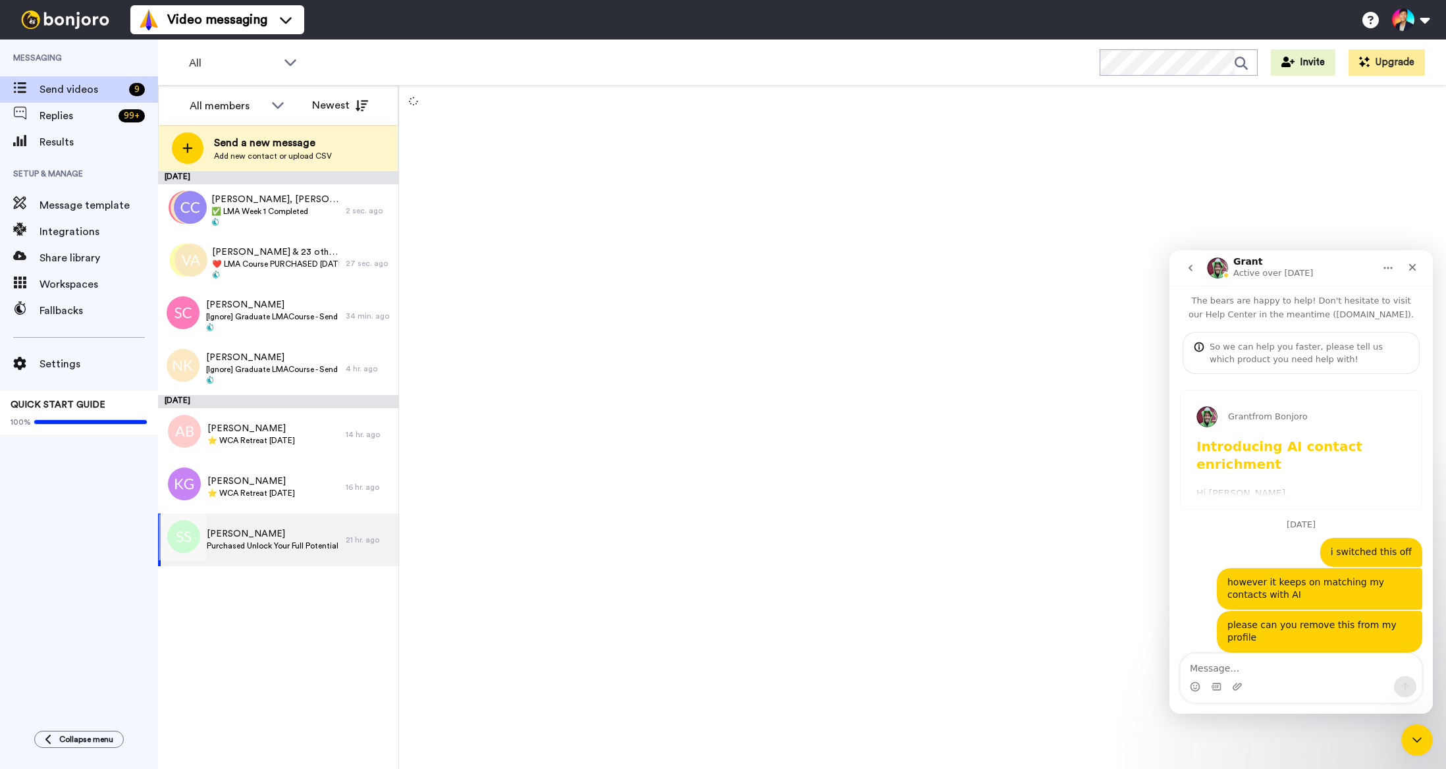
click at [324, 505] on div "Kristin Grady ⭐️ WCA Retreat 15th July 2026" at bounding box center [252, 487] width 188 height 53
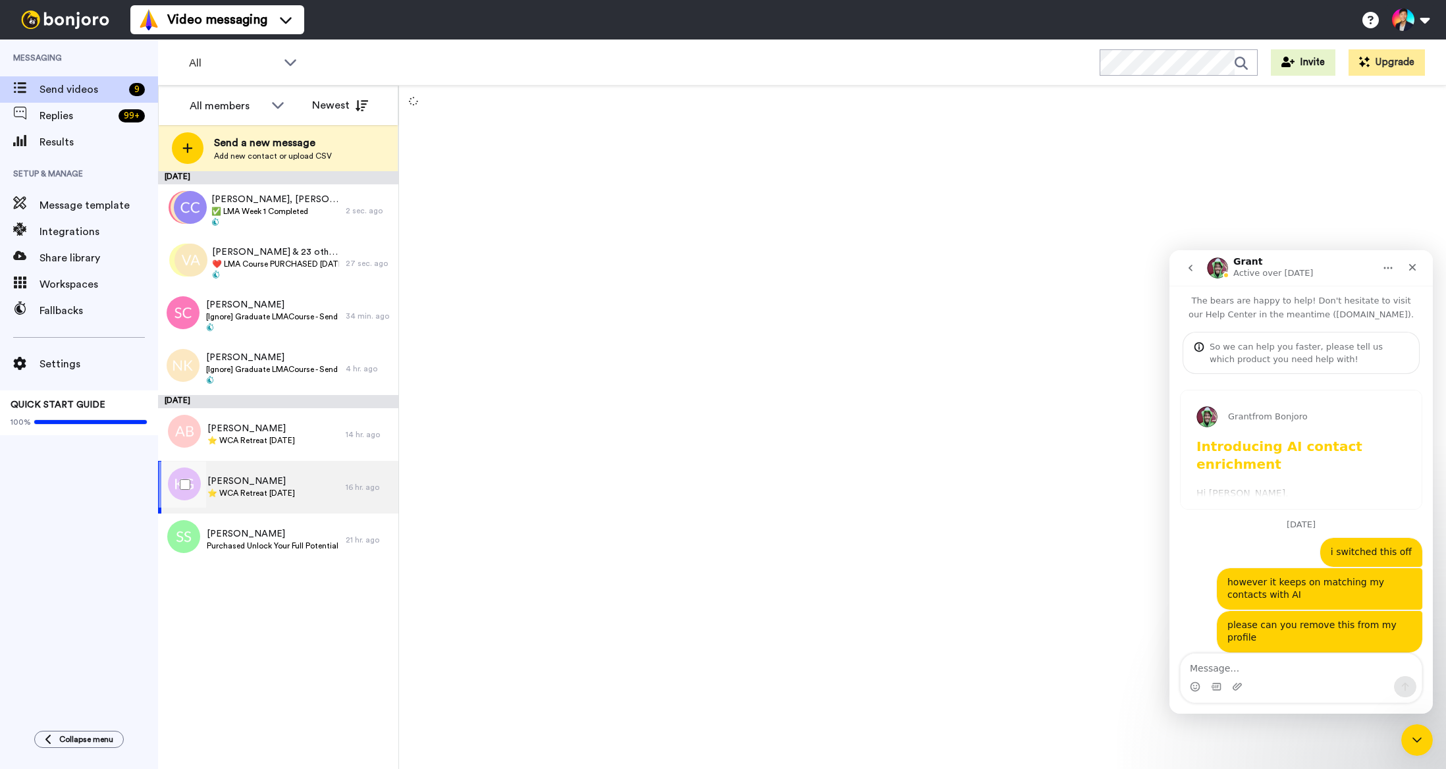
click at [304, 499] on div "Kristin Grady ⭐️ WCA Retreat 15th July 2026" at bounding box center [252, 487] width 188 height 53
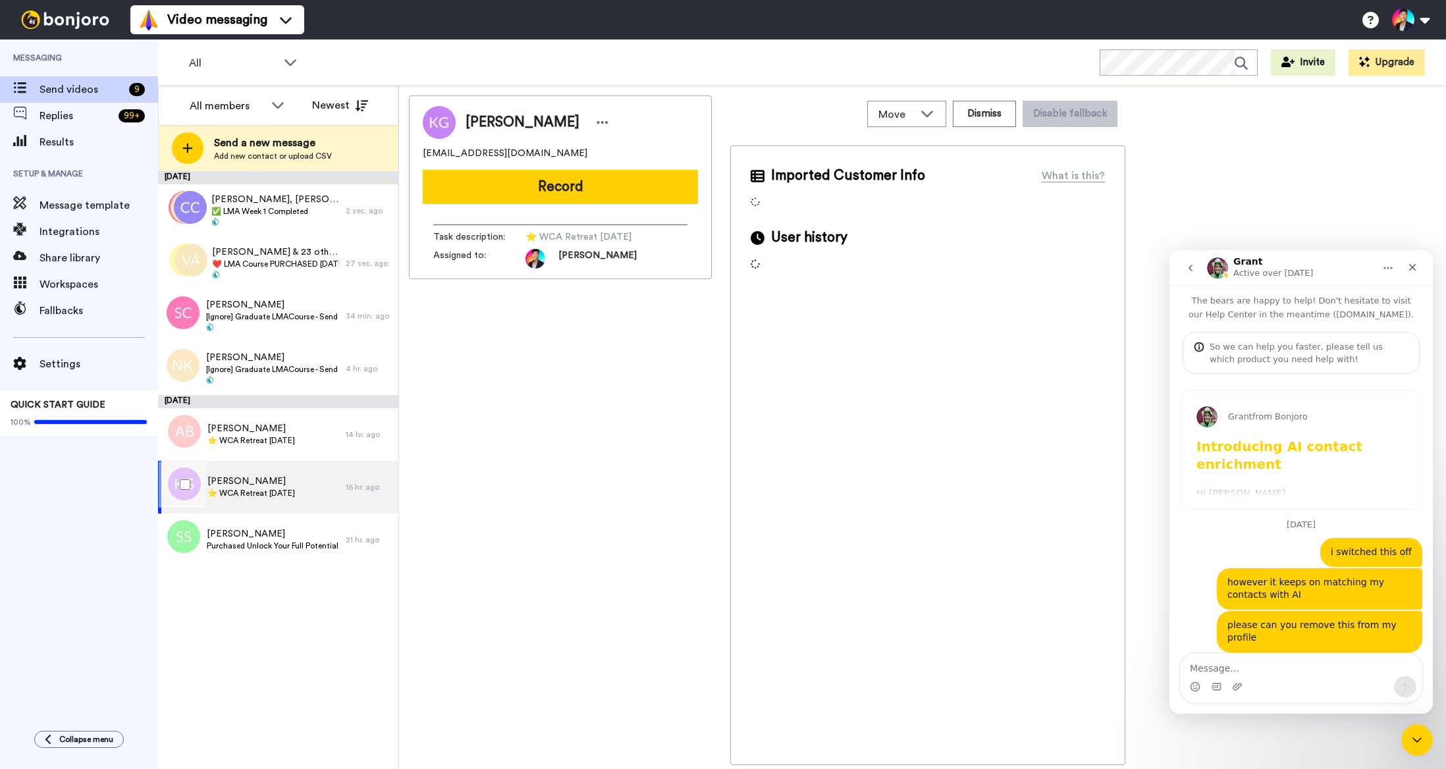
click at [295, 499] on div "Kristin Grady ⭐️ WCA Retreat 15th July 2026" at bounding box center [251, 487] width 88 height 25
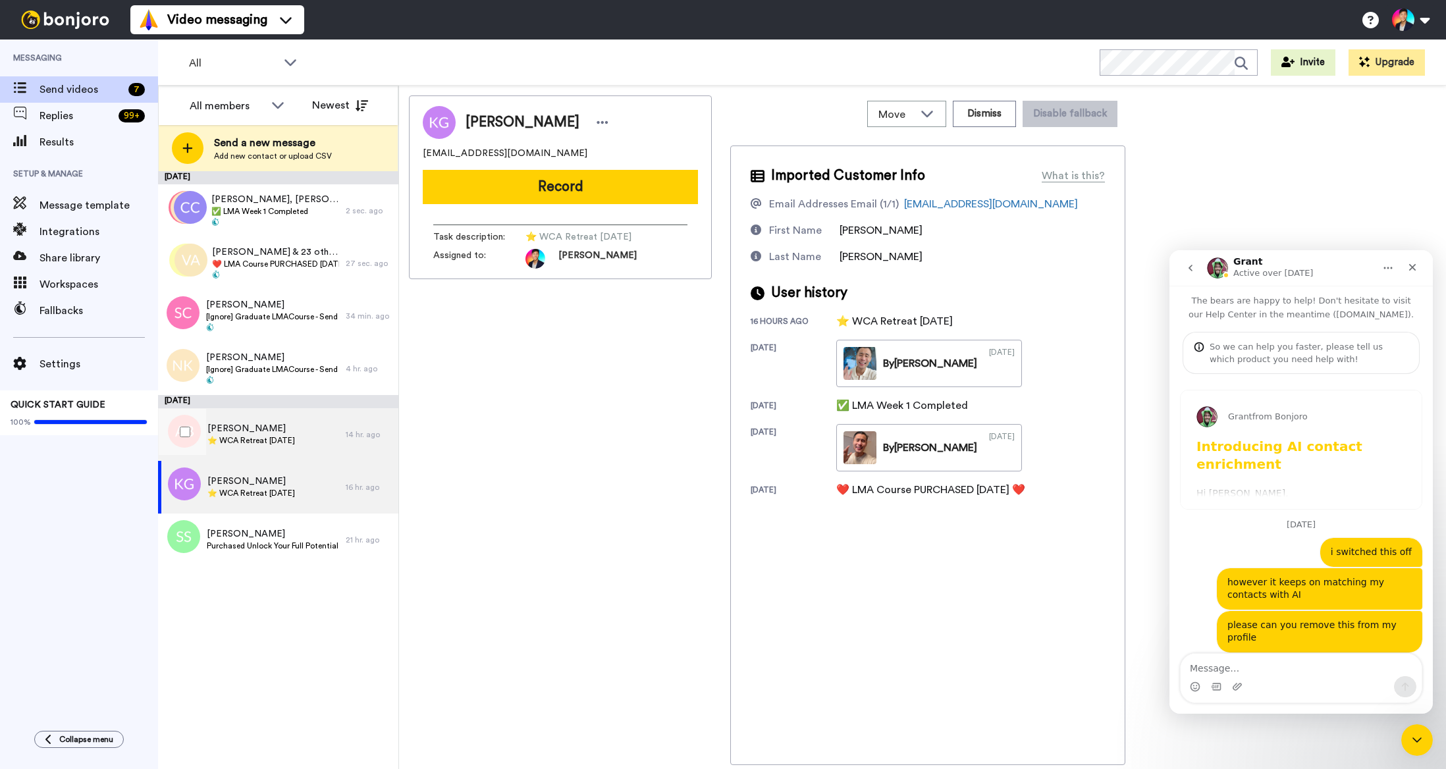
click at [261, 438] on span "⭐️ WCA Retreat [DATE]" at bounding box center [251, 440] width 88 height 11
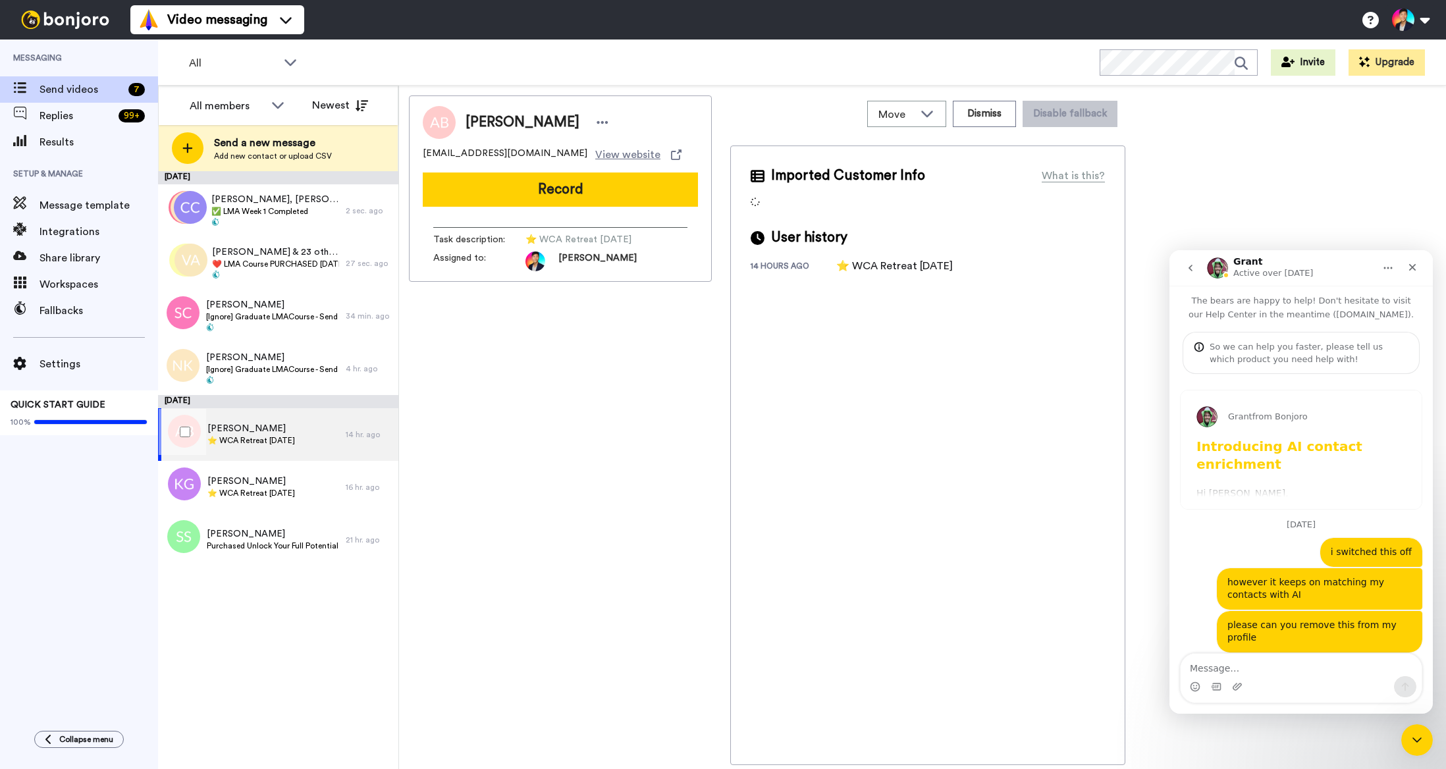
click at [193, 435] on div at bounding box center [182, 432] width 47 height 46
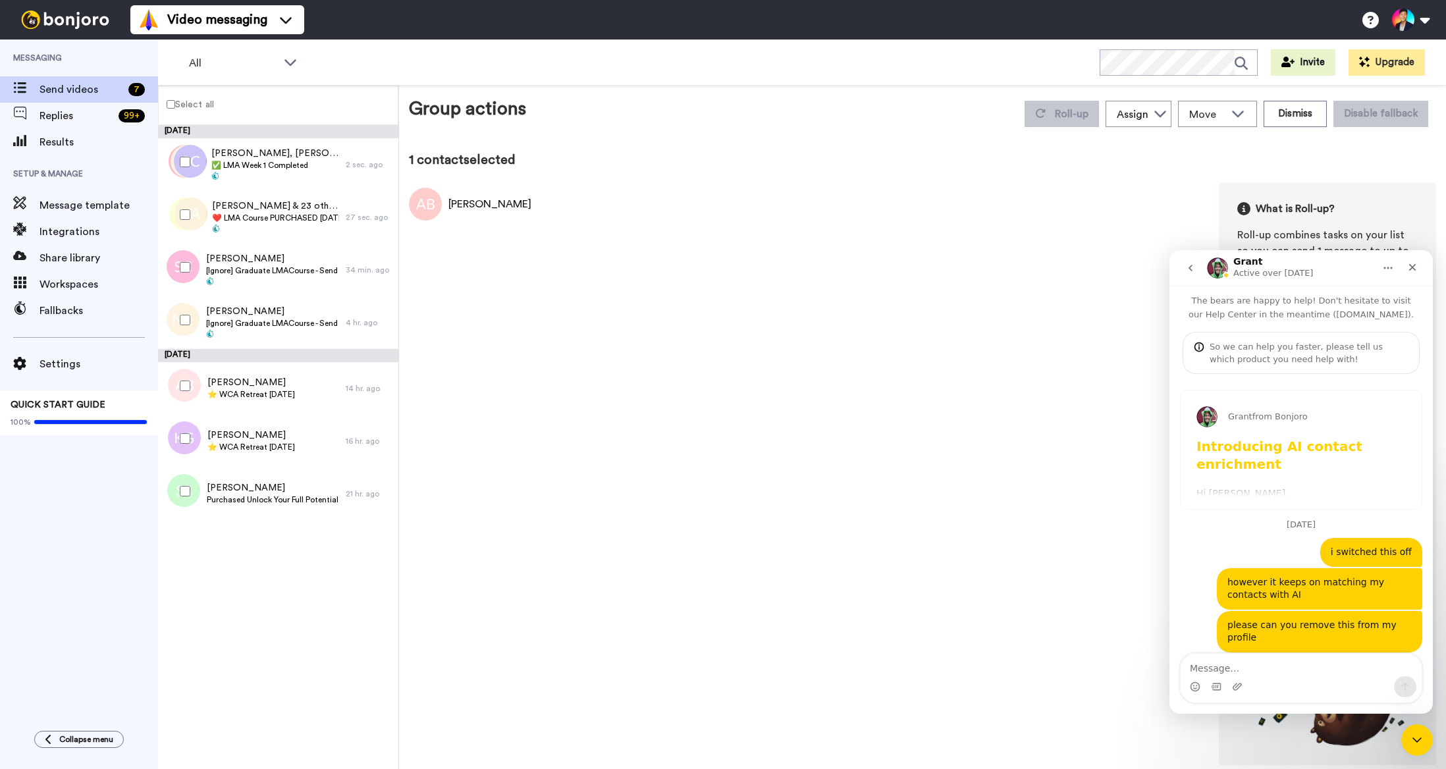
click at [193, 438] on div at bounding box center [182, 438] width 47 height 46
click at [241, 407] on div "Andreas Besuch ⭐️ WCA Retreat 15th July 2026" at bounding box center [252, 388] width 188 height 53
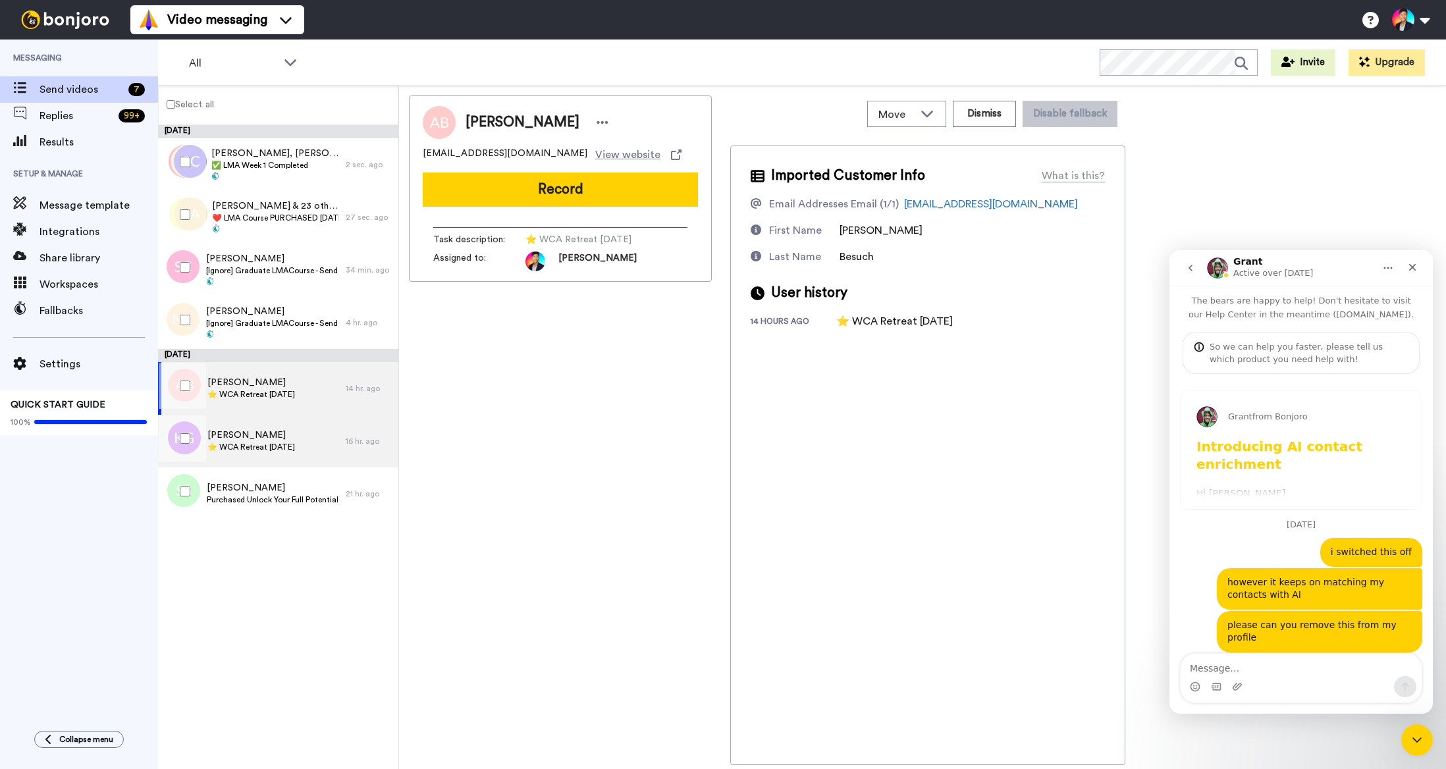
click at [244, 432] on span "[PERSON_NAME]" at bounding box center [251, 435] width 88 height 13
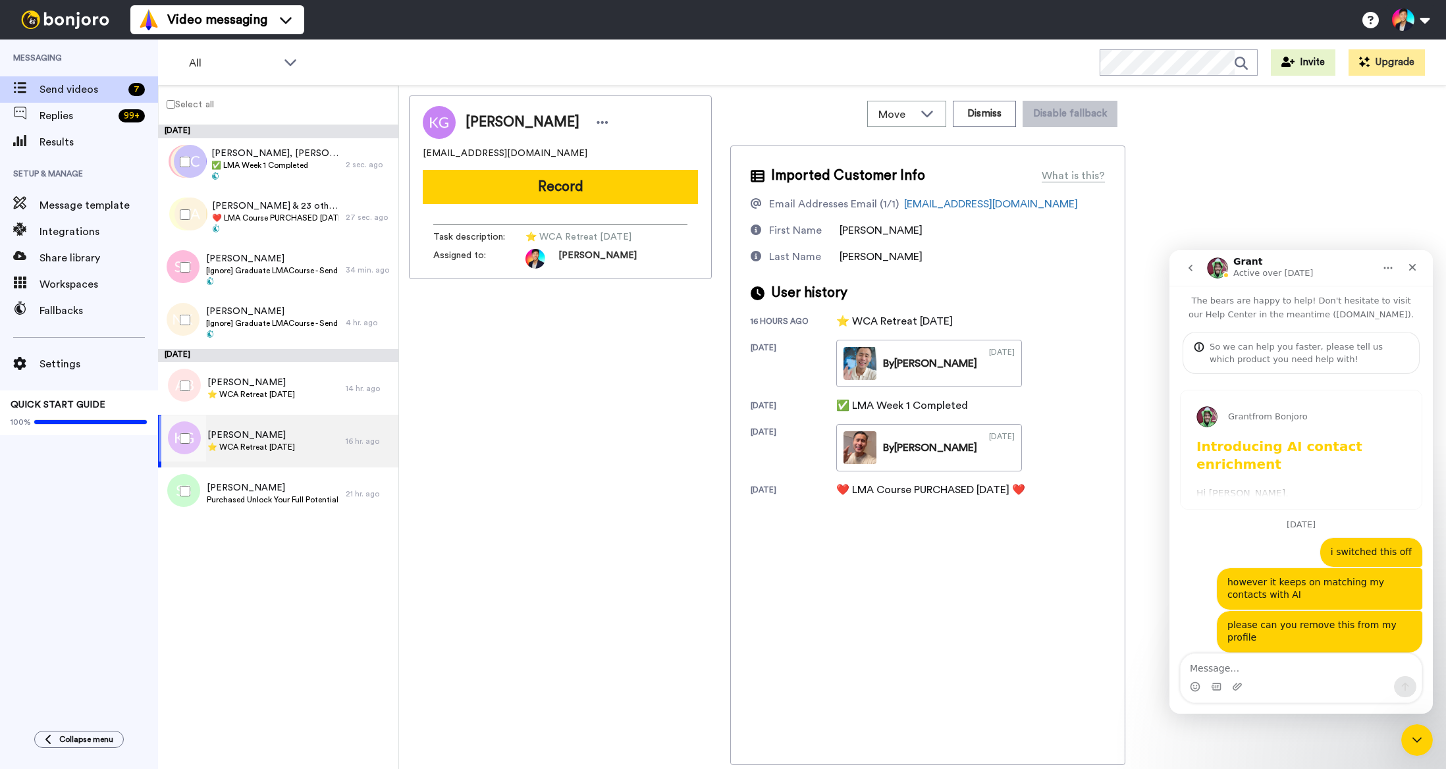
click at [244, 432] on span "[PERSON_NAME]" at bounding box center [251, 435] width 88 height 13
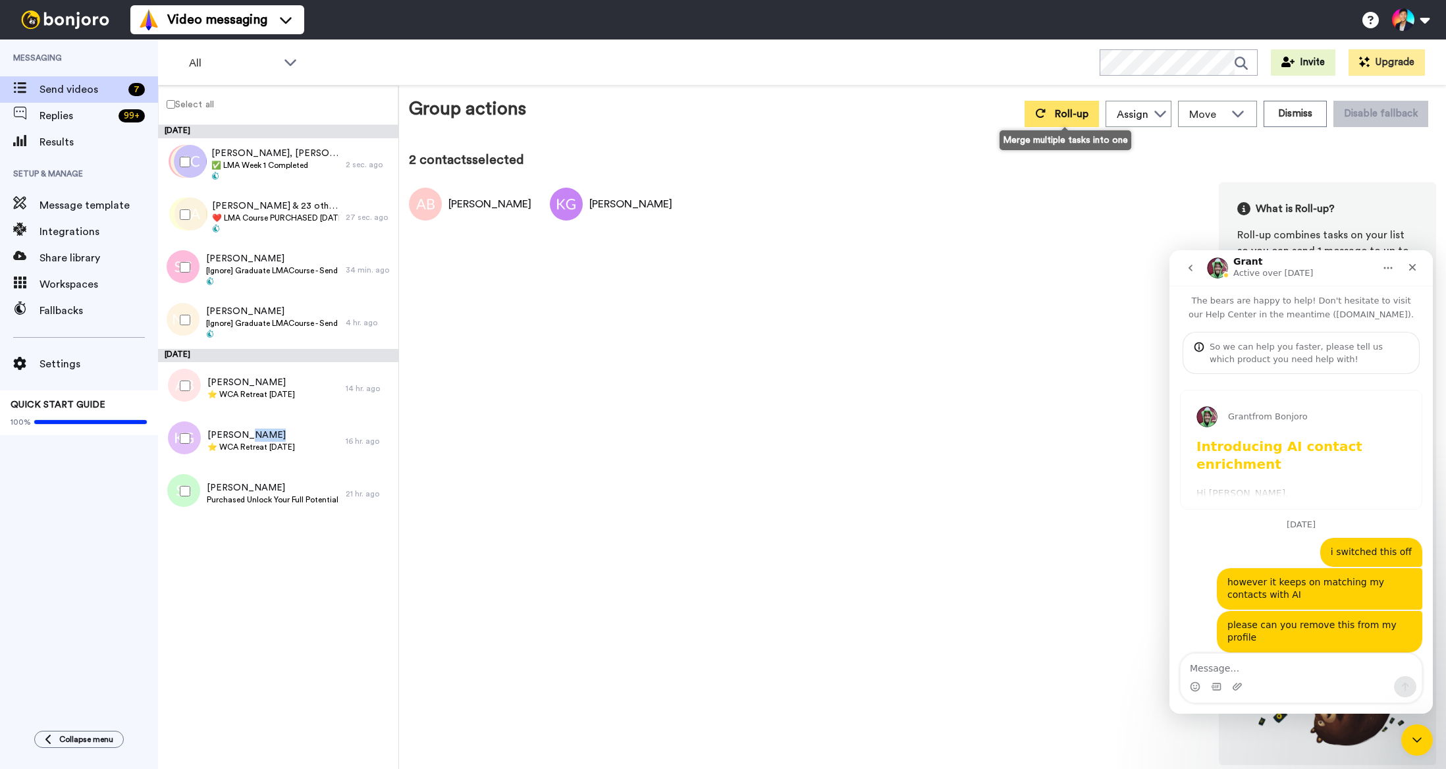
click at [1048, 122] on button "Roll-up" at bounding box center [1061, 114] width 74 height 26
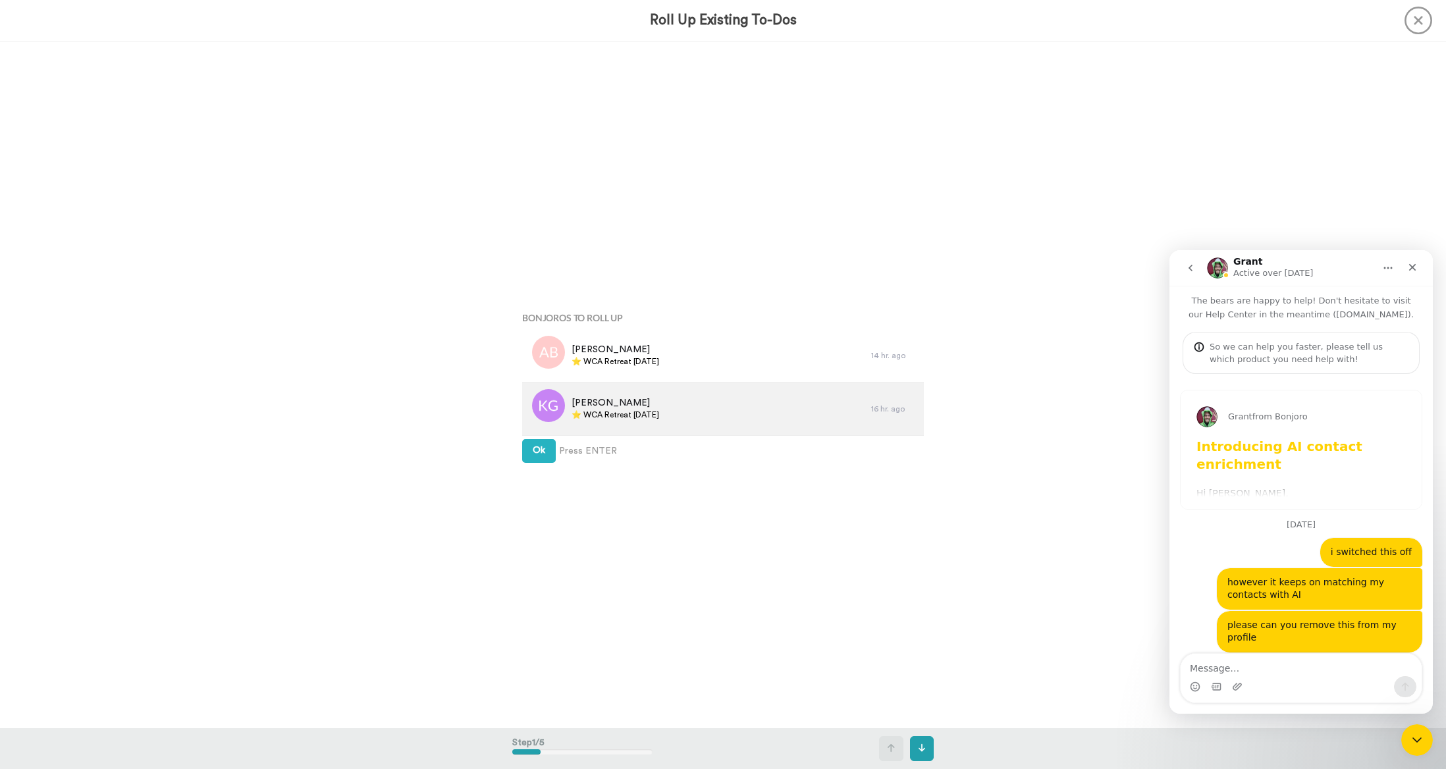
click at [646, 411] on span "⭐️ WCA Retreat [DATE]" at bounding box center [615, 414] width 88 height 11
copy div "⭐️ WCA Retreat [DATE]"
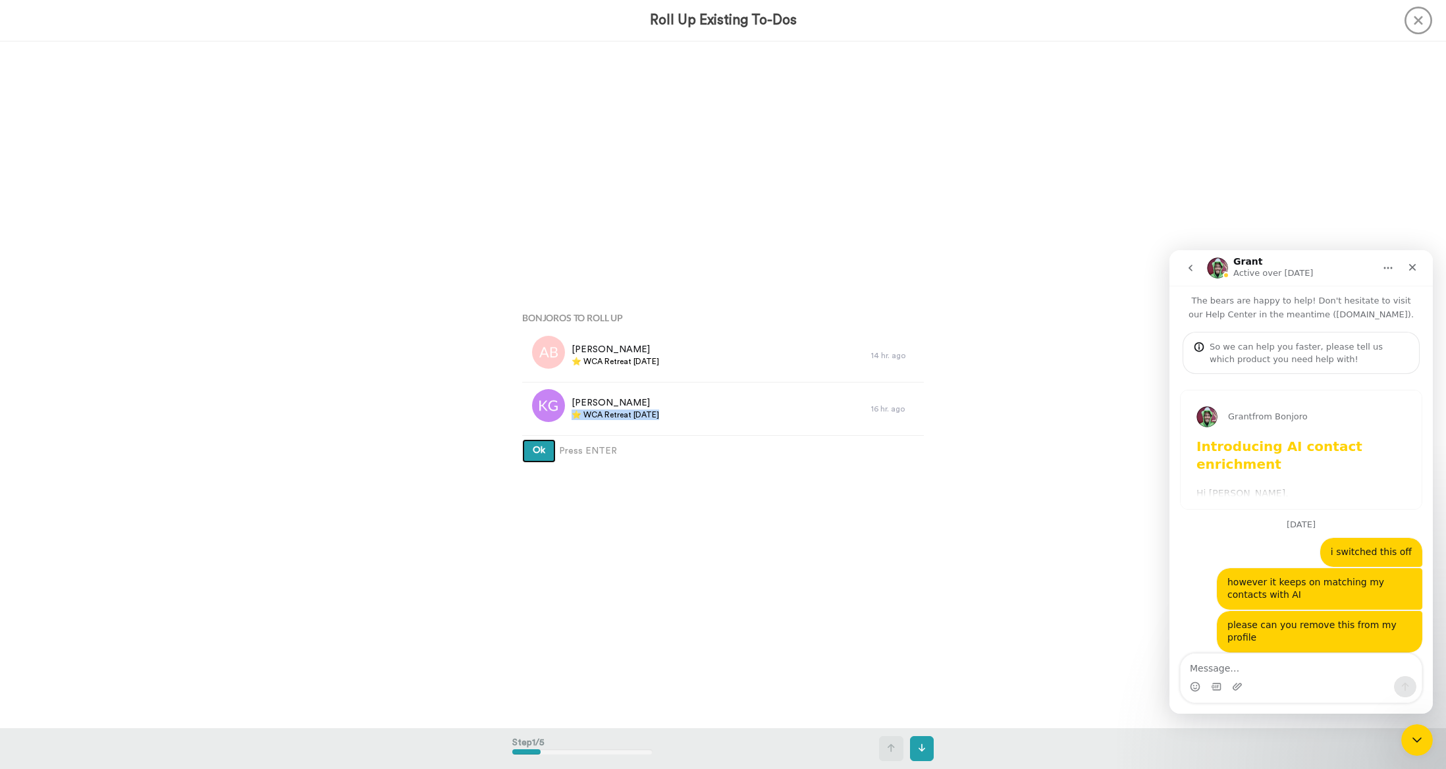
click at [537, 455] on span "Ok" at bounding box center [539, 450] width 13 height 9
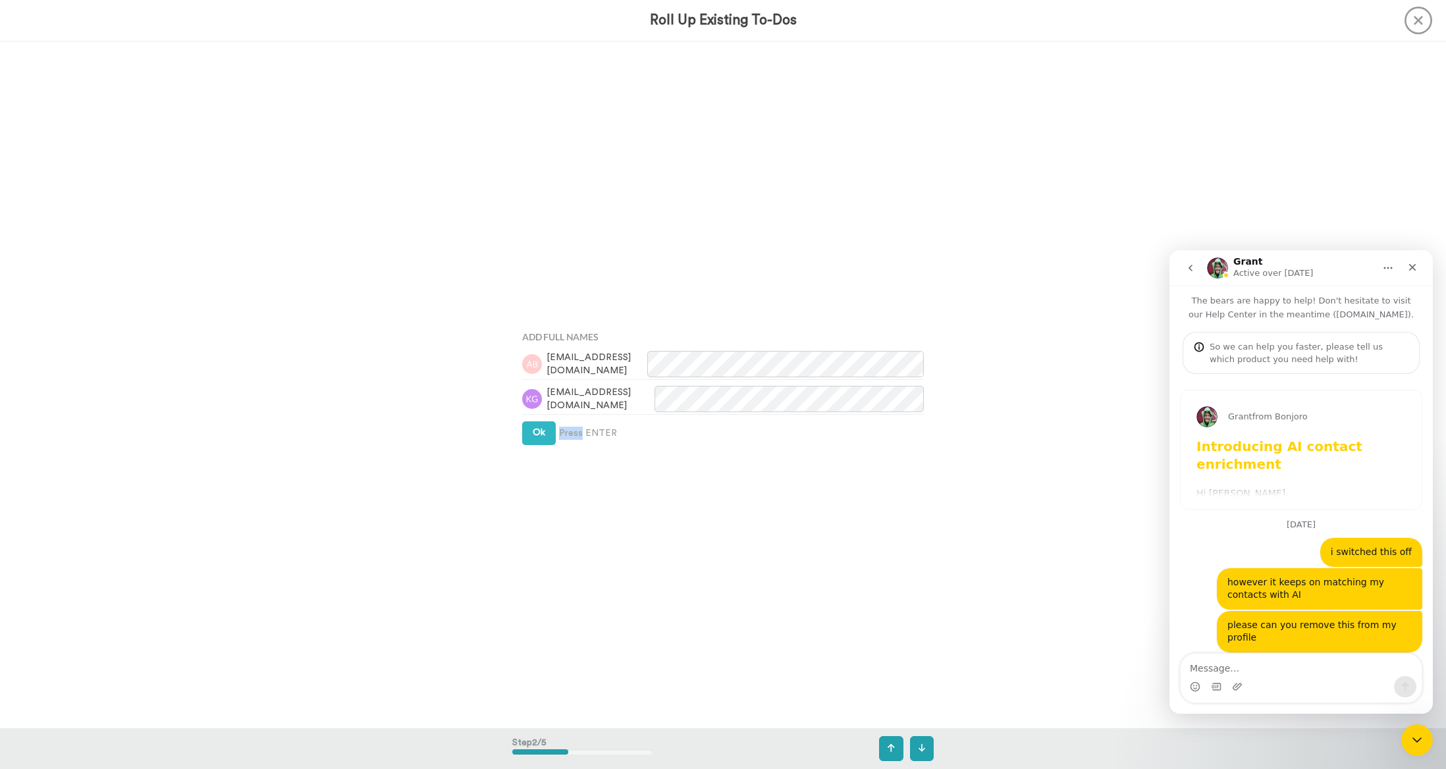
click at [537, 455] on div "Add Full Names andreasbesuch@gmx.de kristingrady12@gmail.com Ok Press ENTER" at bounding box center [722, 385] width 421 height 384
click at [533, 444] on div "Add Full Names andreasbesuch@gmx.de kristingrady12@gmail.com Ok Press ENTER" at bounding box center [722, 384] width 421 height 384
click at [533, 444] on button "Ok" at bounding box center [539, 433] width 34 height 24
click at [536, 419] on span "Ok" at bounding box center [539, 419] width 13 height 9
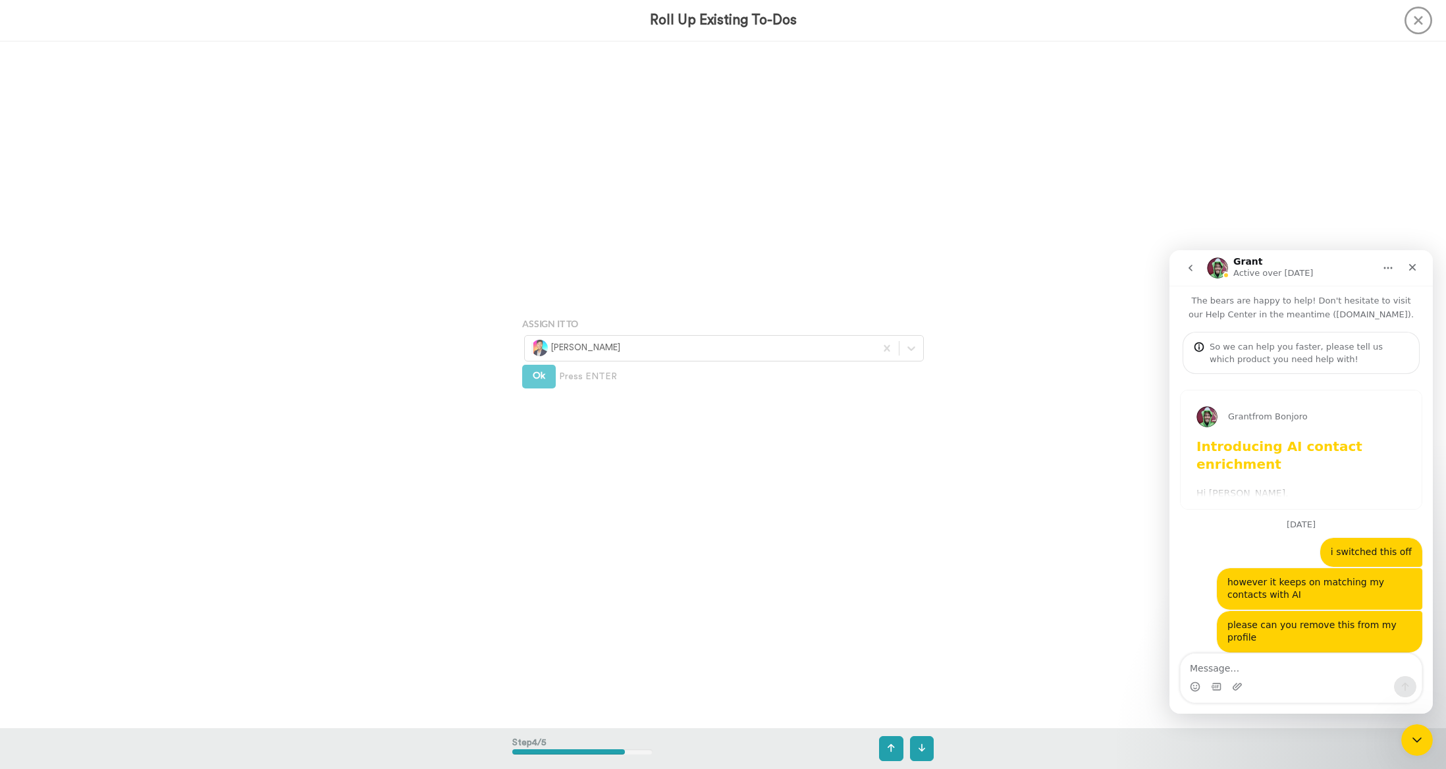
click at [536, 388] on button "Ok" at bounding box center [539, 377] width 34 height 24
click at [536, 420] on button "Create" at bounding box center [547, 432] width 51 height 24
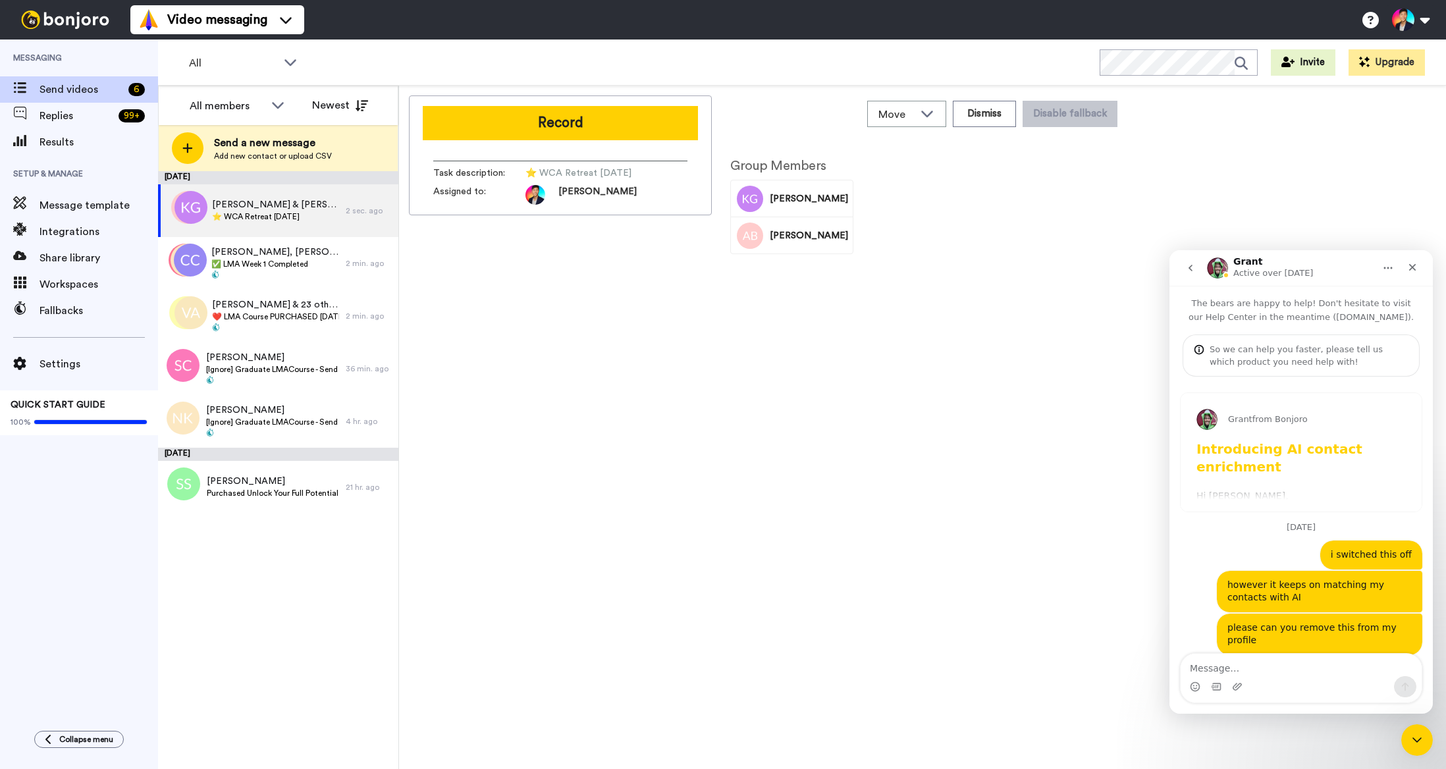
scroll to position [3, 0]
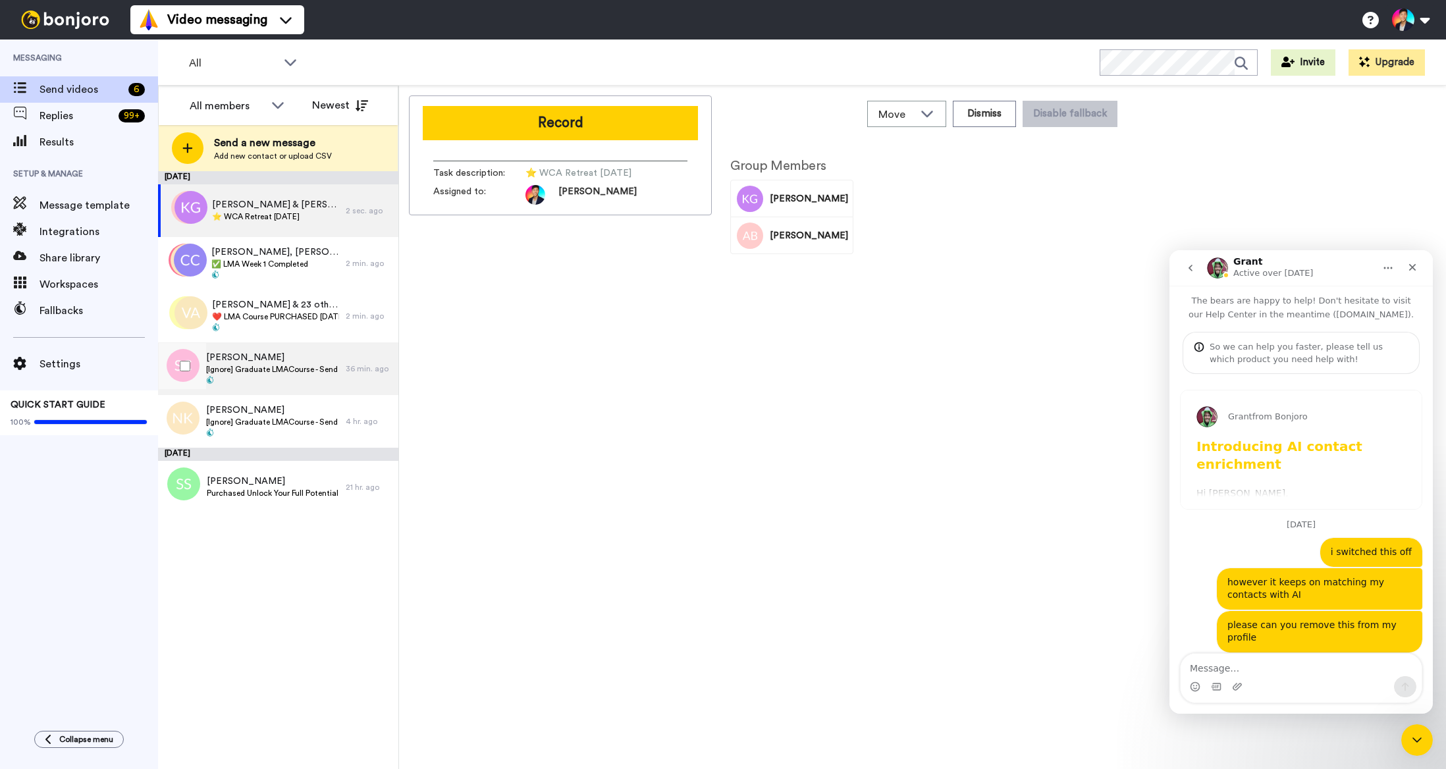
click at [348, 390] on div "Shelley Chanut [Ignore] Graduate LMACourse - Send Fallback Video in 1 Day 36 mi…" at bounding box center [278, 368] width 240 height 53
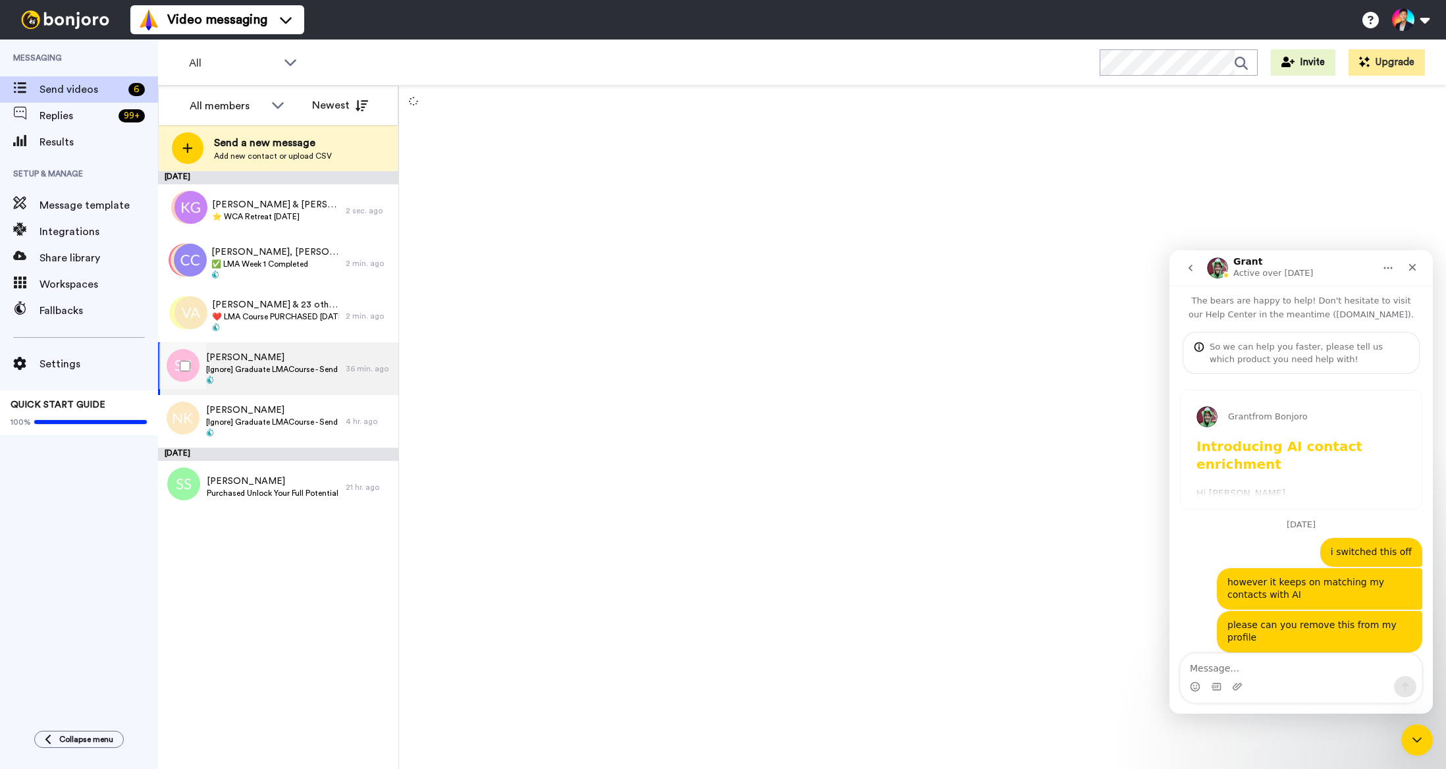
click at [348, 390] on div "Shelley Chanut [Ignore] Graduate LMACourse - Send Fallback Video in 1 Day 36 mi…" at bounding box center [278, 368] width 240 height 53
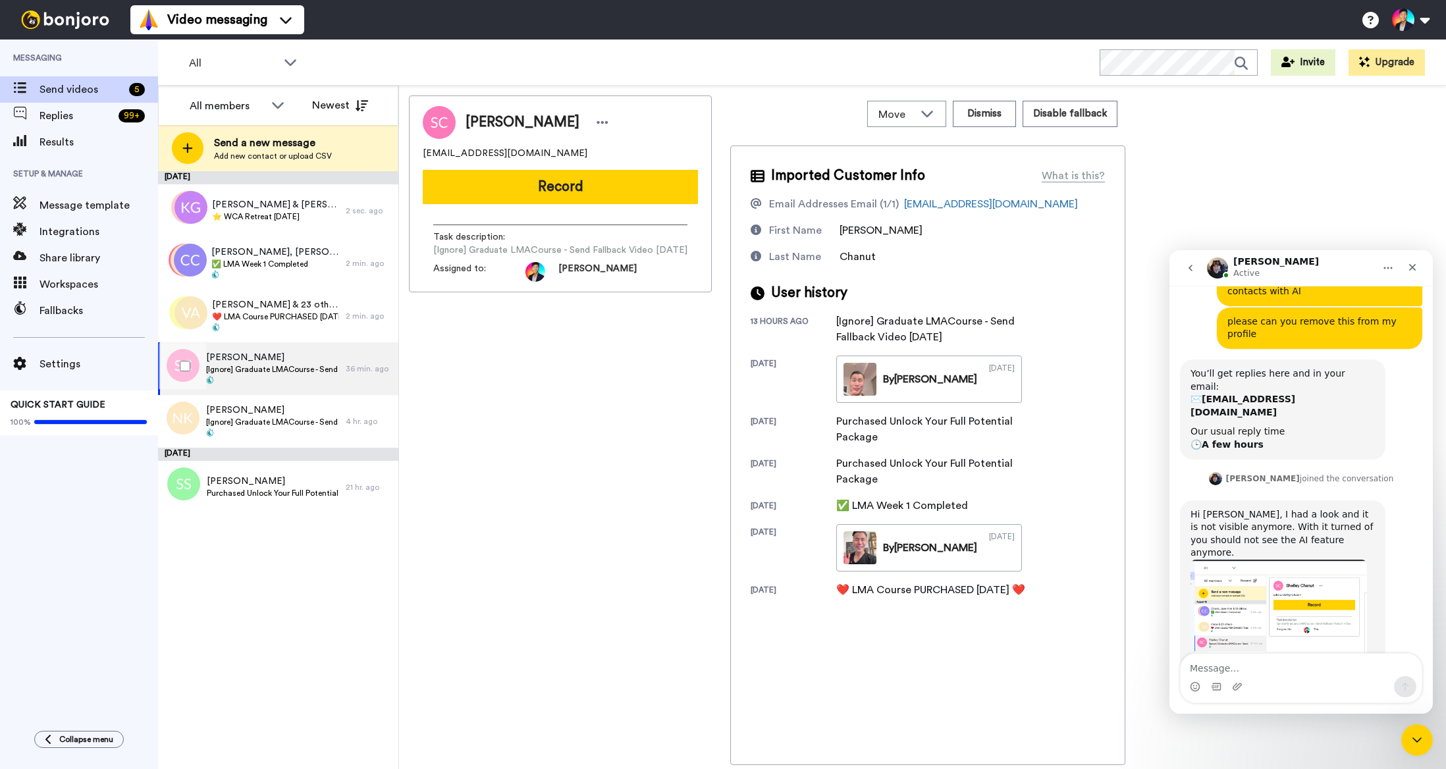
scroll to position [308, 0]
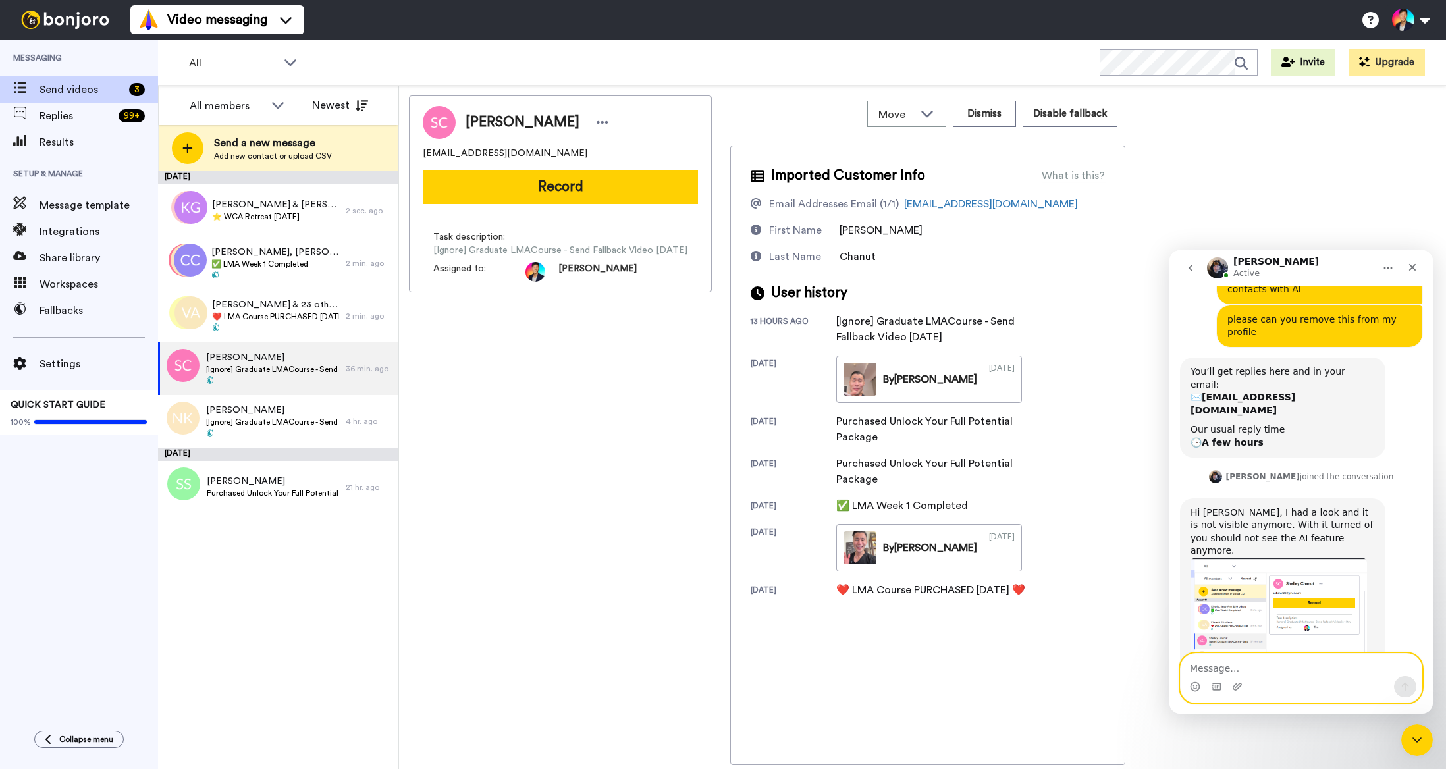
click at [1307, 663] on textarea "Message…" at bounding box center [1300, 665] width 241 height 22
type textarea "thank you"
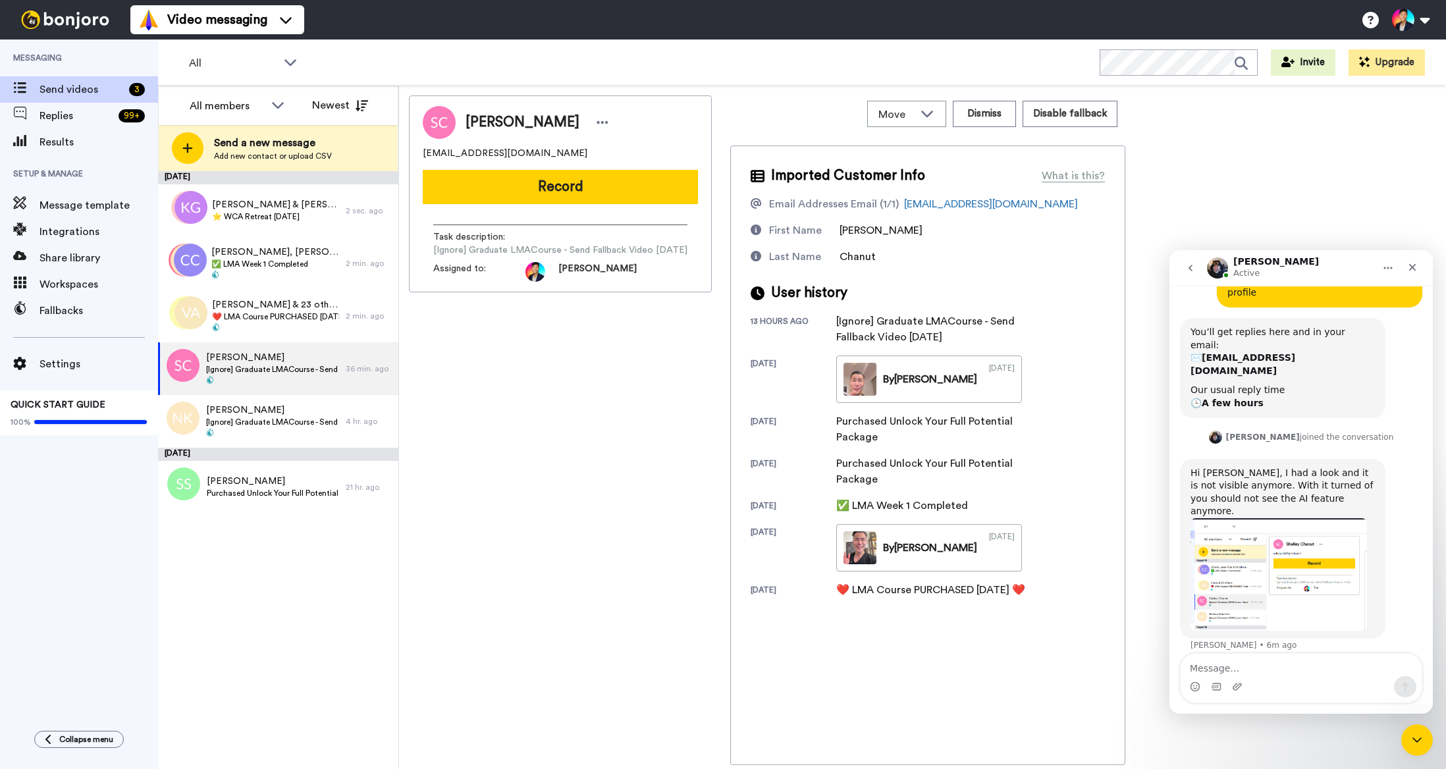
click at [624, 530] on div "Shelley Chanut schanut23@gmail.com Record Task description : [Ignore] Graduate …" at bounding box center [560, 429] width 303 height 669
click at [535, 547] on div "Shelley Chanut schanut23@gmail.com Record Task description : [Ignore] Graduate …" at bounding box center [560, 429] width 303 height 669
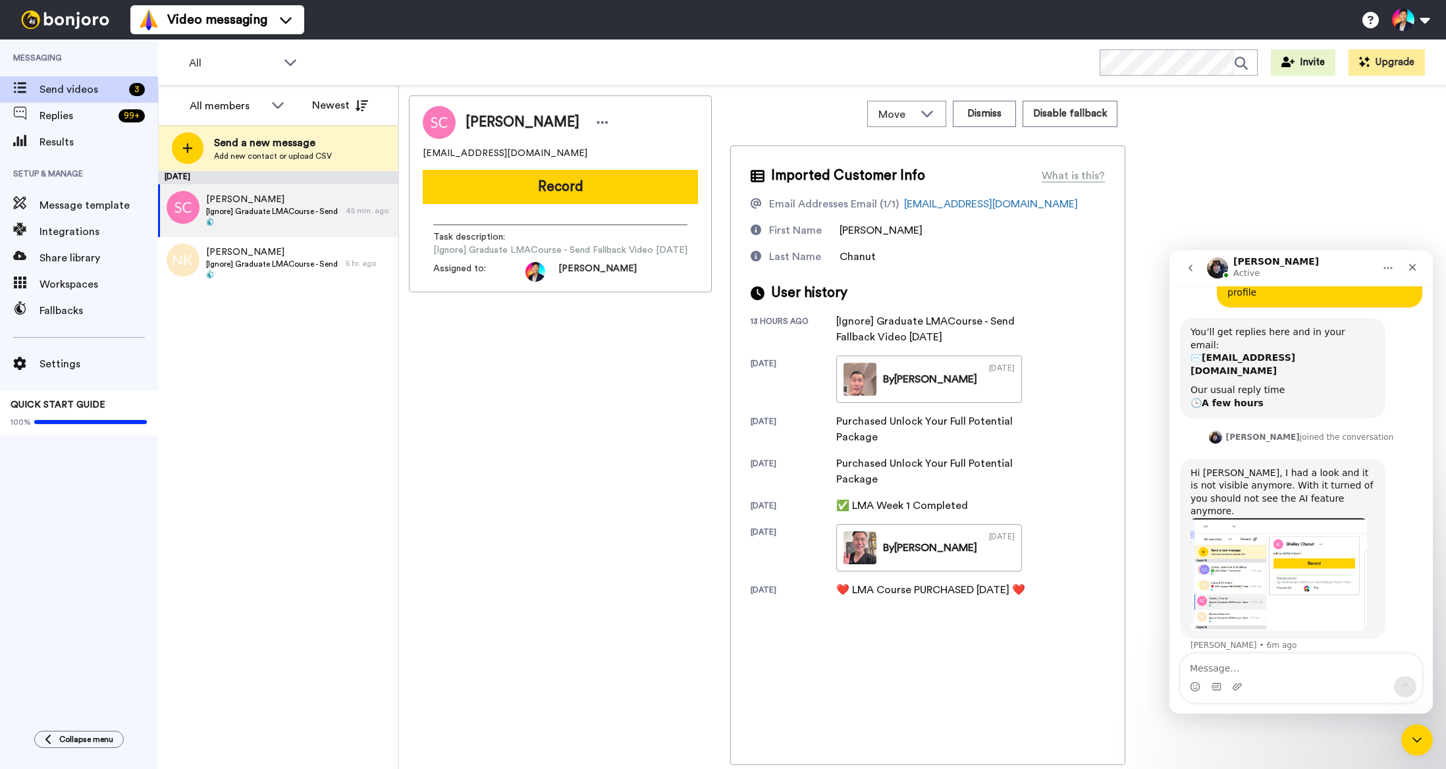
click at [535, 547] on div "Shelley Chanut schanut23@gmail.com Record Task description : [Ignore] Graduate …" at bounding box center [560, 429] width 303 height 669
click at [486, 535] on div "Shelley Chanut schanut23@gmail.com Record Task description : [Ignore] Graduate …" at bounding box center [560, 429] width 303 height 669
click at [1280, 669] on textarea "Message…" at bounding box center [1300, 665] width 241 height 22
type textarea "it was previously showing"
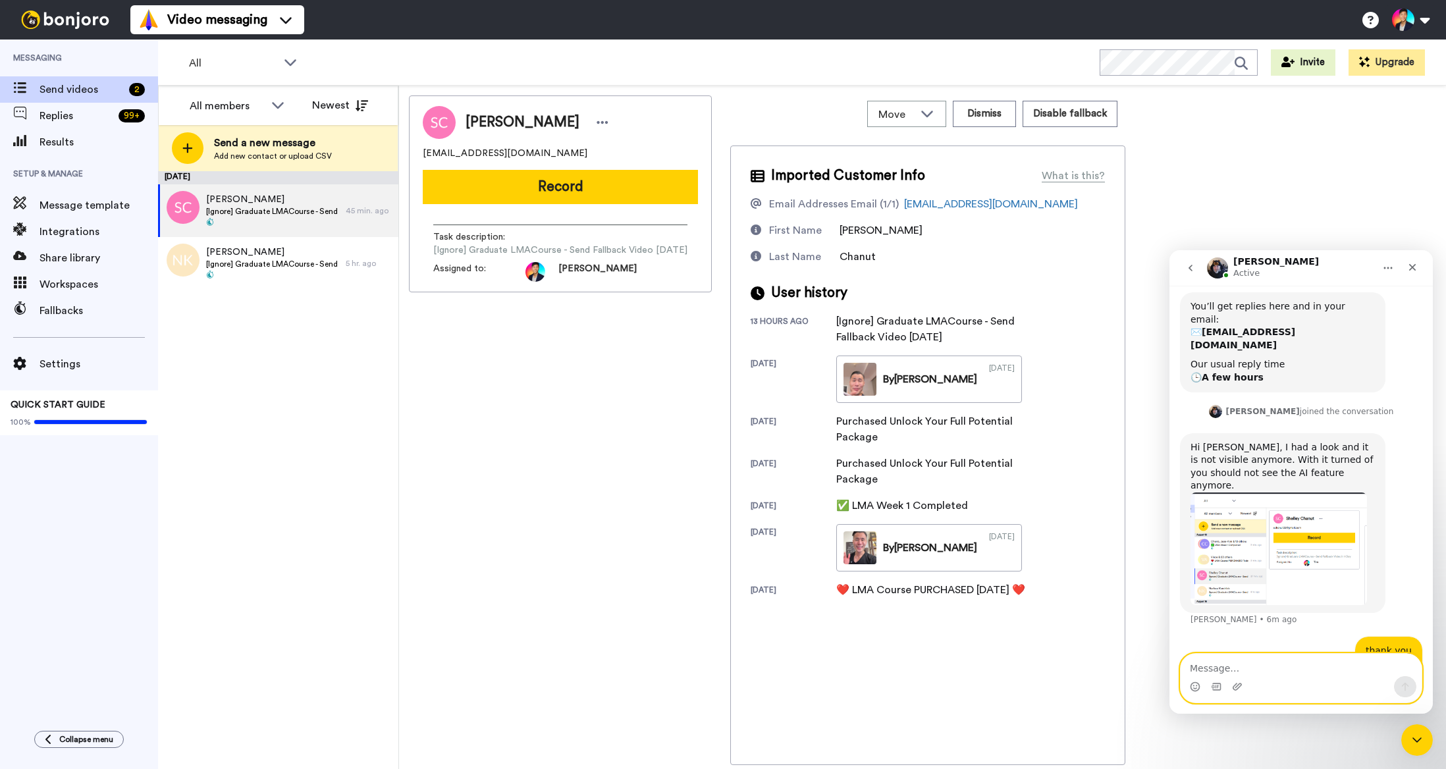
scroll to position [377, 0]
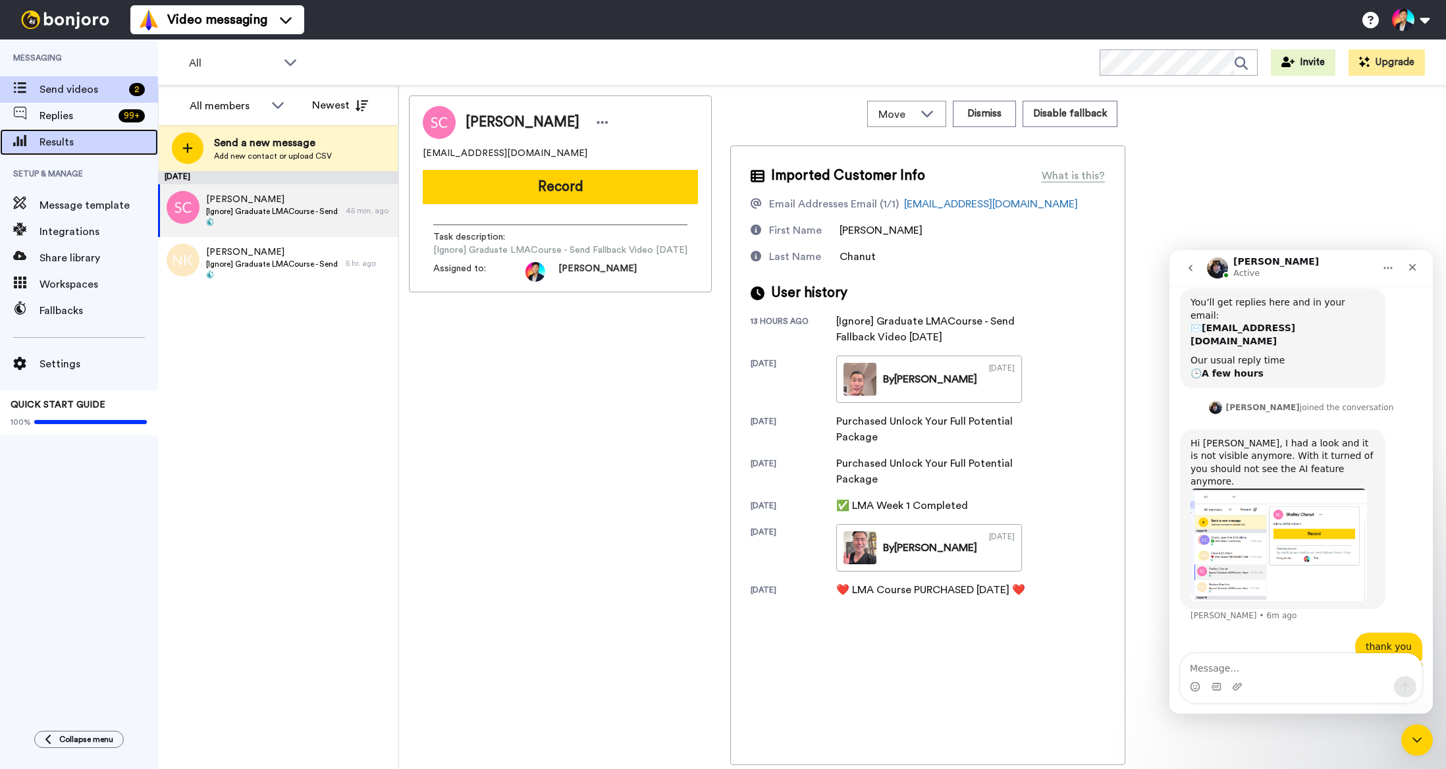
click at [72, 133] on div "Results" at bounding box center [79, 142] width 158 height 26
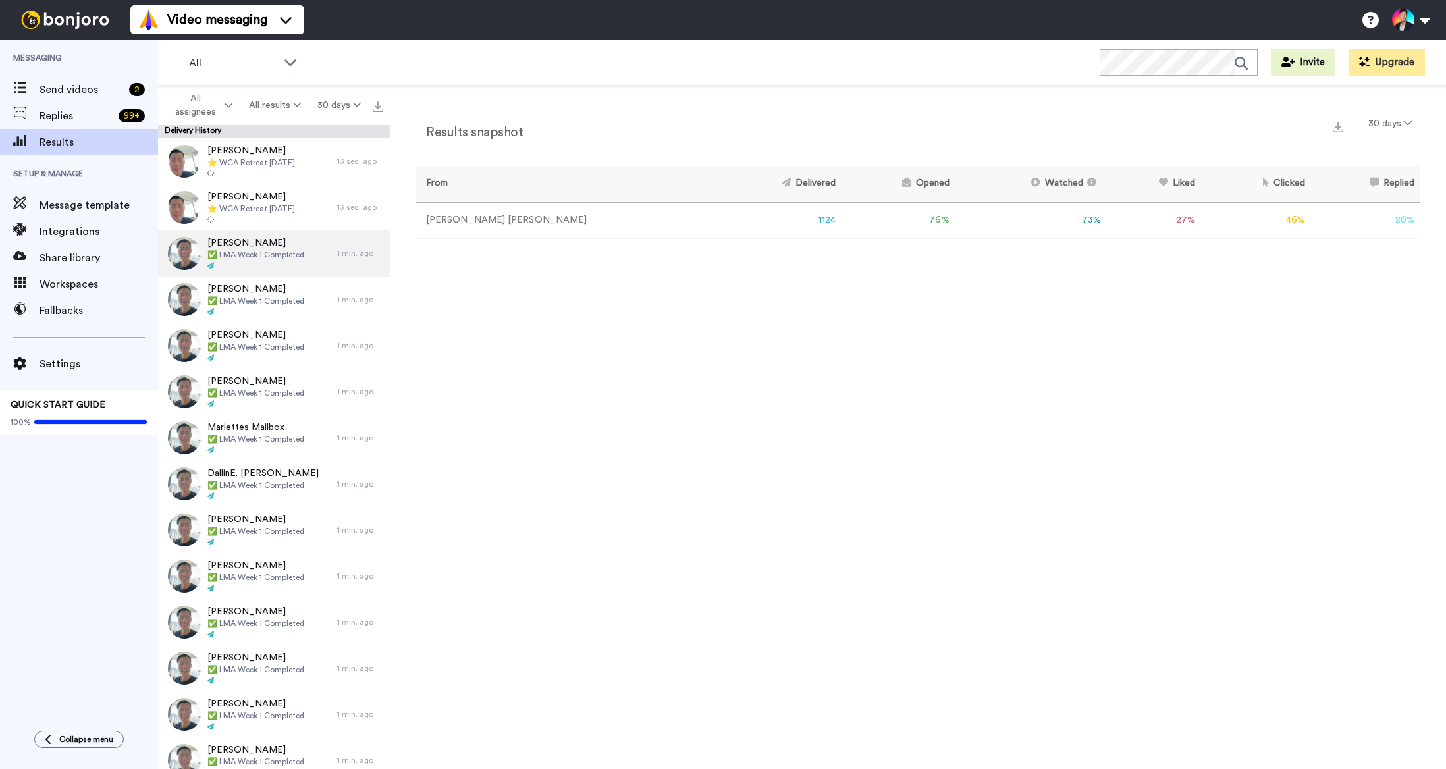
scroll to position [236, 0]
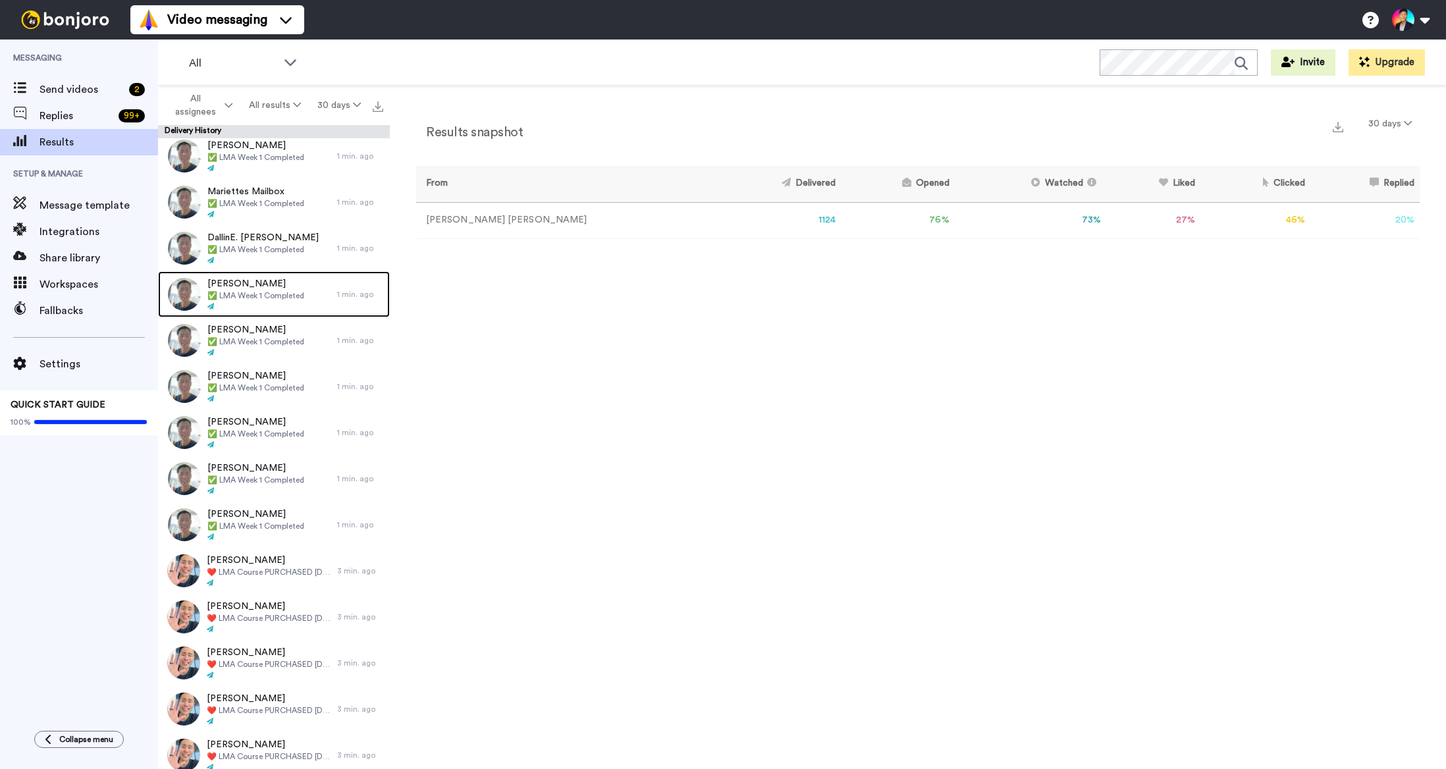
click at [318, 274] on div "[PERSON_NAME] ✅ LMA Week 1 Completed" at bounding box center [247, 294] width 179 height 46
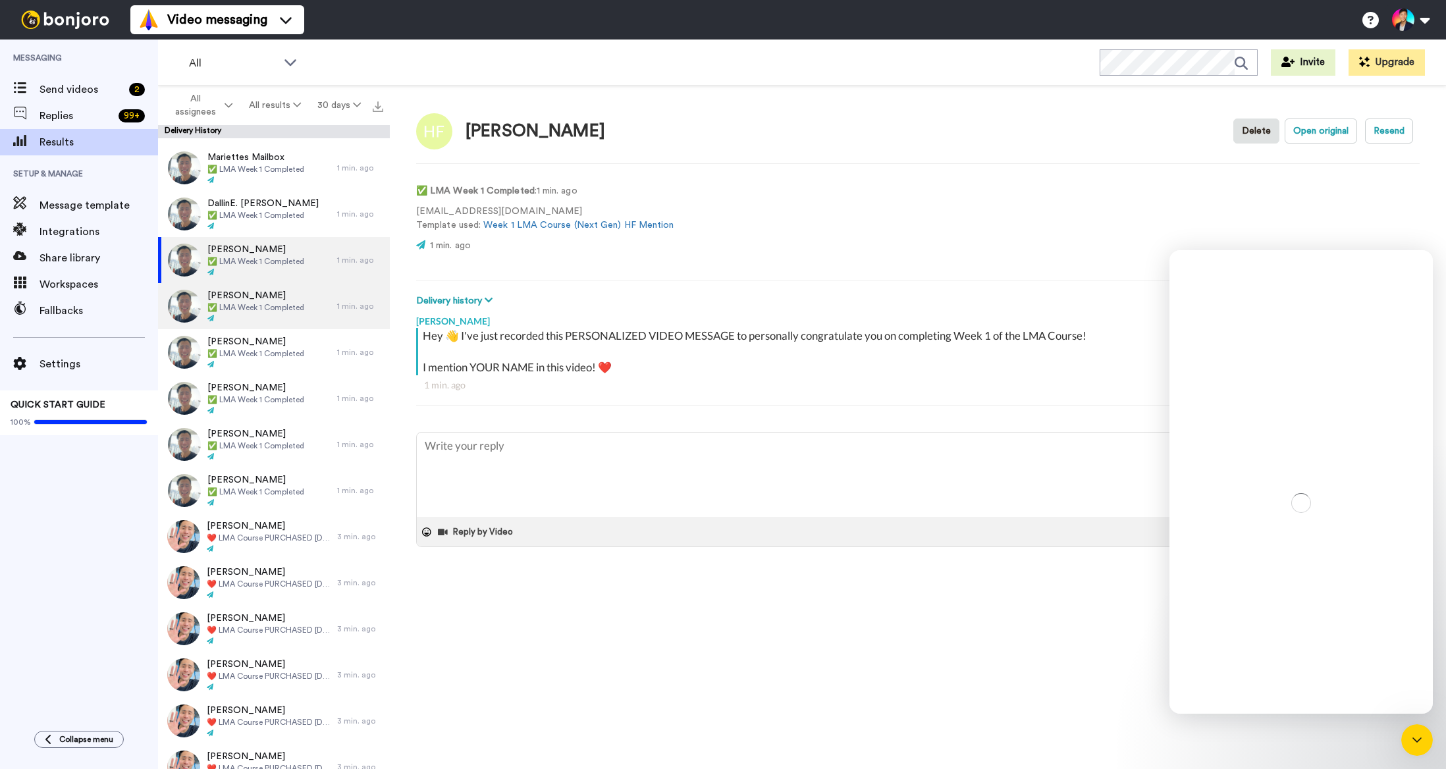
scroll to position [280, 0]
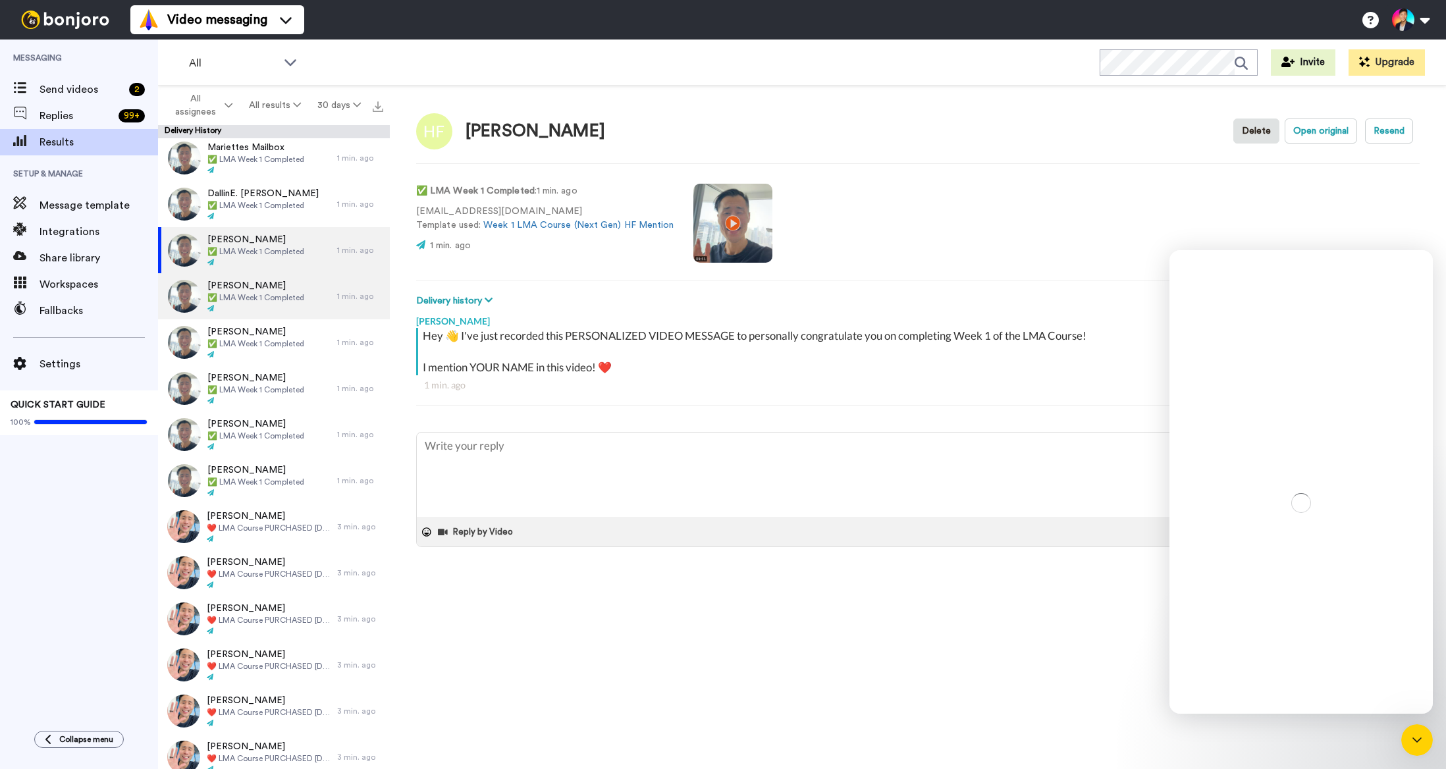
click at [293, 359] on div at bounding box center [255, 354] width 97 height 9
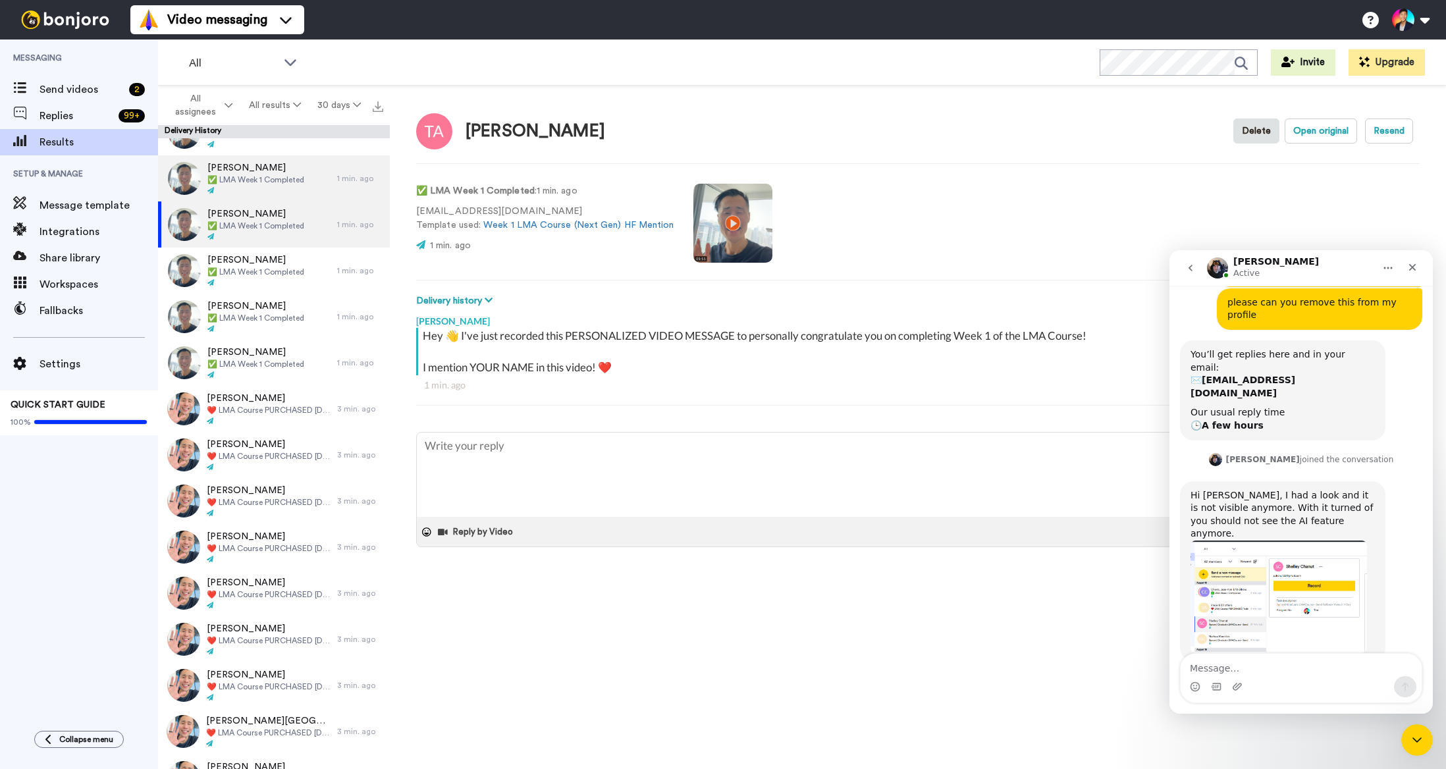
scroll to position [377, 0]
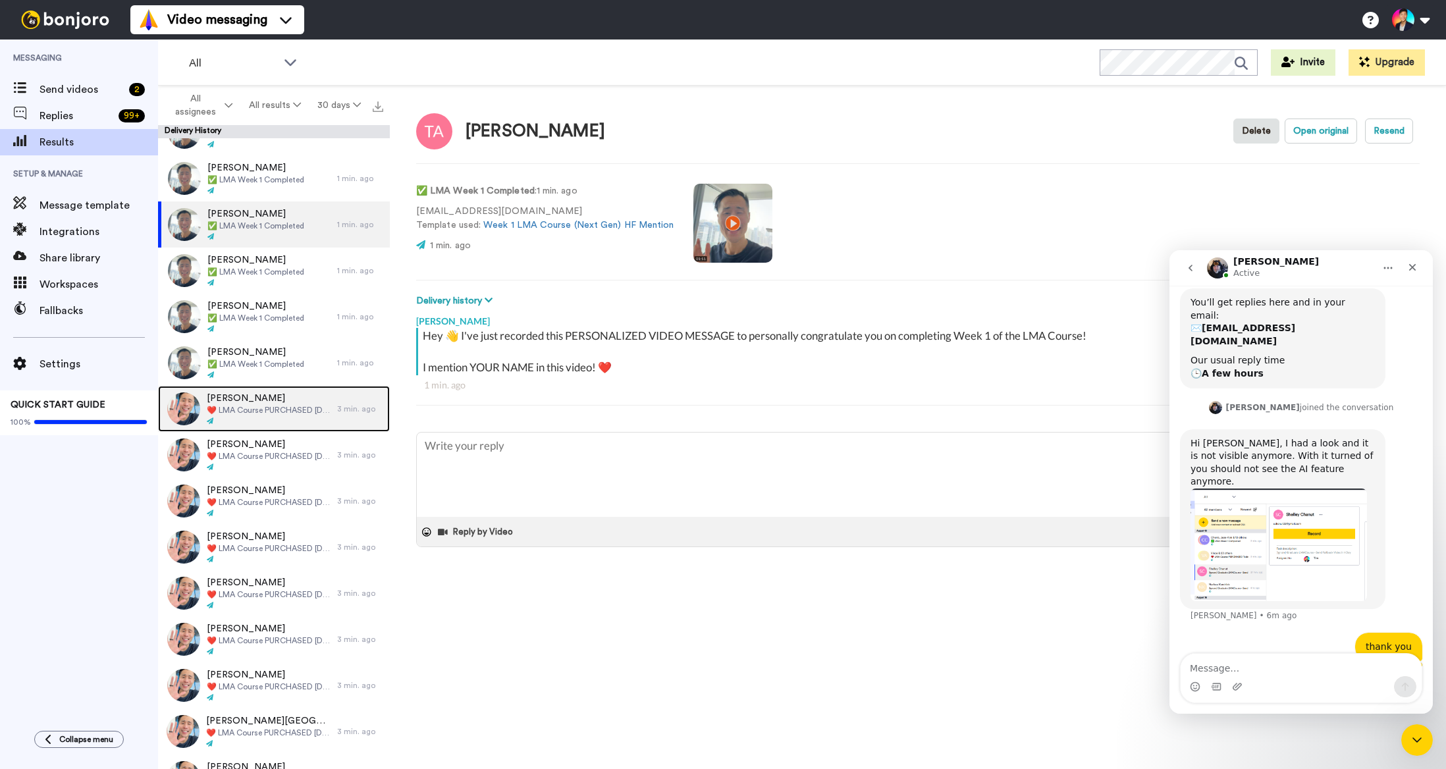
click at [289, 407] on span "❤️️ LMA Course PURCHASED [DATE] ❤️️" at bounding box center [269, 410] width 124 height 11
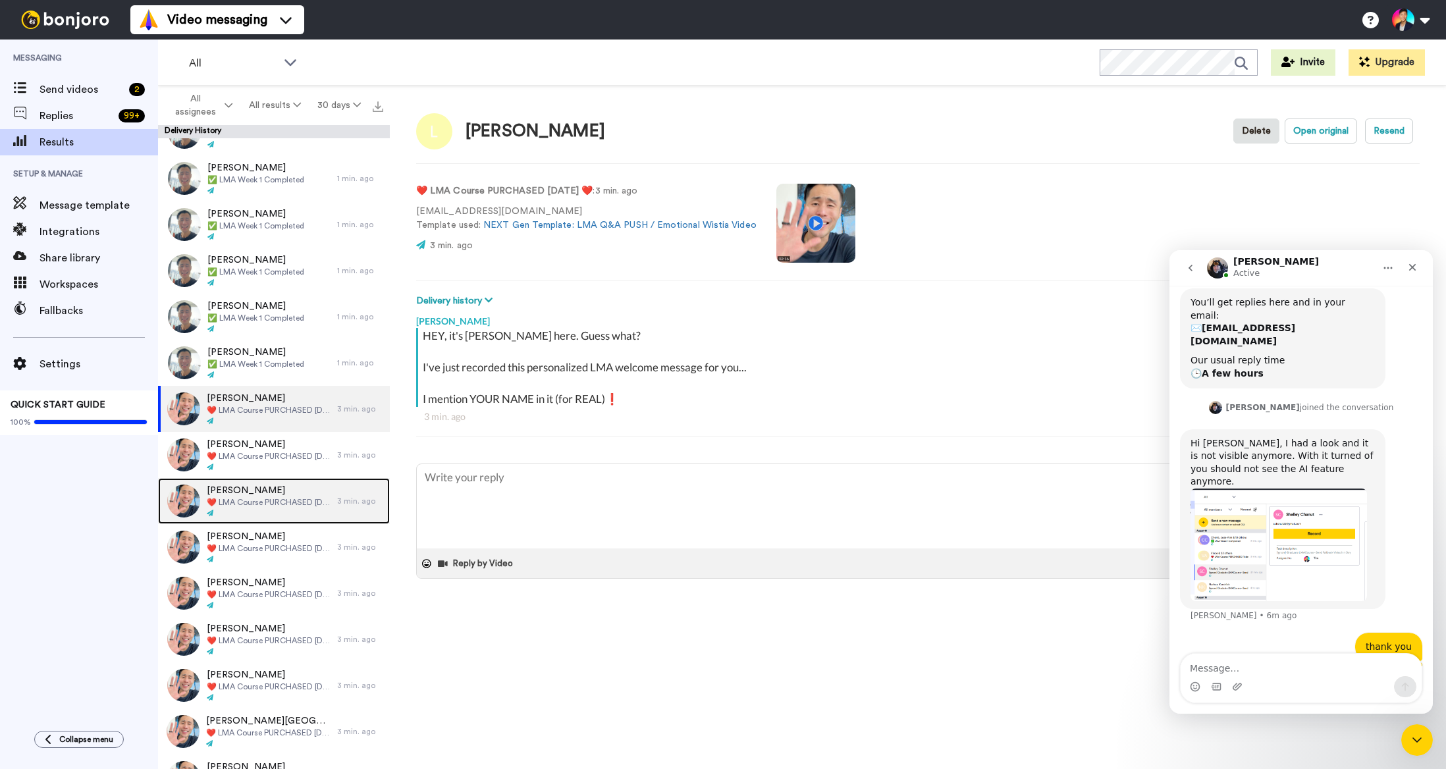
click at [264, 478] on div "[PERSON_NAME] ❤️️ LMA Course PURCHASED [DATE] ❤️️" at bounding box center [247, 501] width 179 height 46
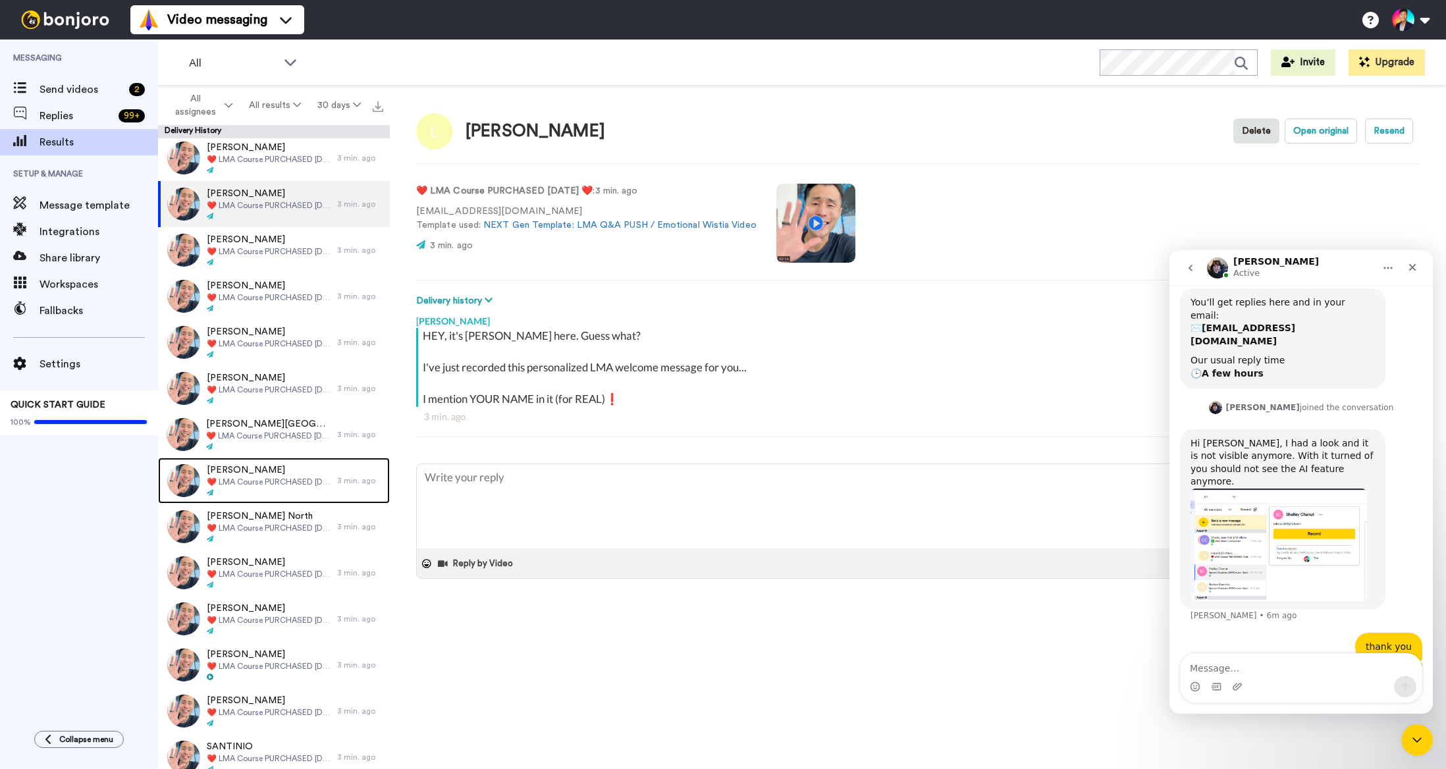
click at [264, 477] on span "❤️️ LMA Course PURCHASED [DATE] ❤️️" at bounding box center [269, 482] width 124 height 11
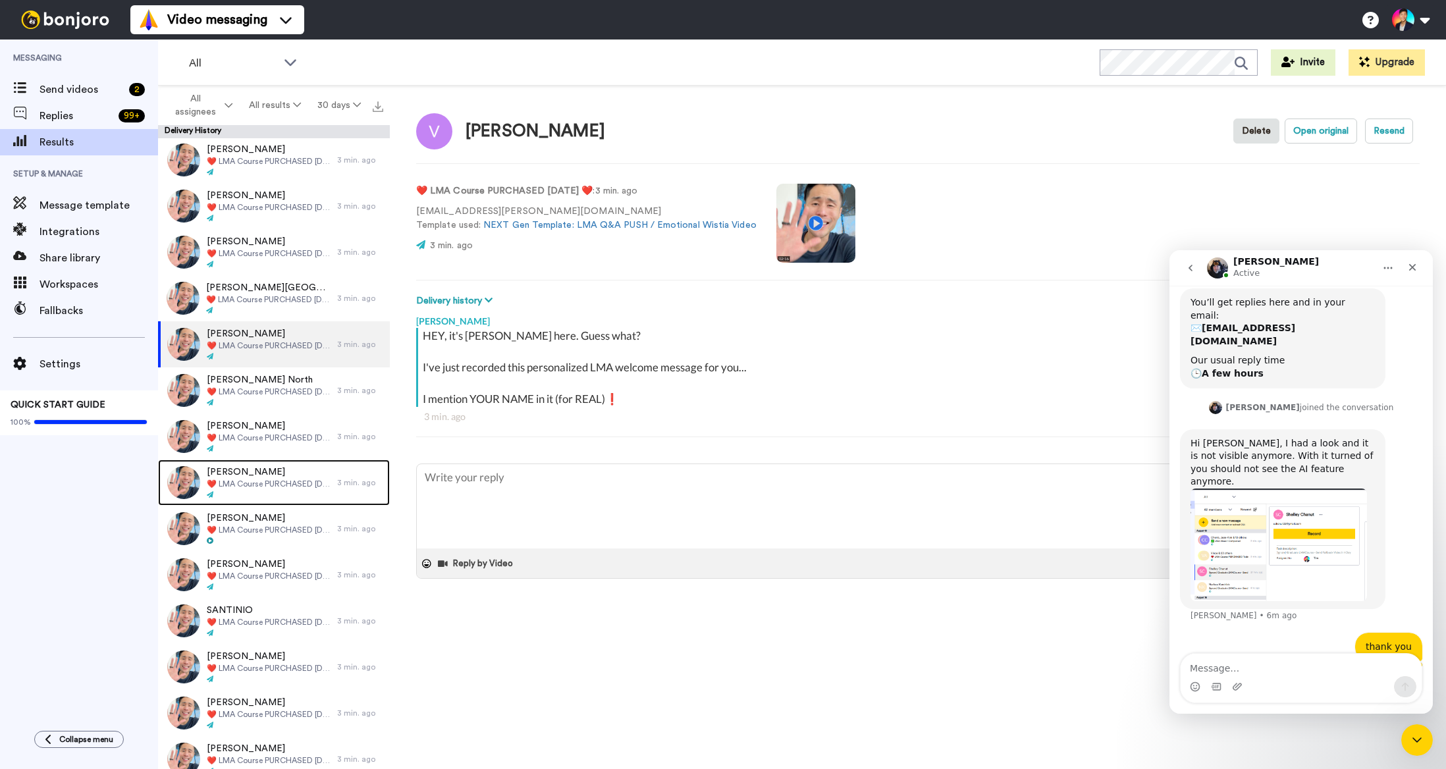
click at [264, 477] on span "[PERSON_NAME]" at bounding box center [269, 471] width 124 height 13
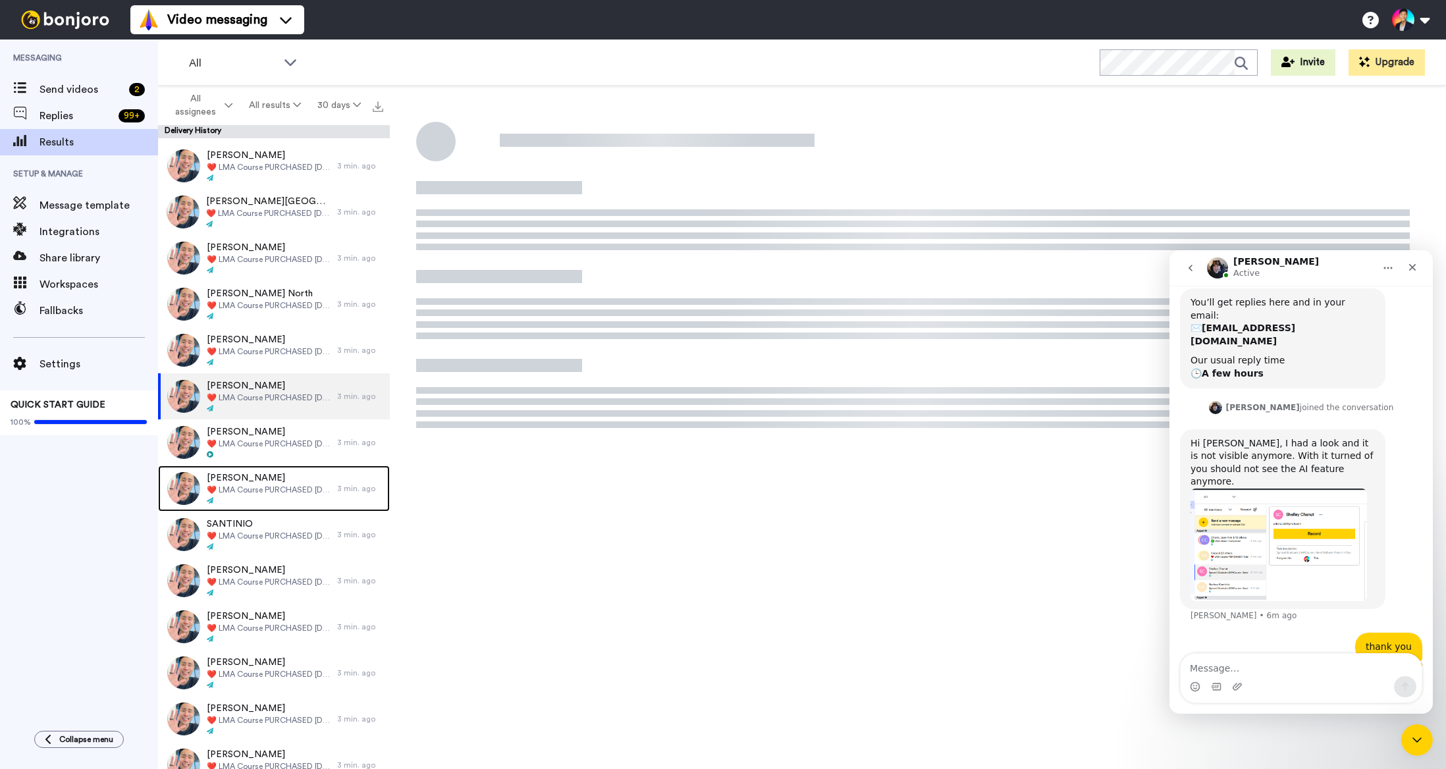
click at [264, 477] on span "[PERSON_NAME]" at bounding box center [269, 477] width 124 height 13
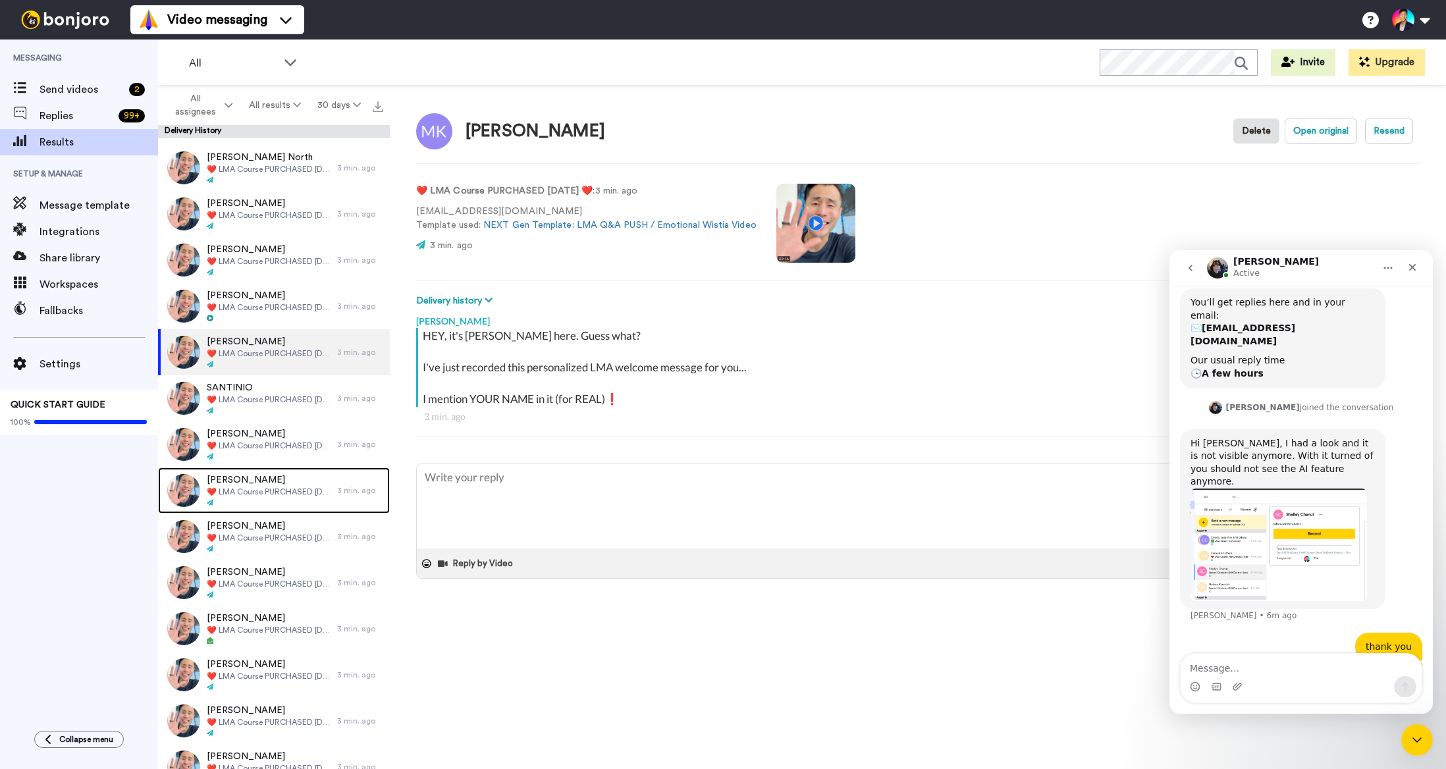
scroll to position [1069, 0]
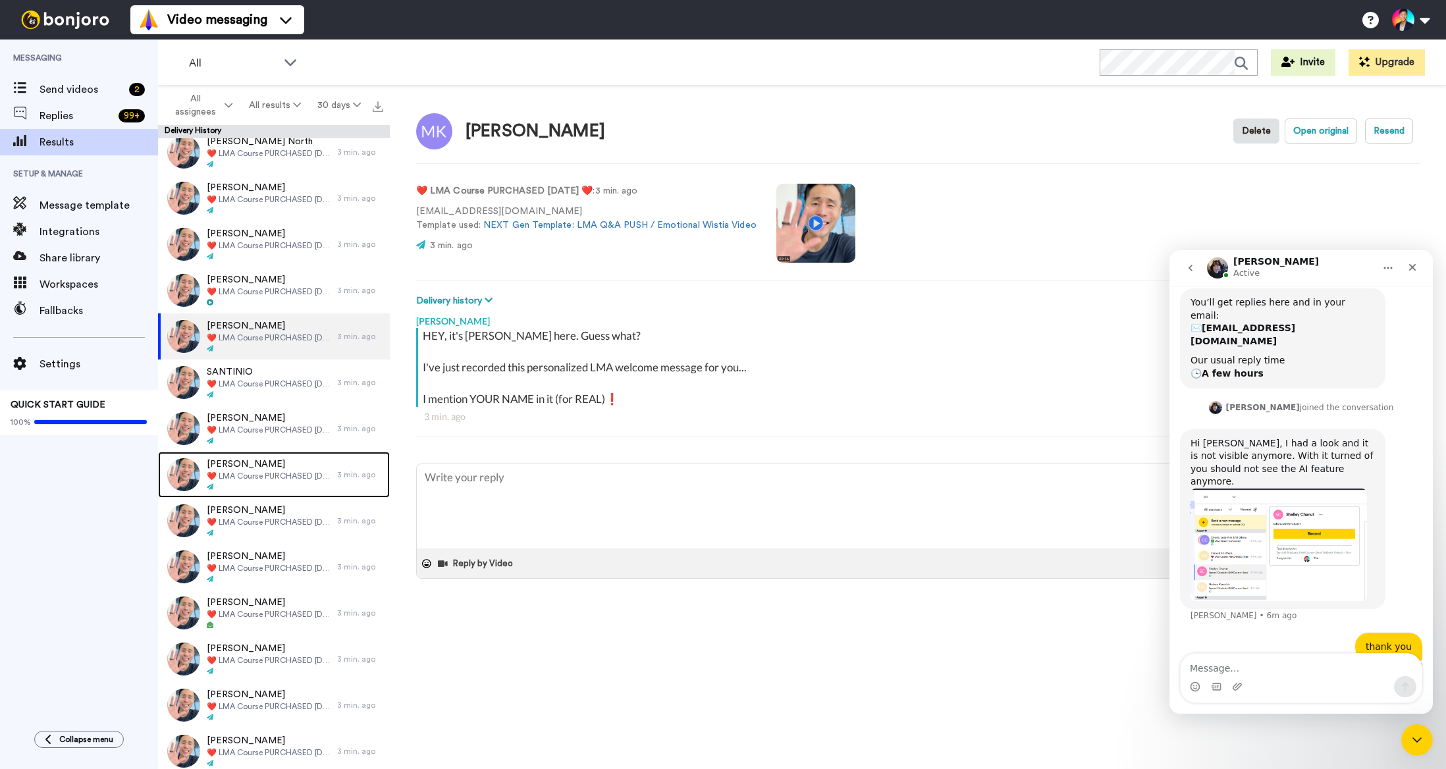
click at [264, 477] on span "❤️️ LMA Course PURCHASED [DATE] ❤️️" at bounding box center [269, 476] width 124 height 11
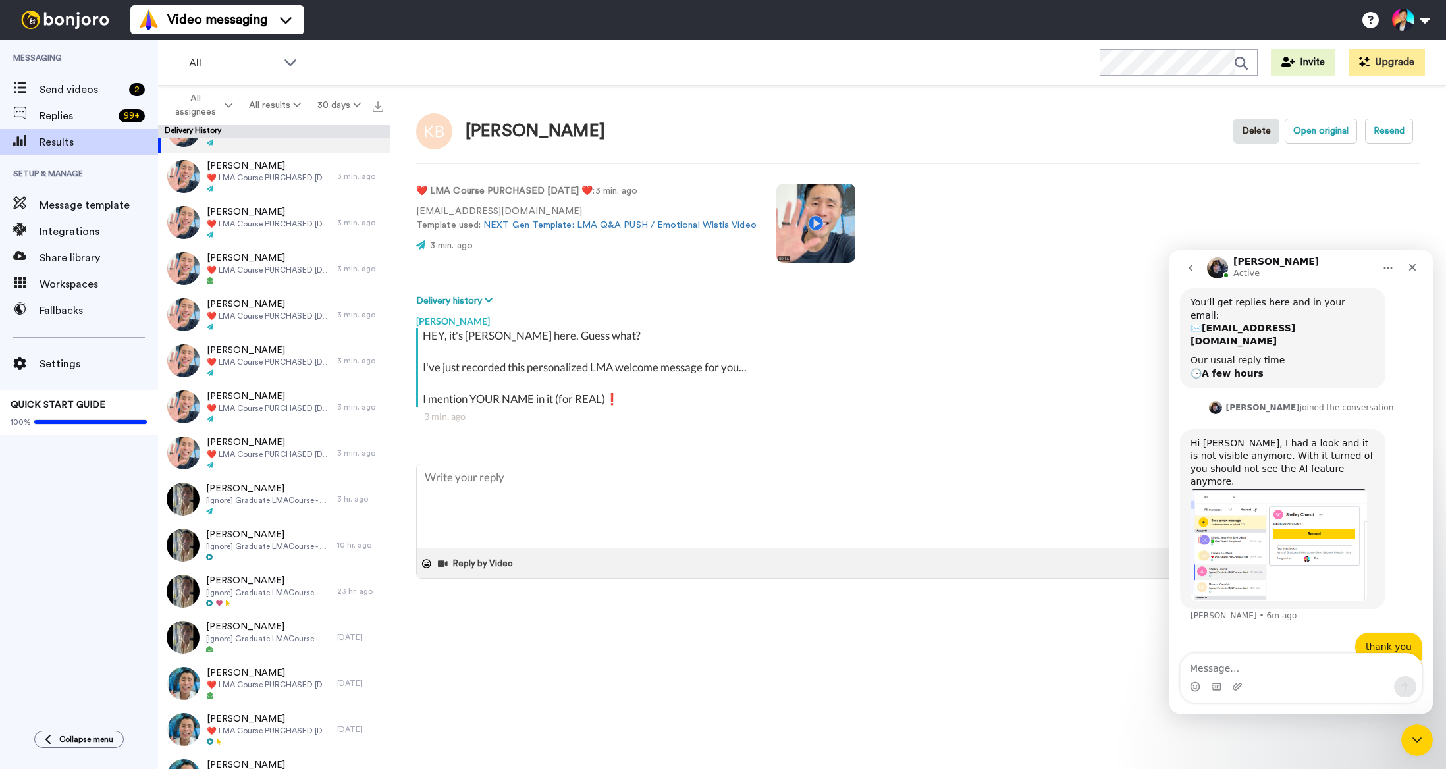
scroll to position [1665, 0]
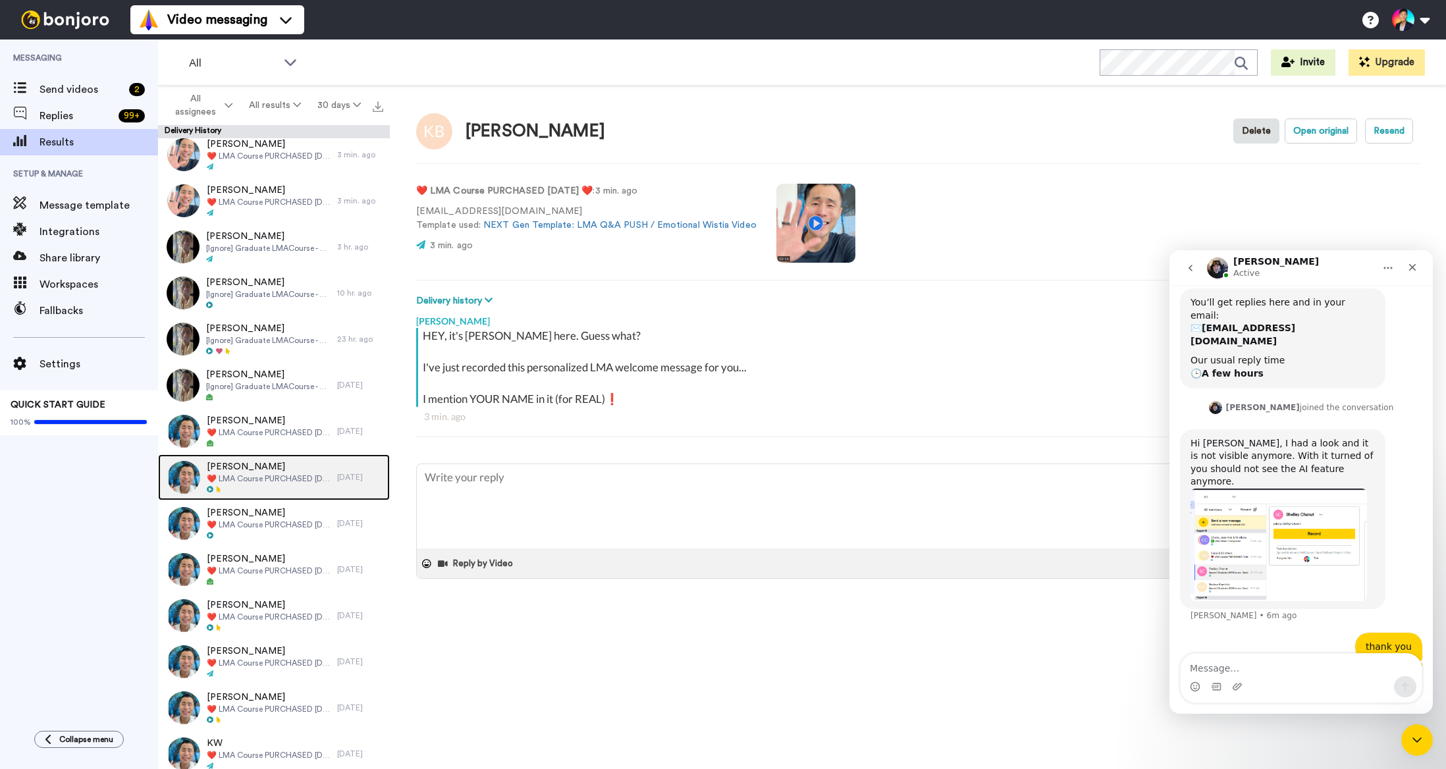
click at [286, 496] on div "[PERSON_NAME] ❤️️ LMA Course PURCHASED [DATE] ❤️️" at bounding box center [247, 477] width 179 height 46
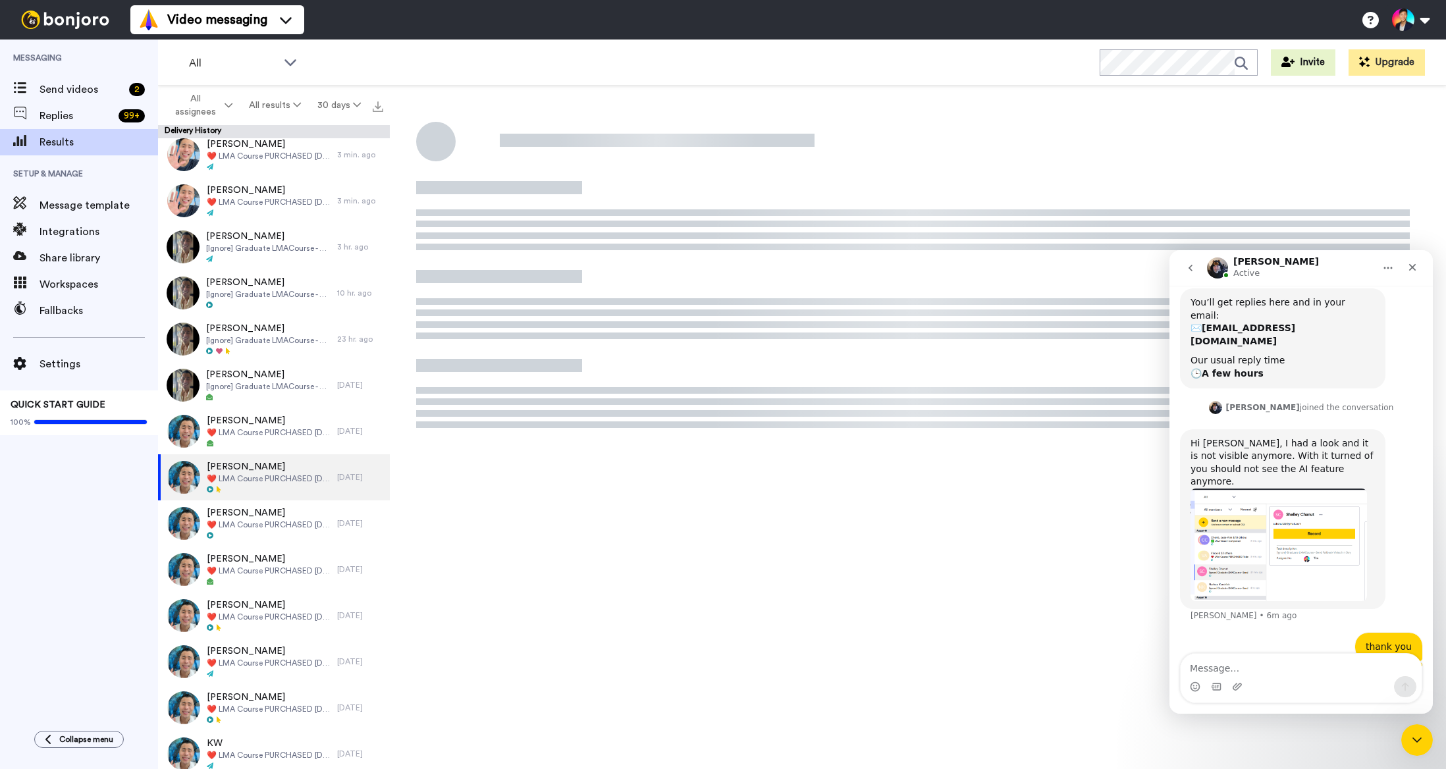
type textarea "x"
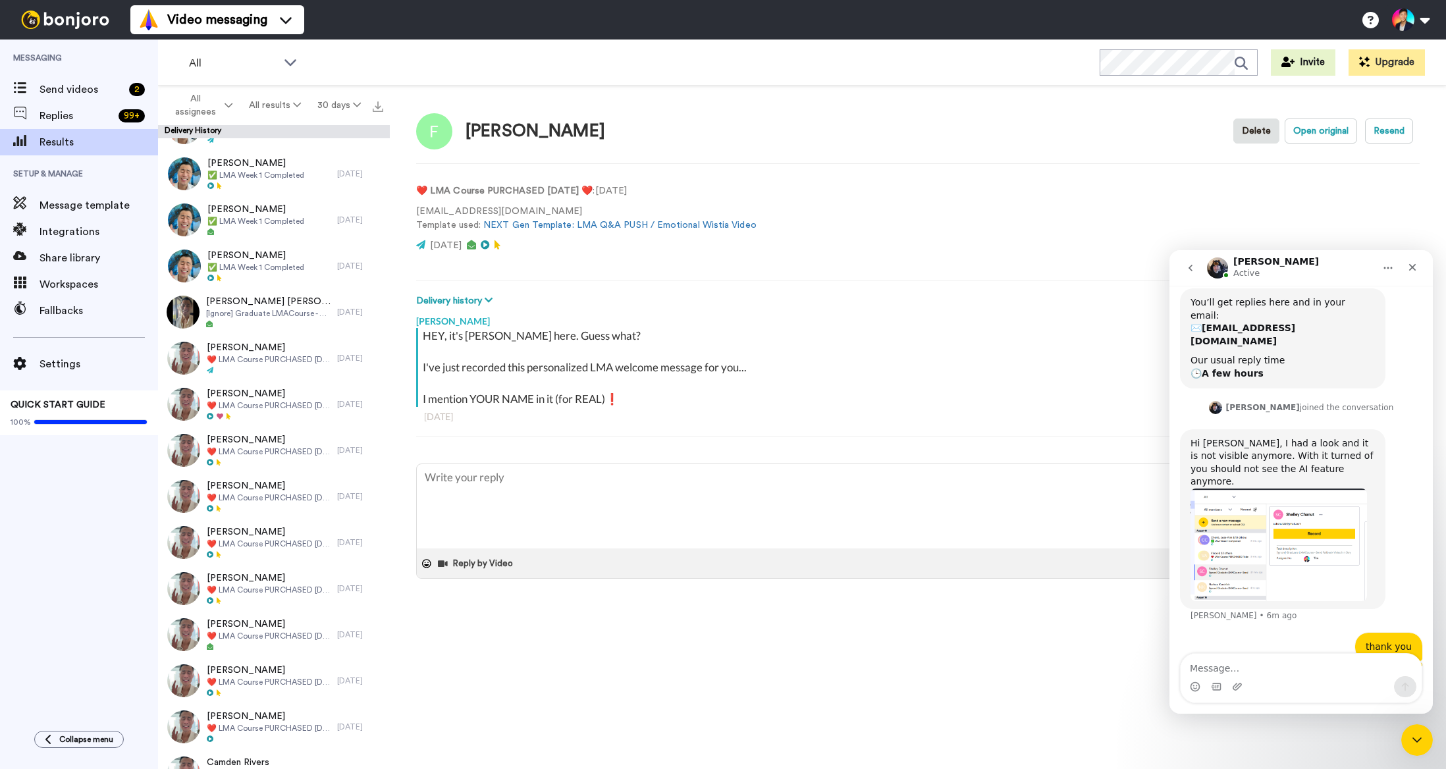
scroll to position [3969, 0]
